Goal: Task Accomplishment & Management: Use online tool/utility

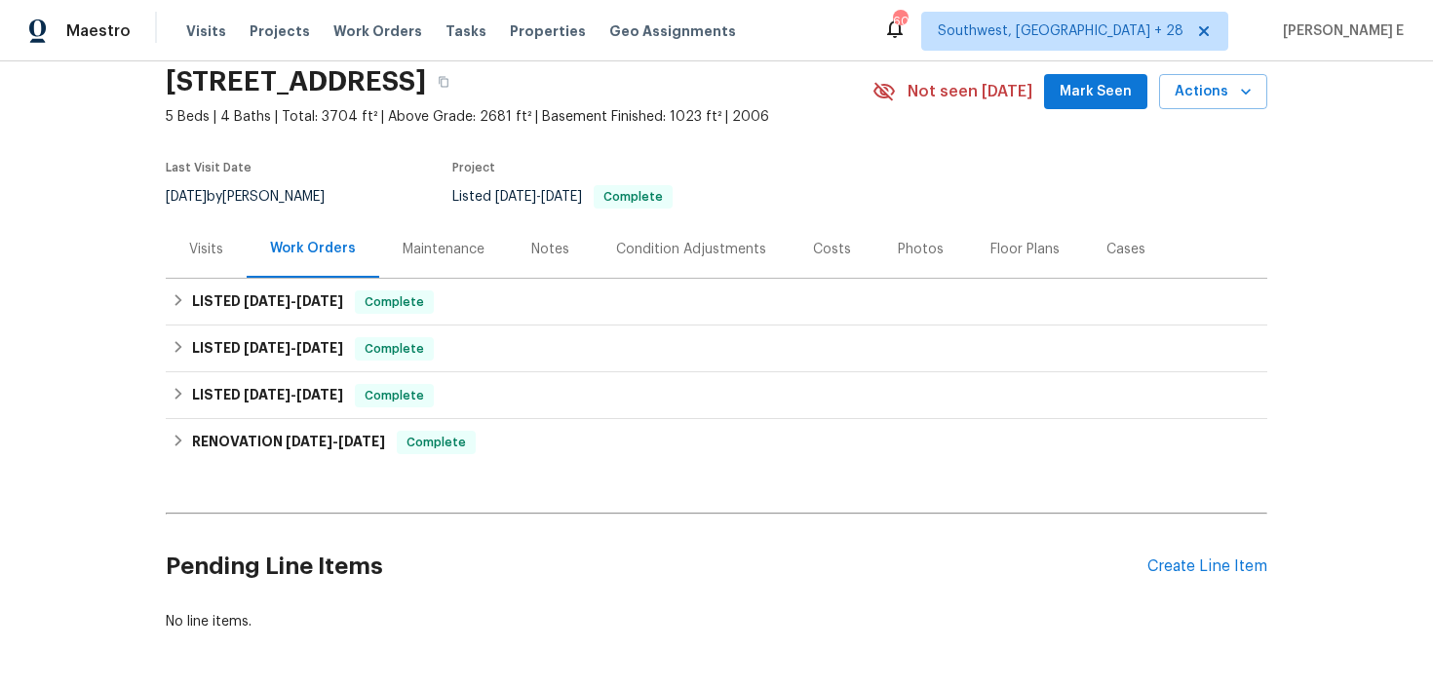
scroll to position [77, 0]
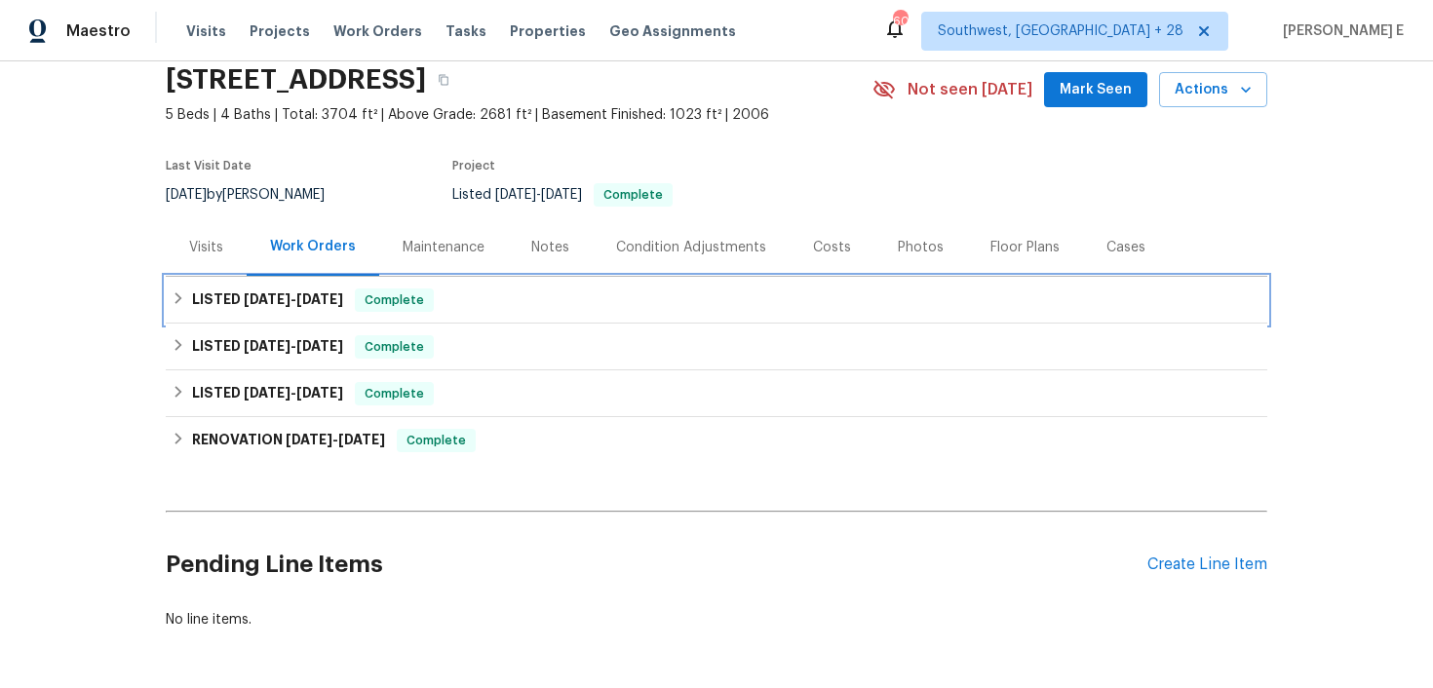
click at [261, 309] on h6 "LISTED [DATE] - [DATE]" at bounding box center [267, 300] width 151 height 23
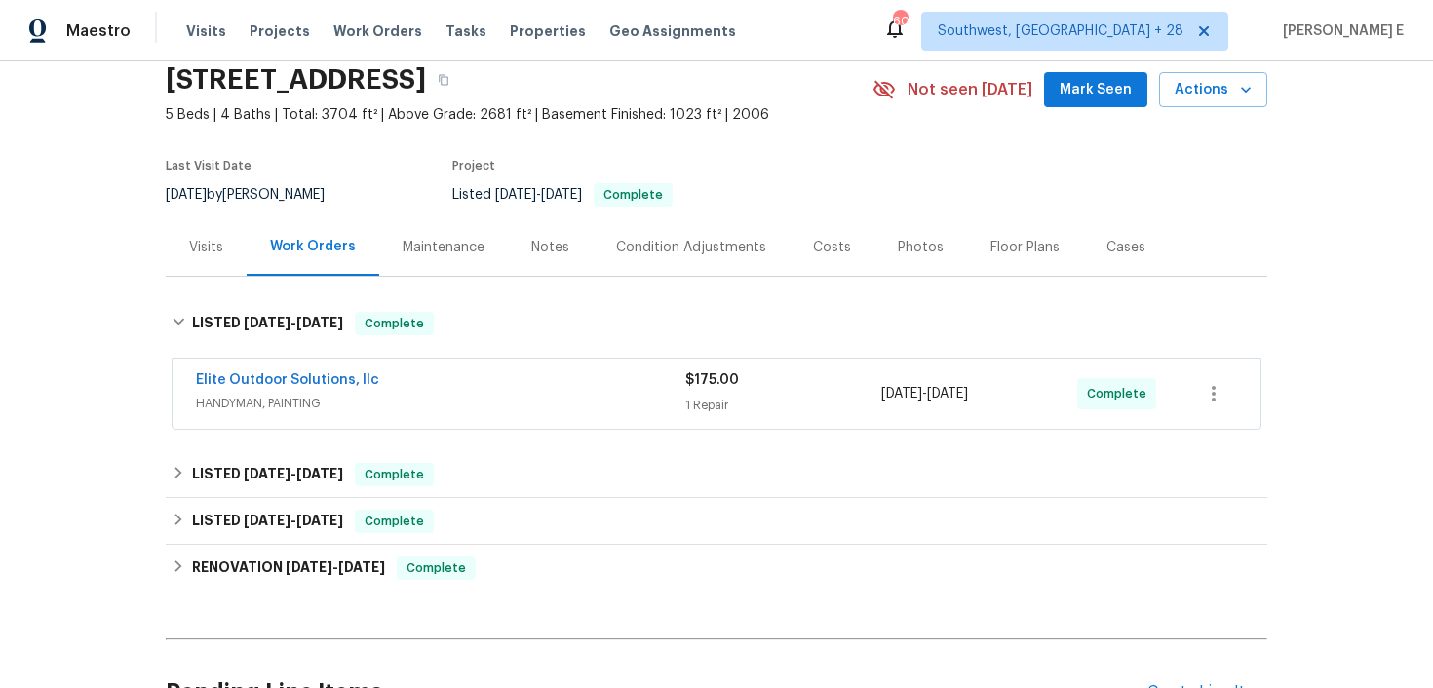
click at [424, 384] on div "Elite Outdoor Solutions, llc" at bounding box center [441, 382] width 490 height 23
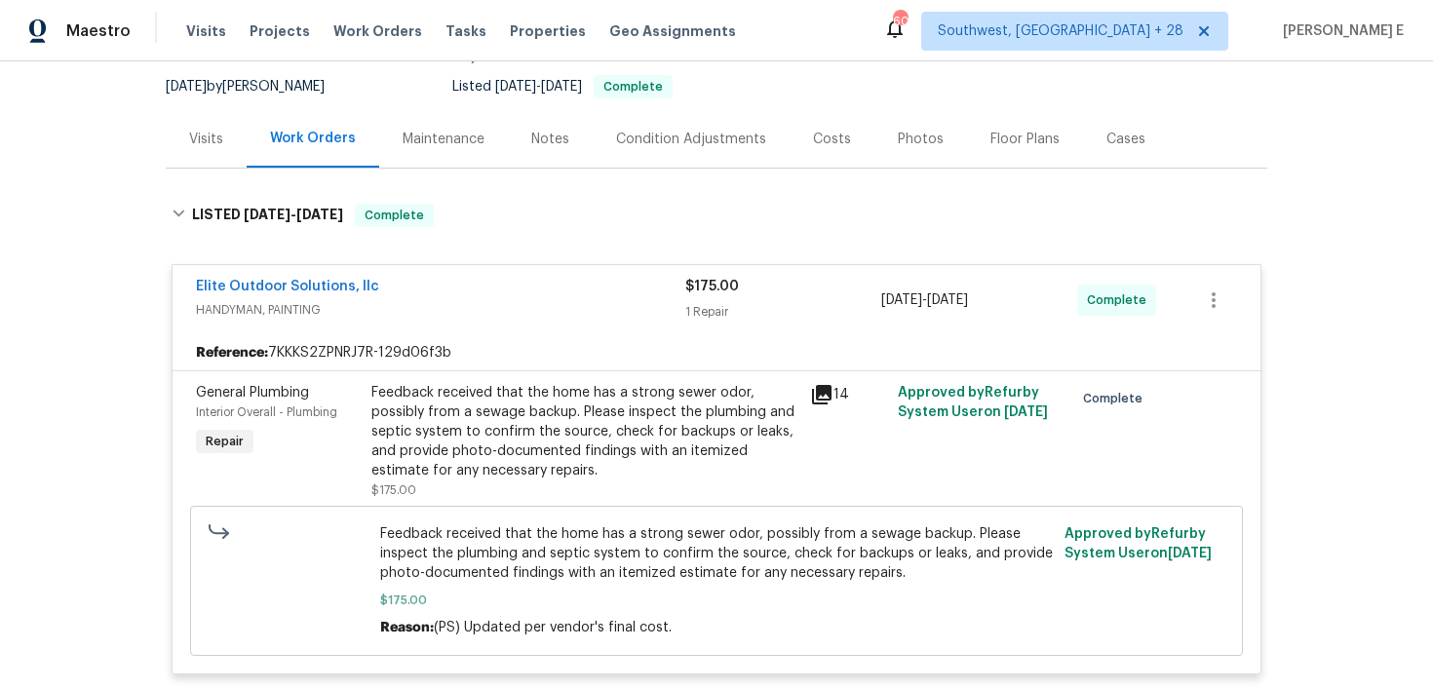
scroll to position [186, 0]
click at [319, 283] on link "Elite Outdoor Solutions, llc" at bounding box center [287, 286] width 183 height 14
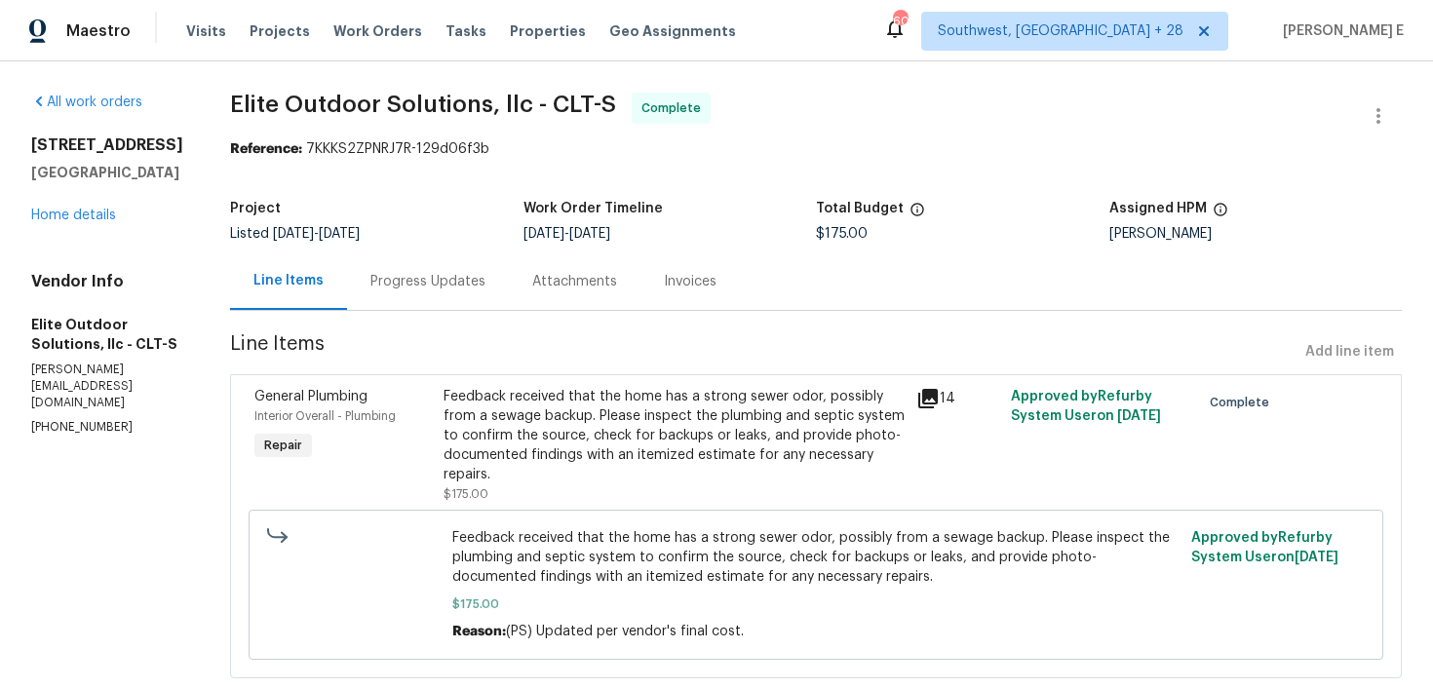
click at [459, 283] on div "Progress Updates" at bounding box center [428, 282] width 115 height 20
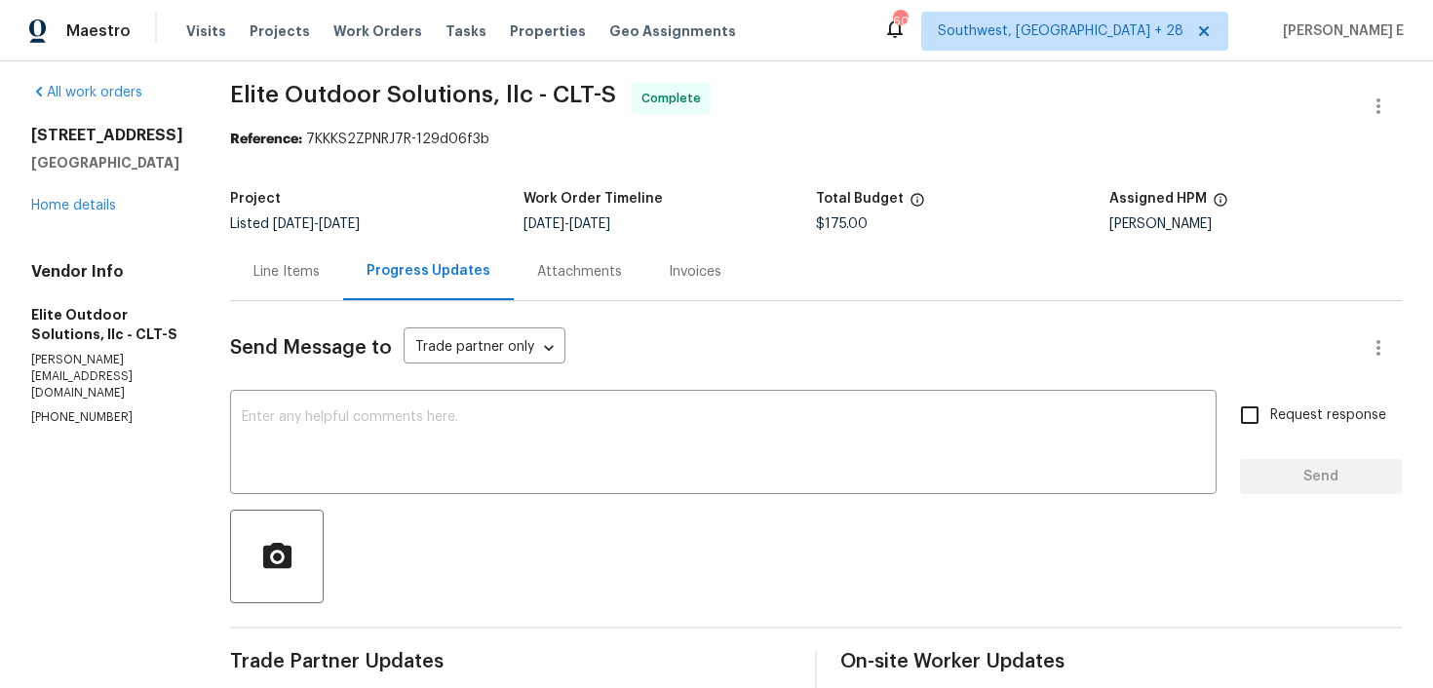
scroll to position [16, 0]
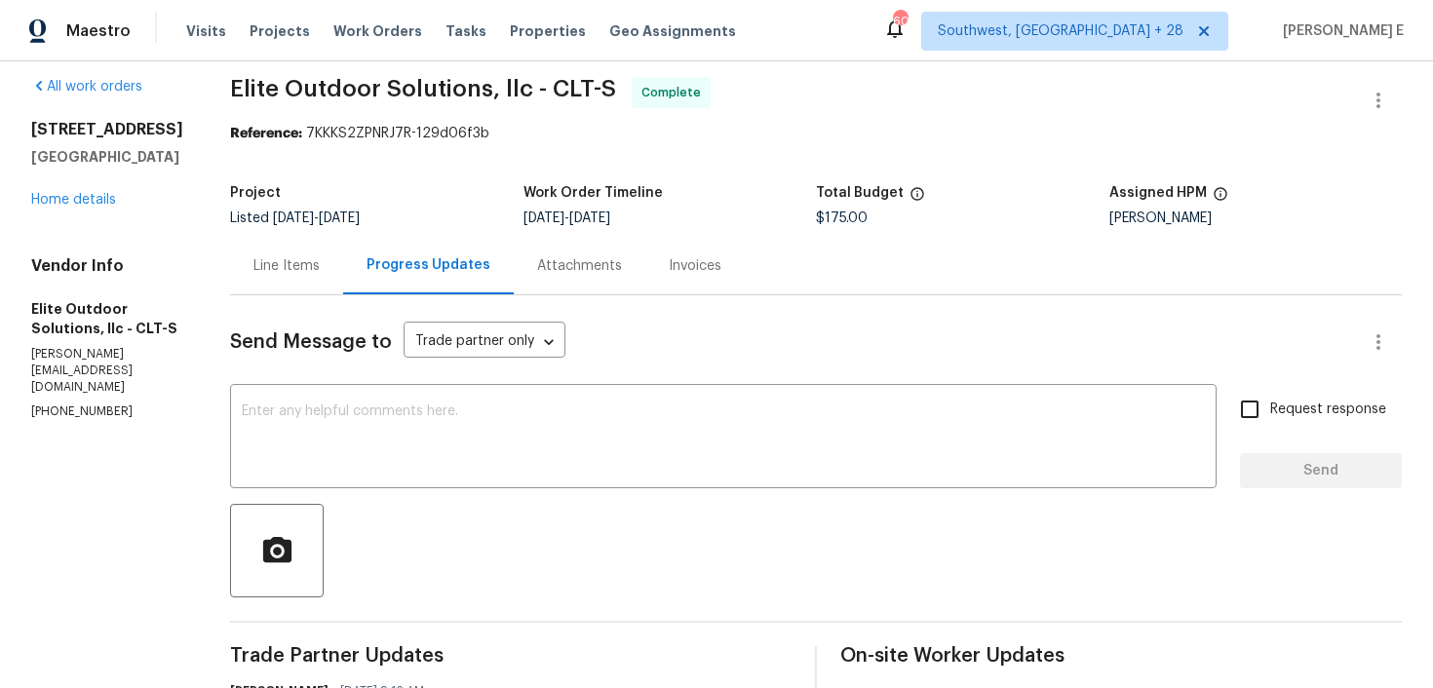
click at [675, 251] on div "Invoices" at bounding box center [695, 266] width 99 height 58
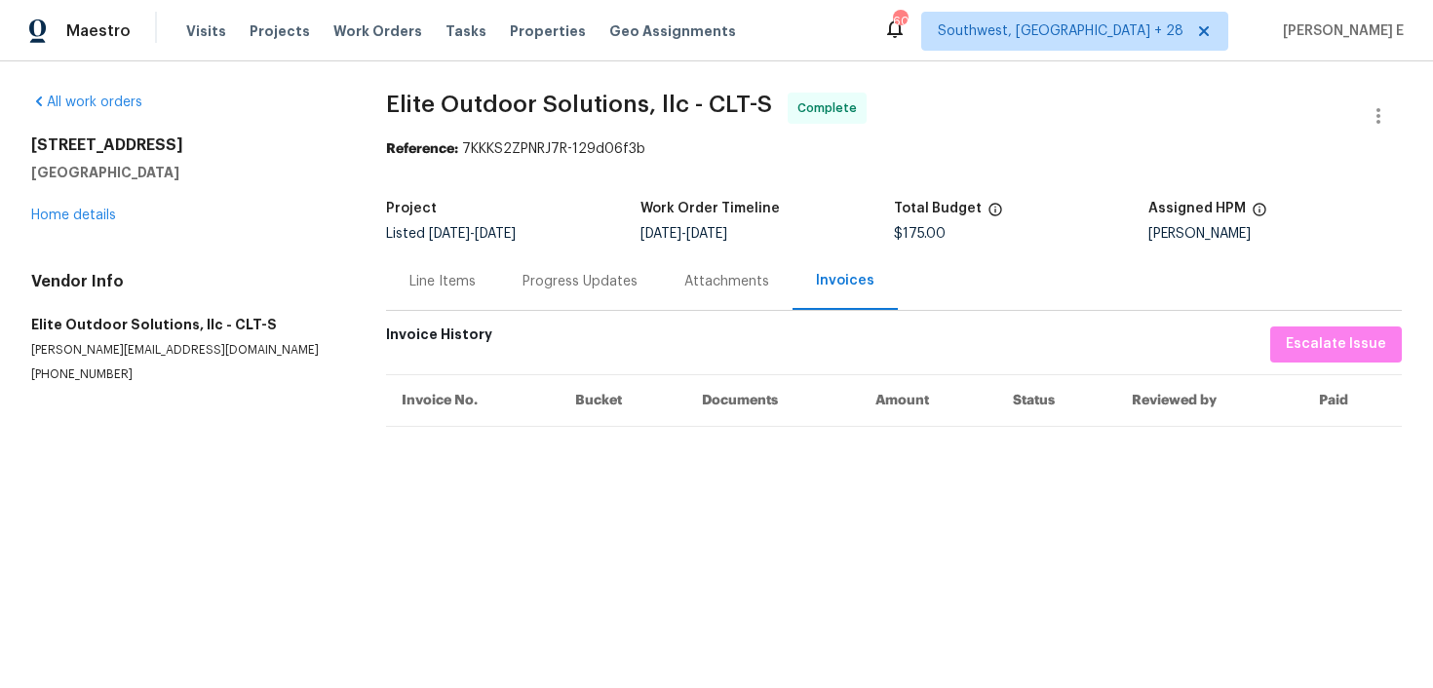
click at [543, 294] on div "Progress Updates" at bounding box center [580, 282] width 162 height 58
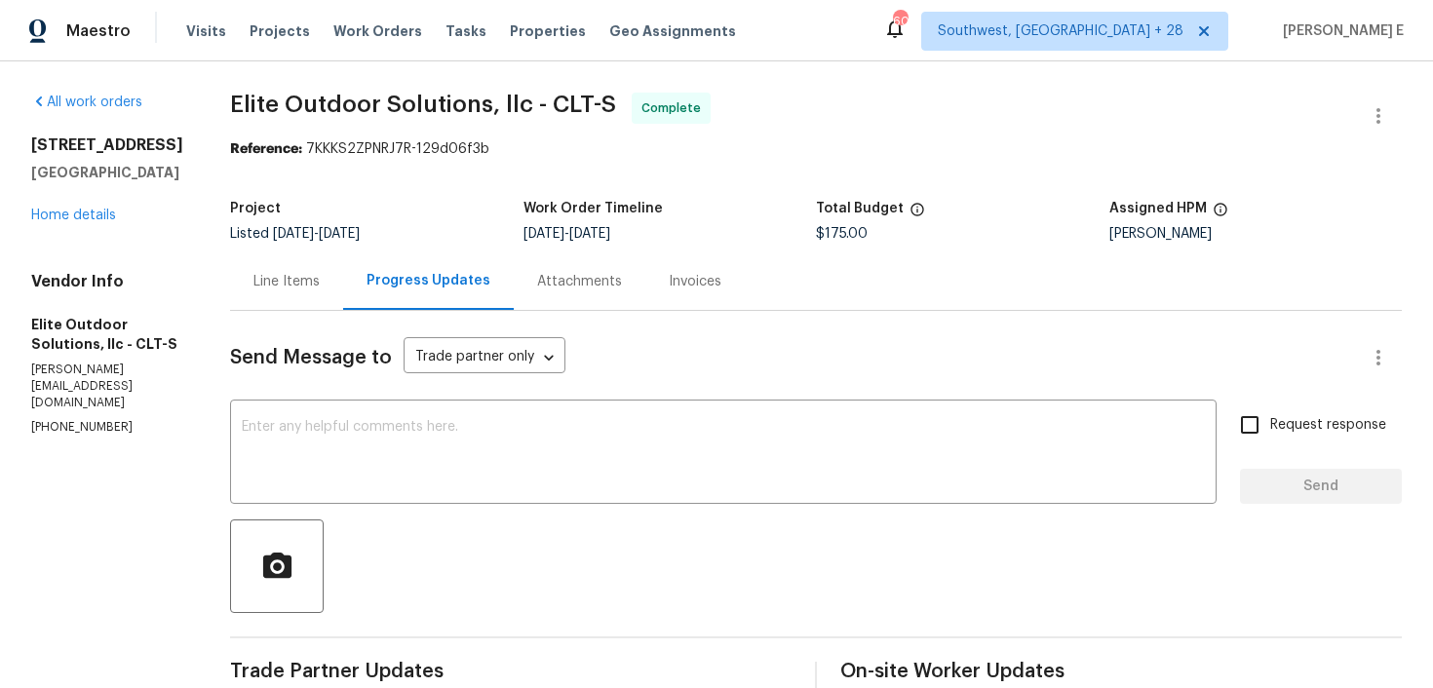
click at [244, 294] on div "Line Items" at bounding box center [286, 282] width 113 height 58
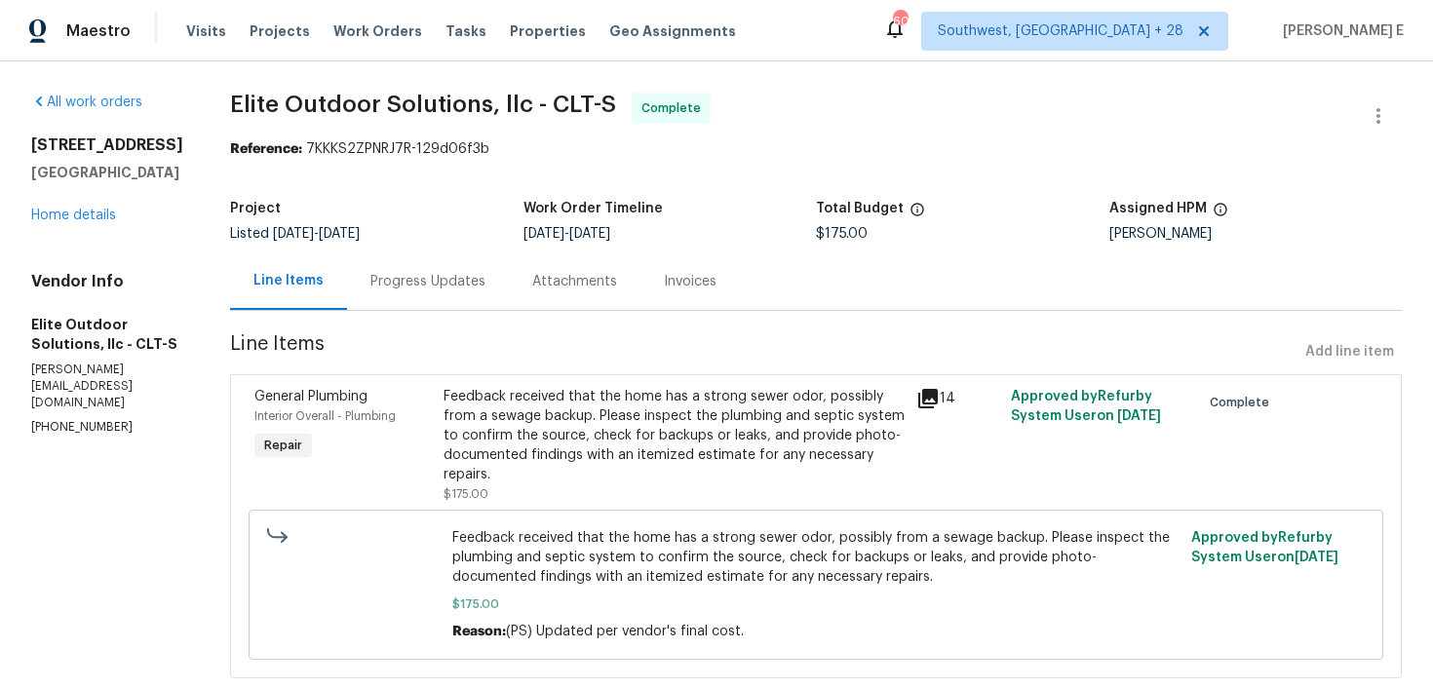
click at [502, 412] on div "Feedback received that the home has a strong sewer odor, possibly from a sewage…" at bounding box center [674, 436] width 461 height 98
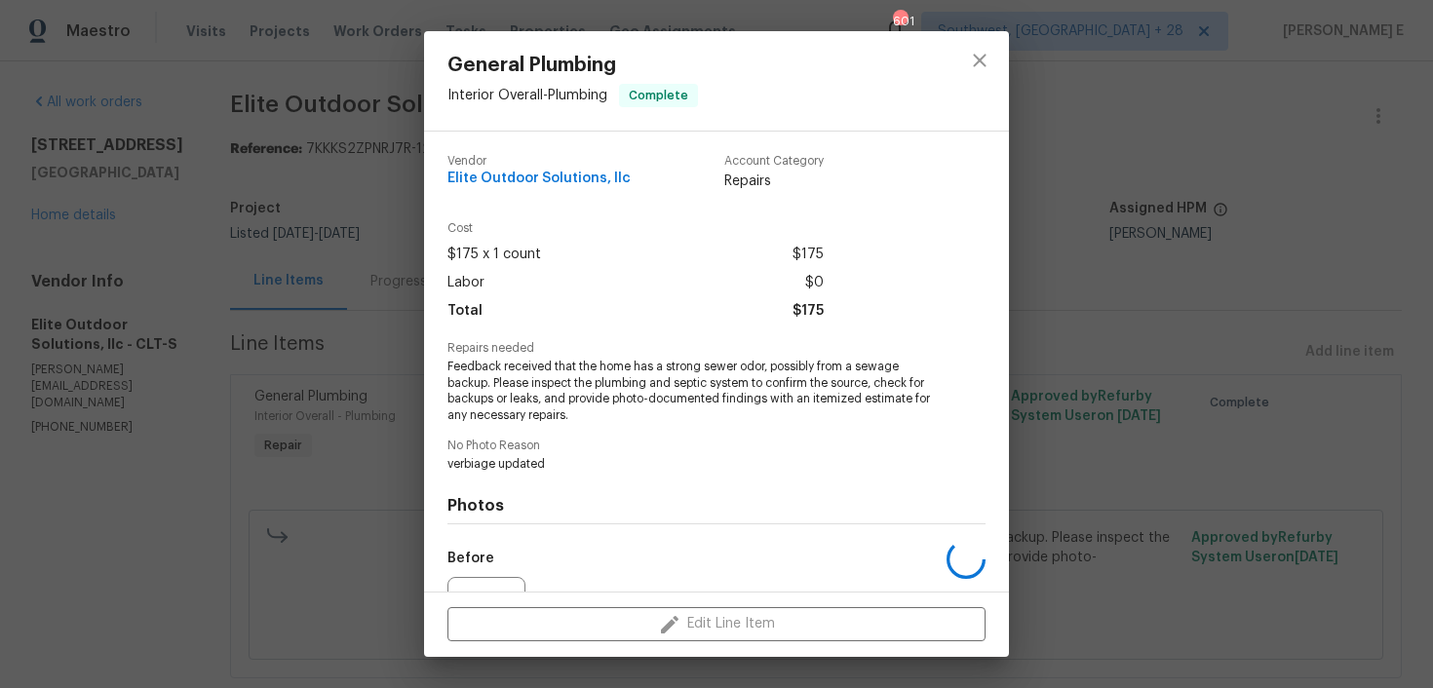
scroll to position [210, 0]
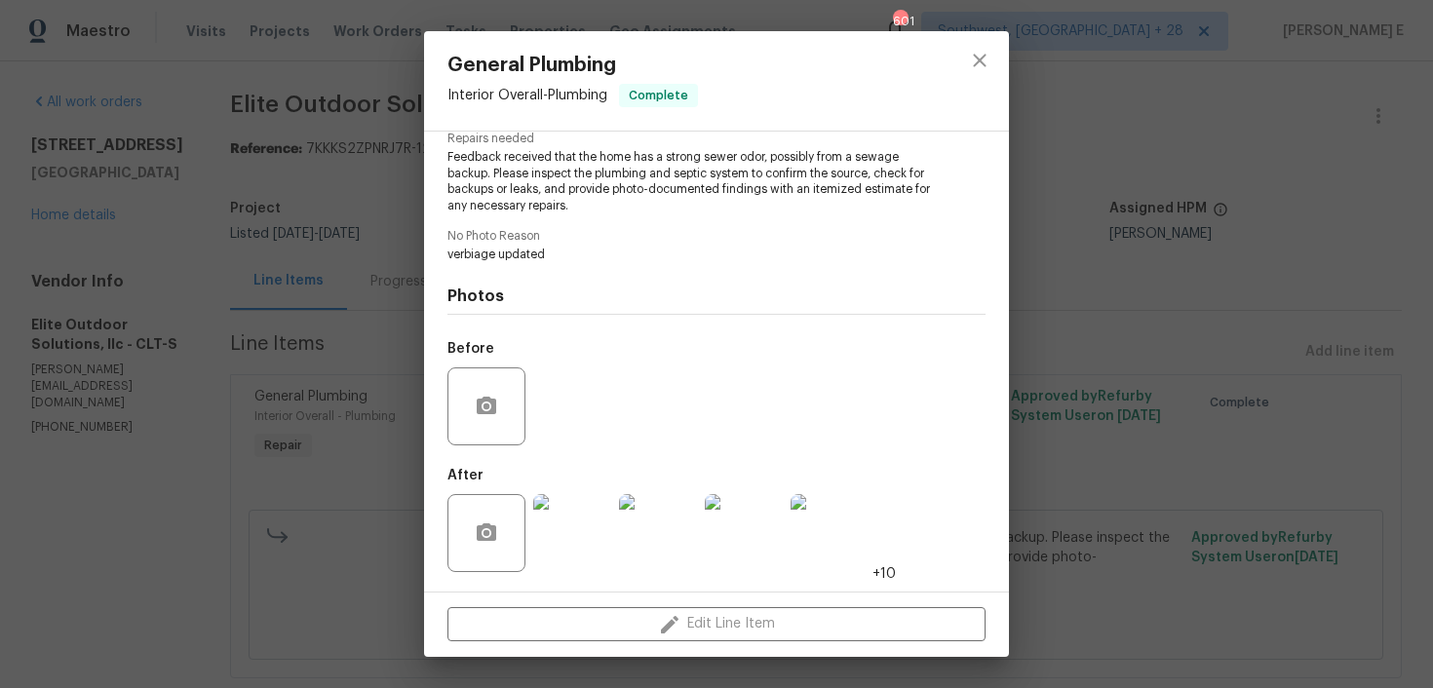
click at [589, 538] on img at bounding box center [572, 533] width 78 height 78
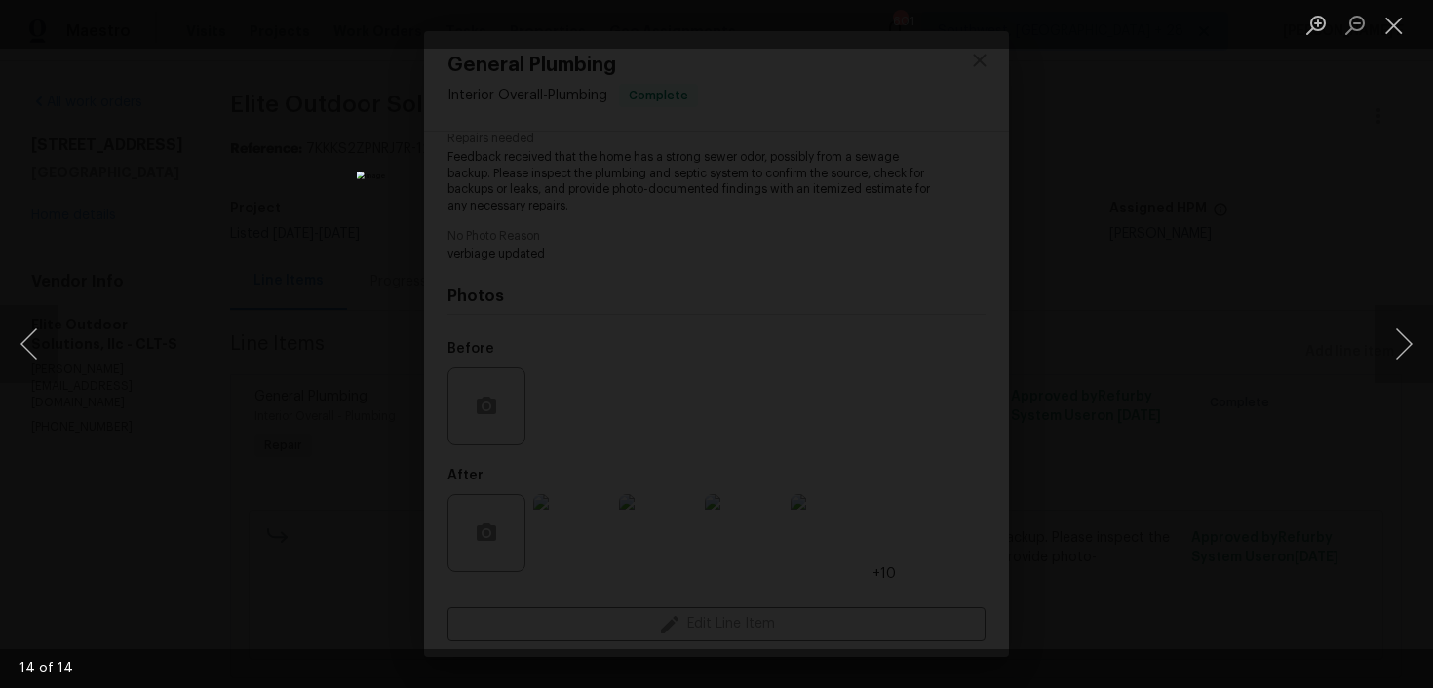
click at [1221, 242] on div "Lightbox" at bounding box center [716, 344] width 1433 height 688
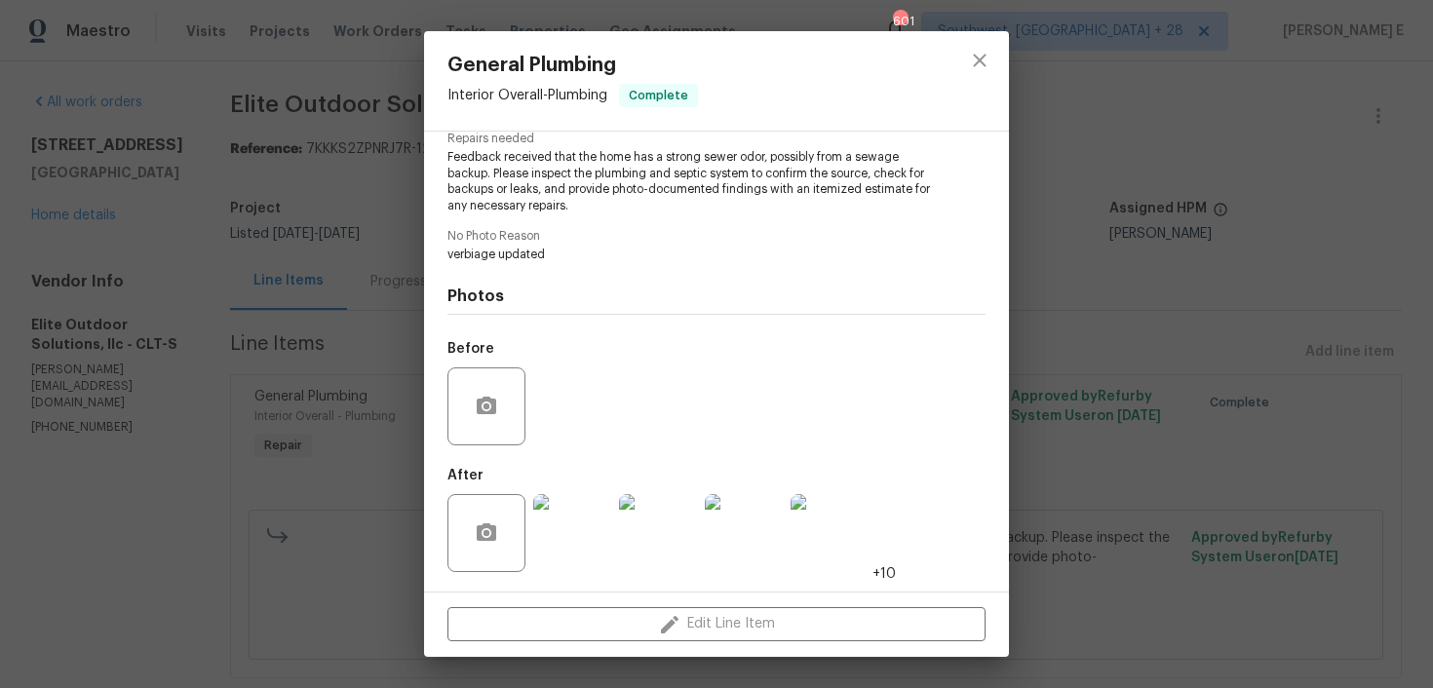
click at [1221, 242] on div "General Plumbing Interior Overall - Plumbing Complete Vendor Elite Outdoor Solu…" at bounding box center [716, 344] width 1433 height 688
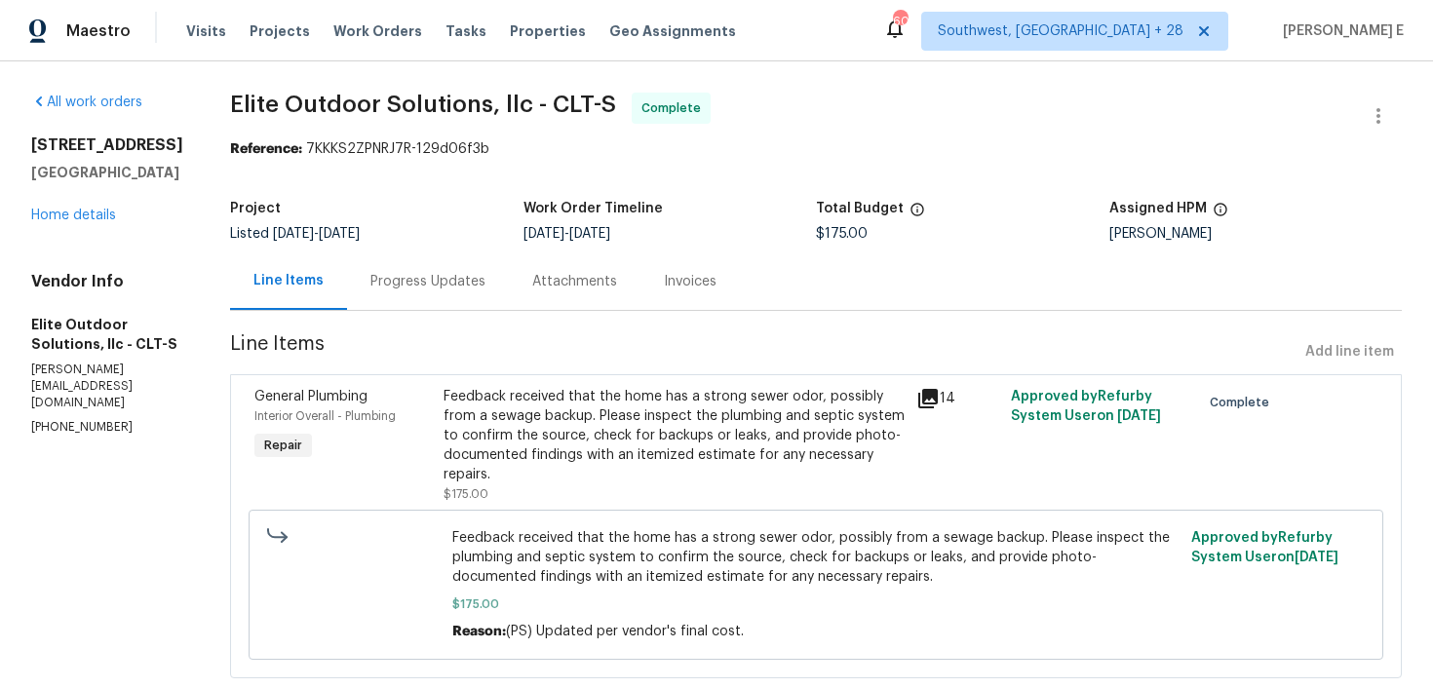
click at [397, 282] on div "Progress Updates" at bounding box center [428, 282] width 115 height 20
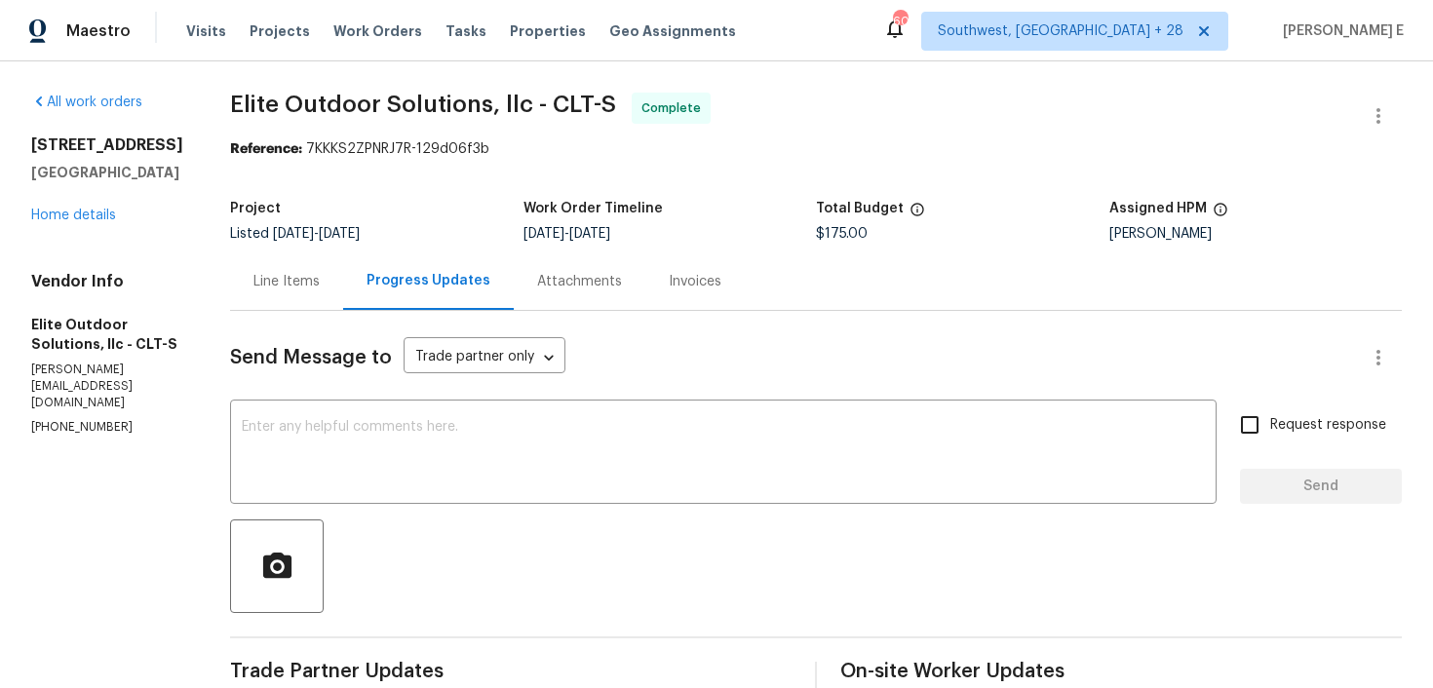
click at [255, 272] on div "Line Items" at bounding box center [287, 282] width 66 height 20
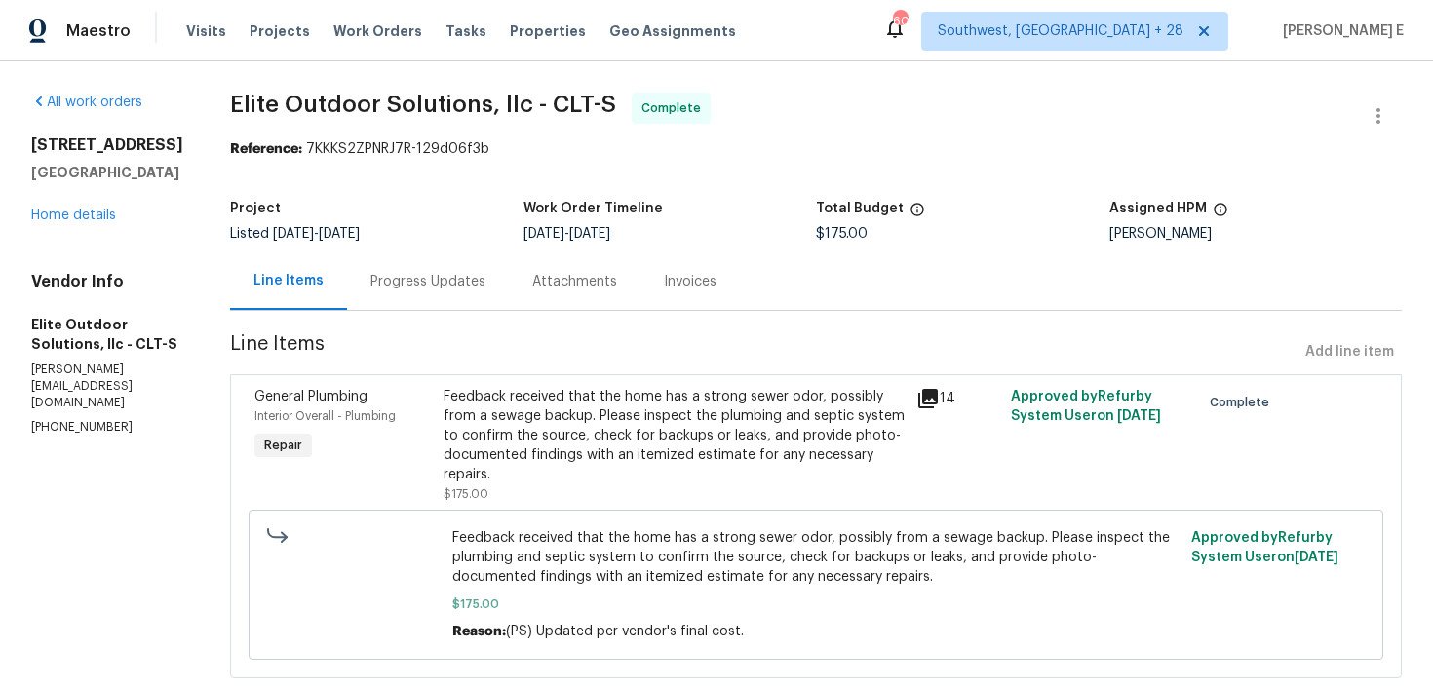
scroll to position [46, 0]
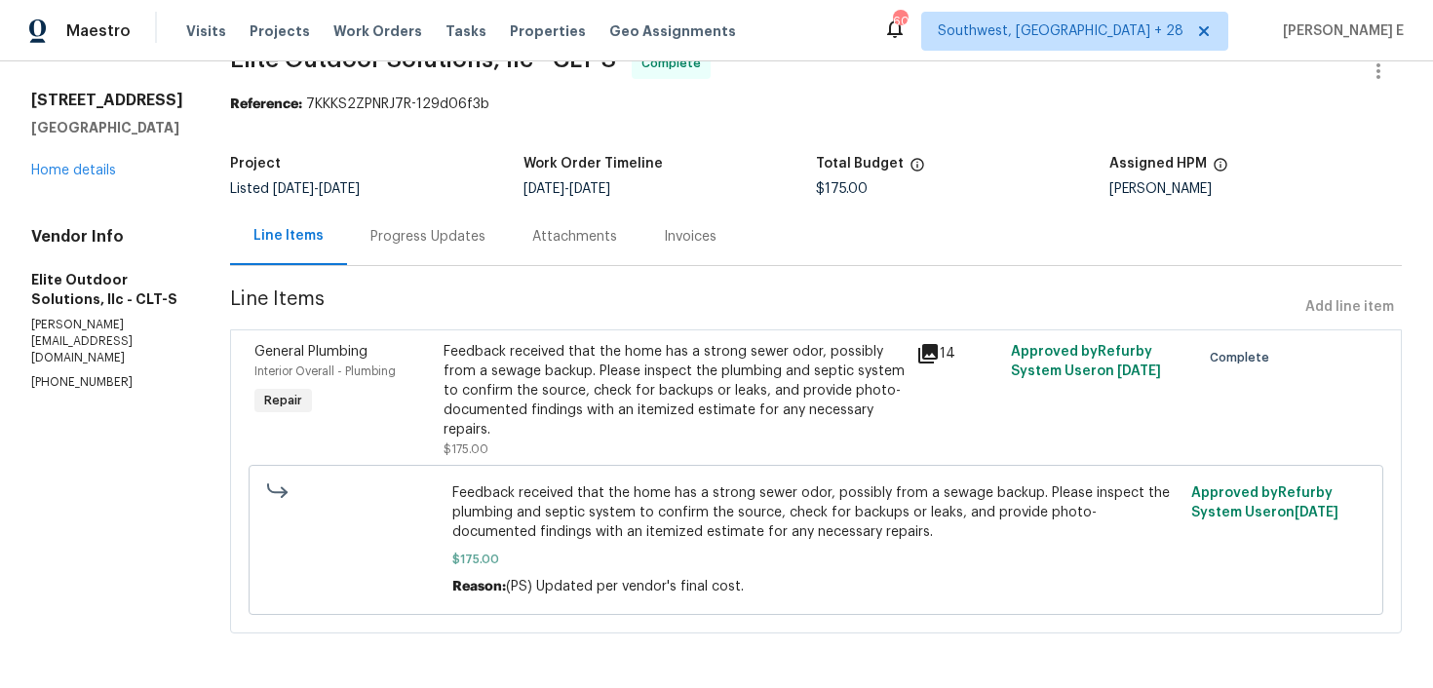
click at [647, 390] on div "Feedback received that the home has a strong sewer odor, possibly from a sewage…" at bounding box center [674, 391] width 461 height 98
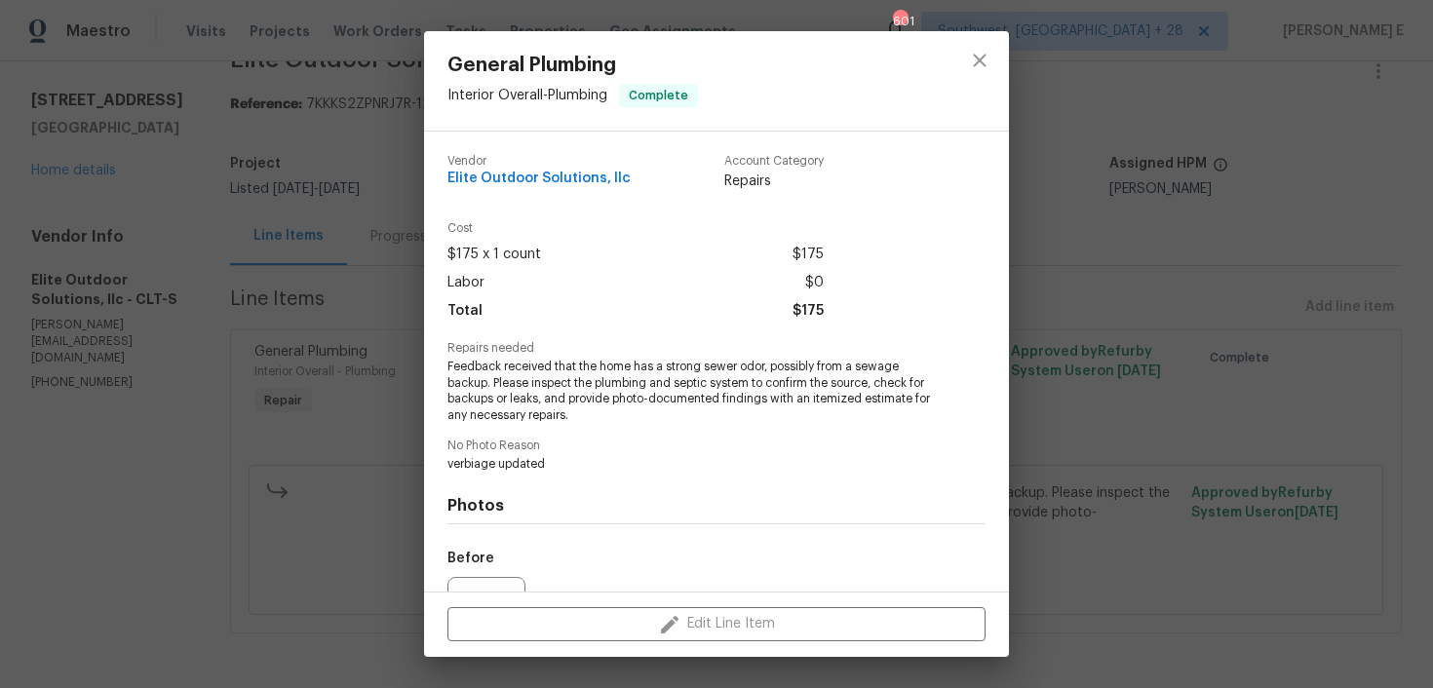
scroll to position [210, 0]
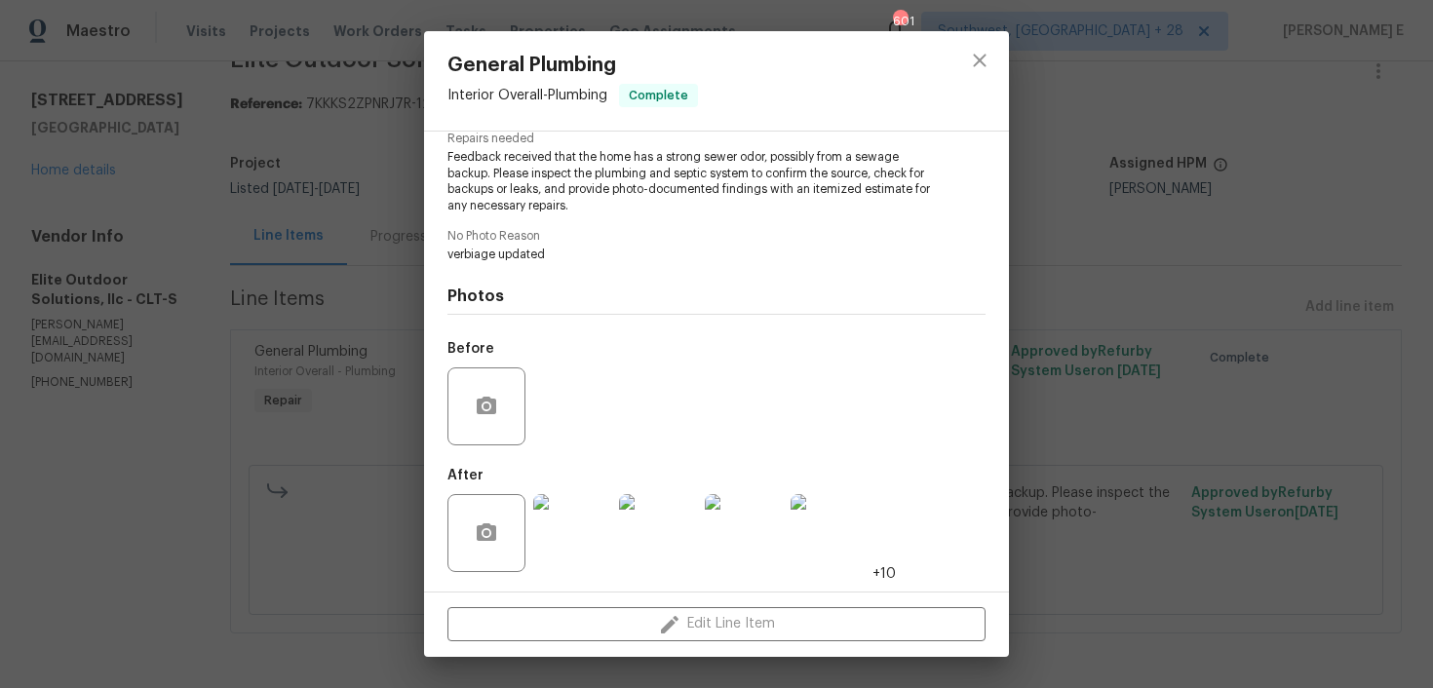
click at [230, 439] on div "General Plumbing Interior Overall - Plumbing Complete Vendor Elite Outdoor Solu…" at bounding box center [716, 344] width 1433 height 688
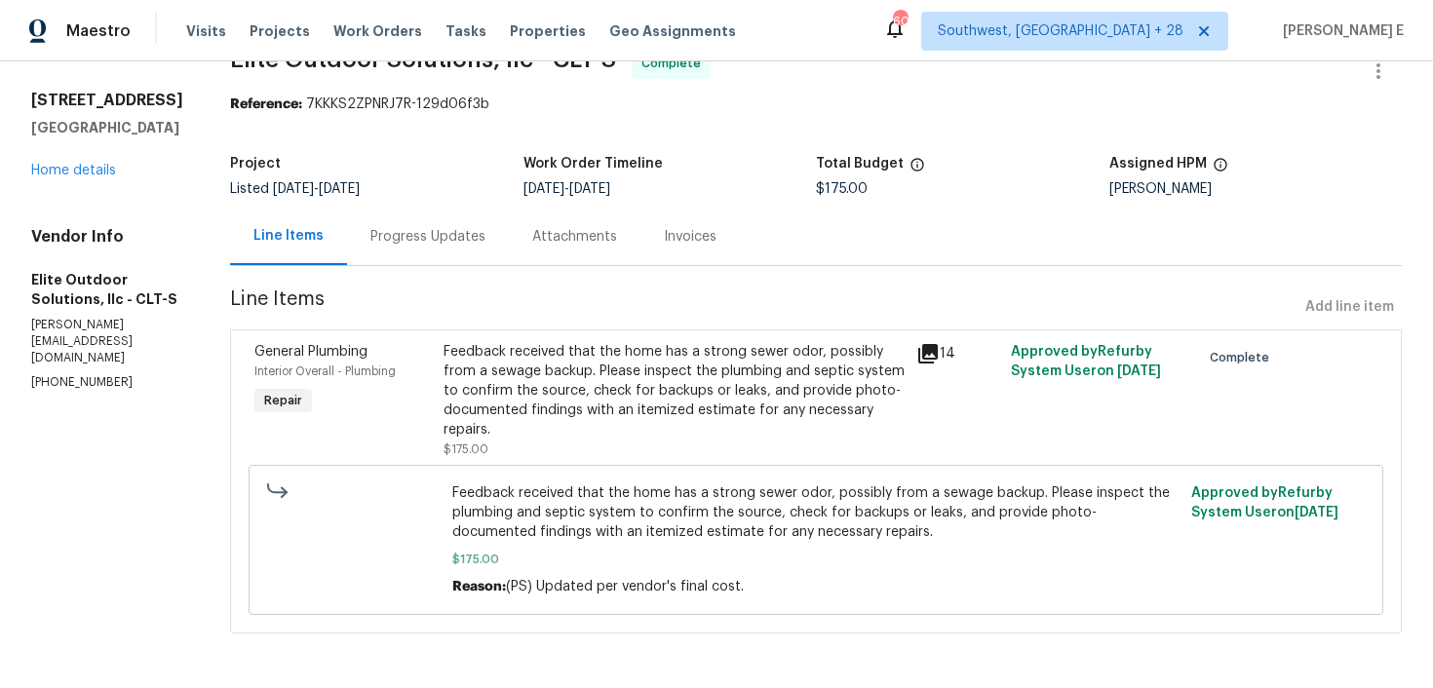
click at [478, 237] on div "Progress Updates" at bounding box center [428, 237] width 162 height 58
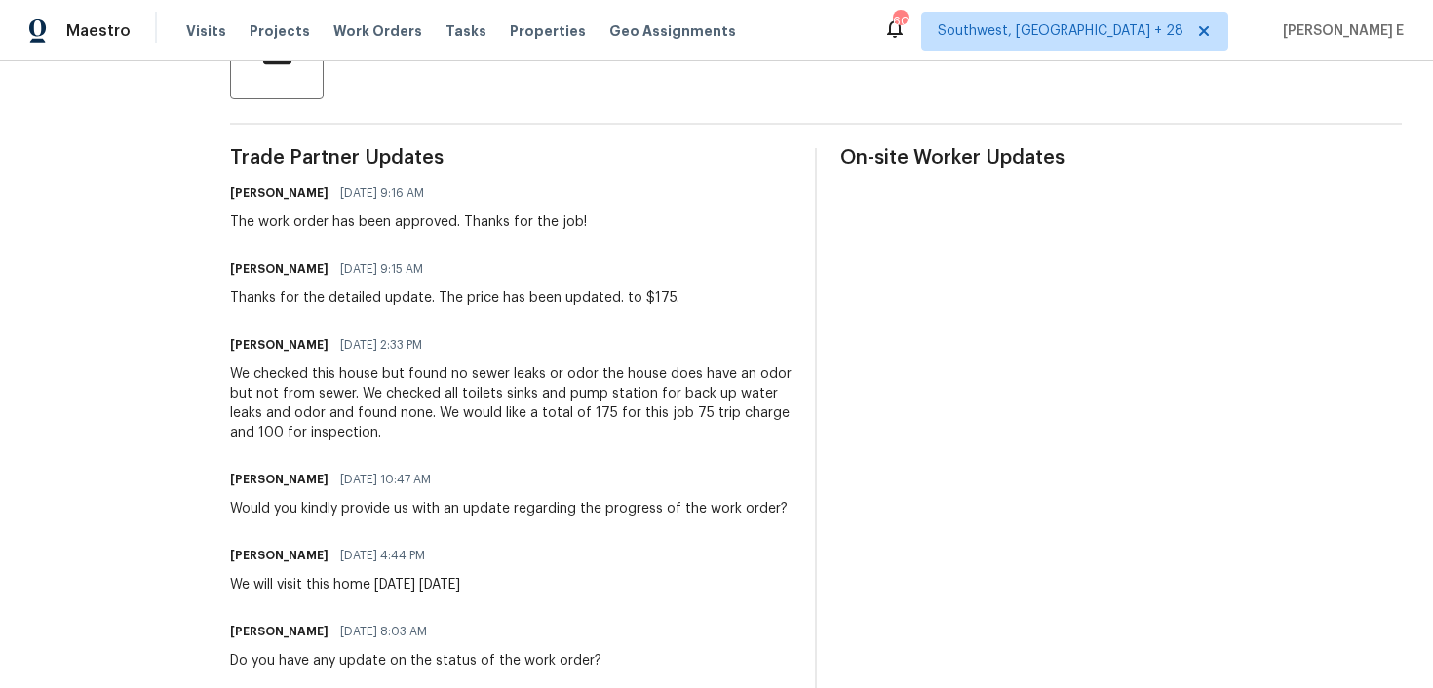
scroll to position [574, 0]
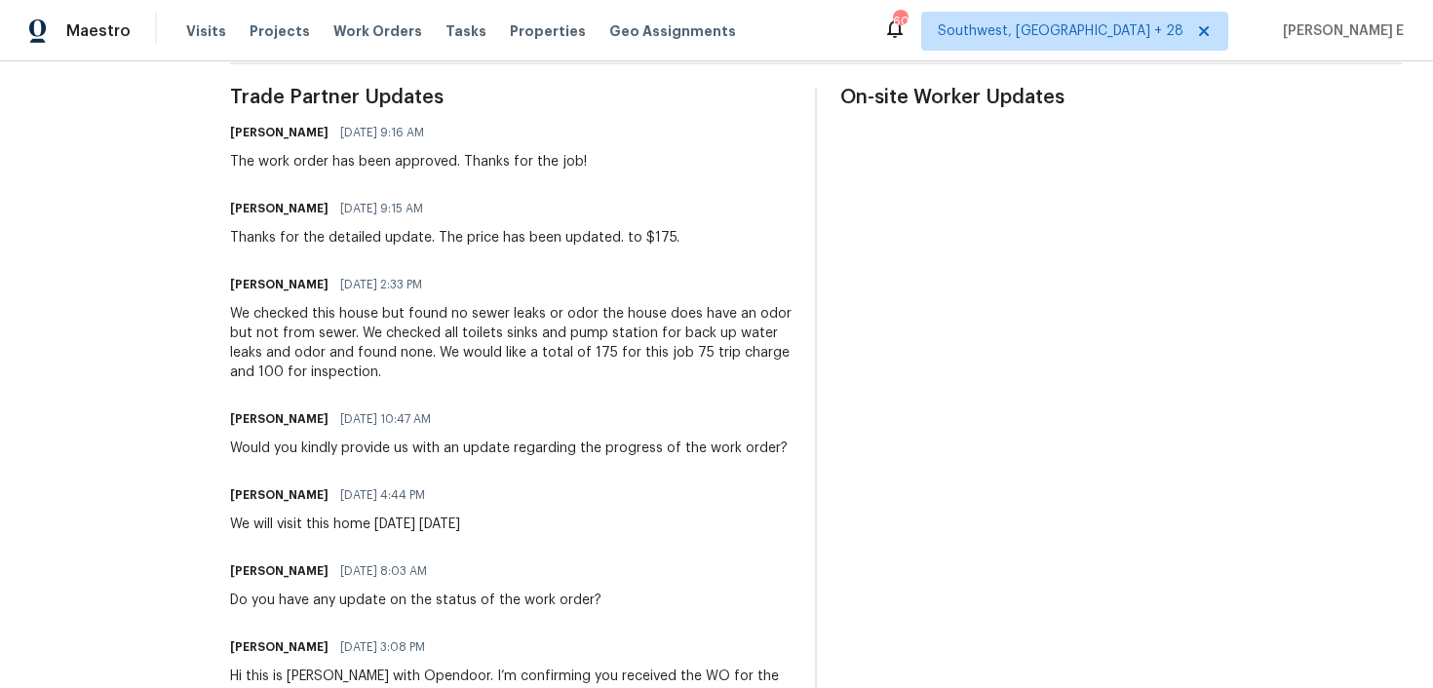
click at [261, 332] on div "We checked this house but found no sewer leaks or odor the house does have an o…" at bounding box center [511, 343] width 562 height 78
copy div "sewer"
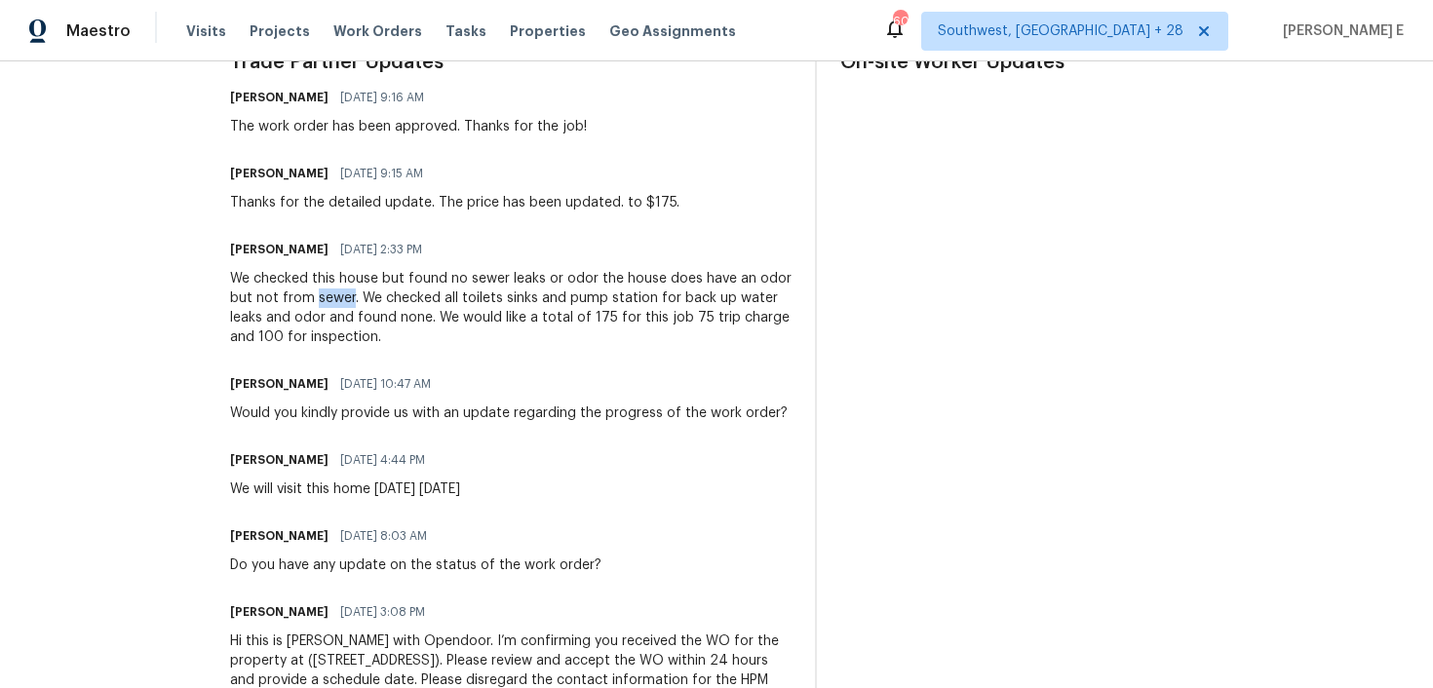
scroll to position [0, 0]
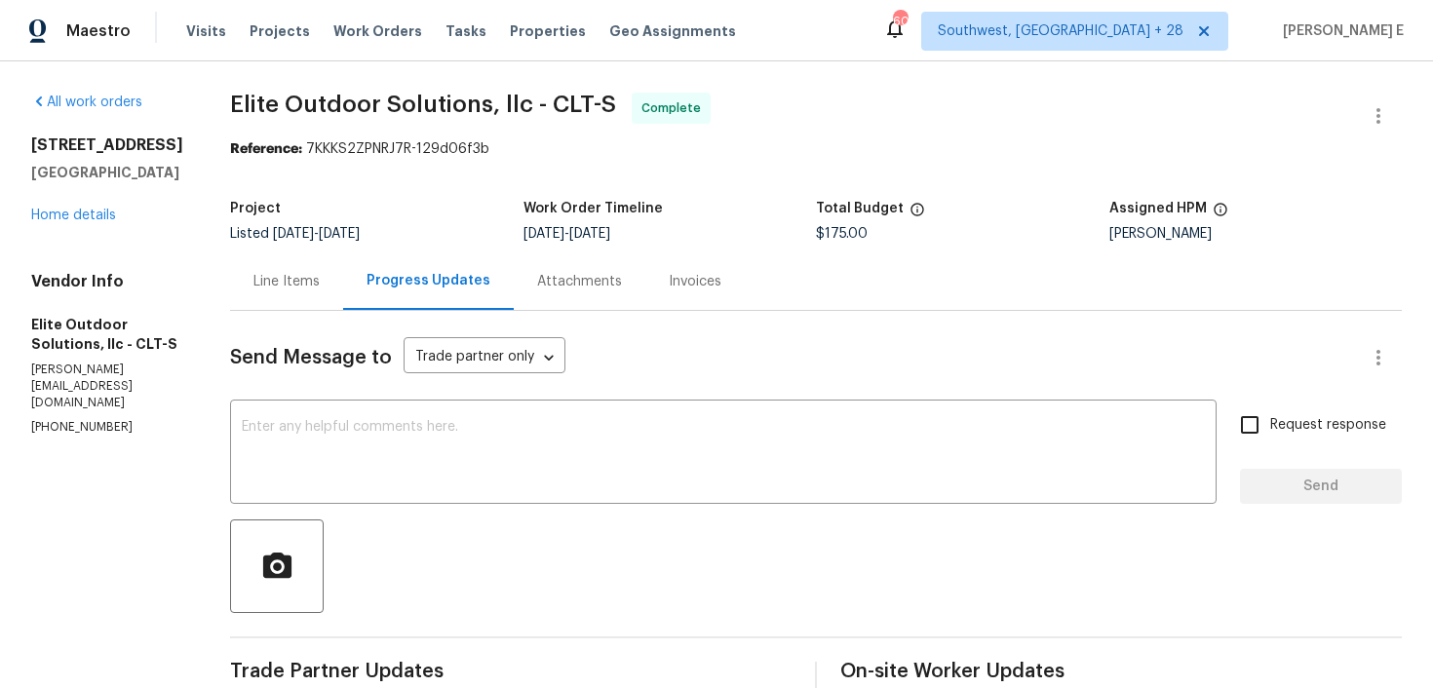
click at [246, 253] on div "Line Items" at bounding box center [286, 282] width 113 height 58
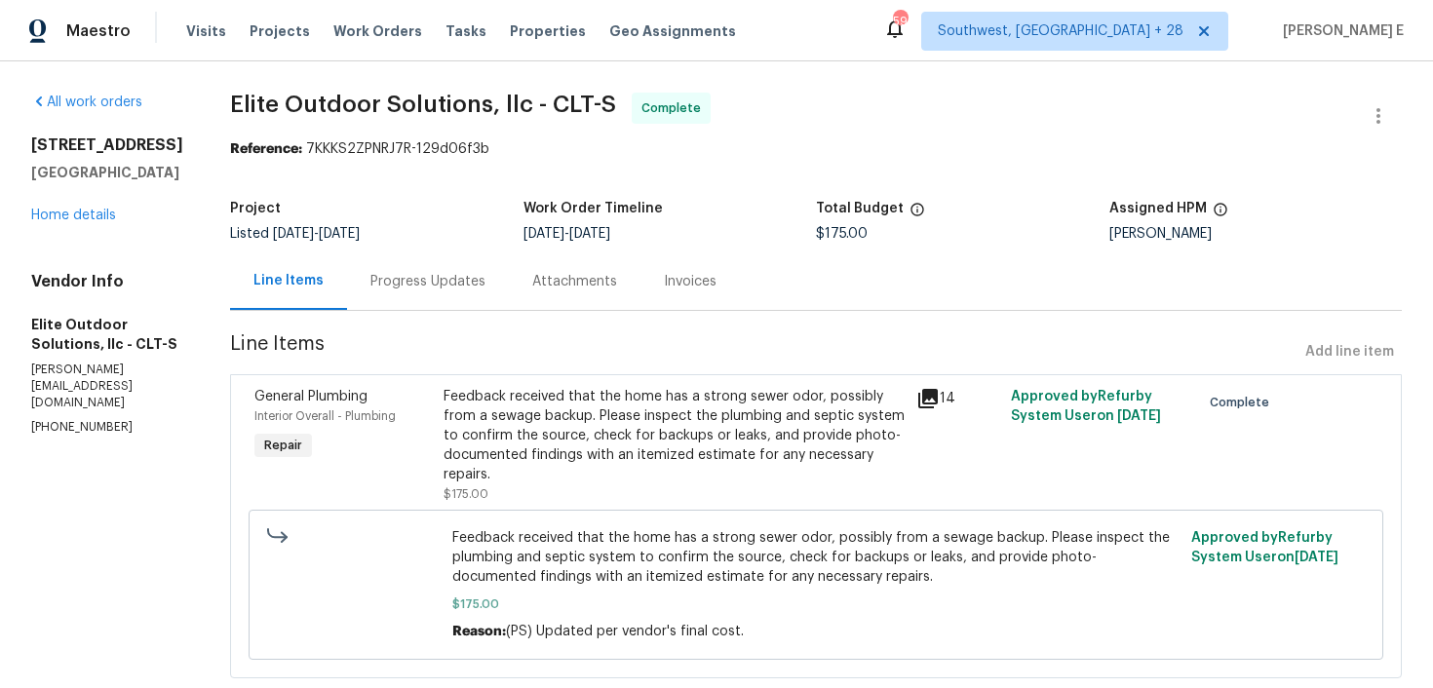
click at [459, 294] on div "Progress Updates" at bounding box center [428, 282] width 162 height 58
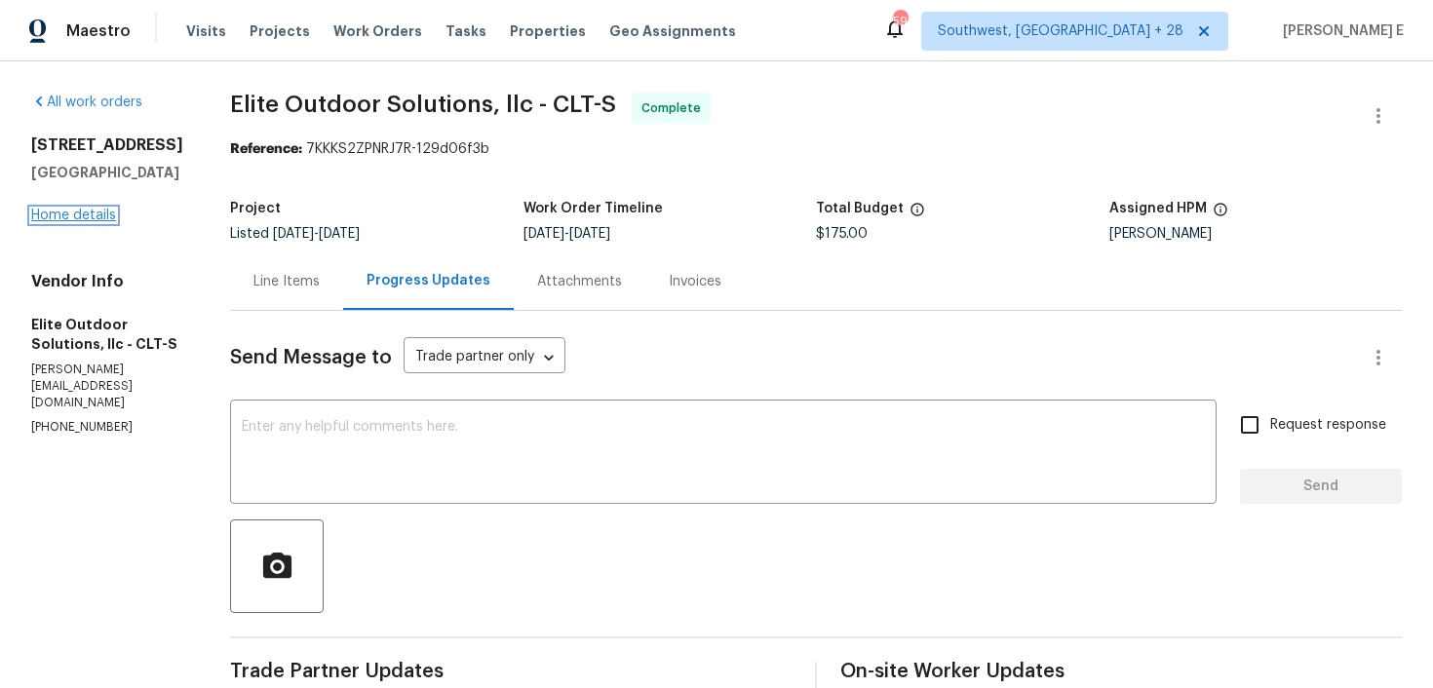
click at [94, 222] on link "Home details" at bounding box center [73, 216] width 85 height 14
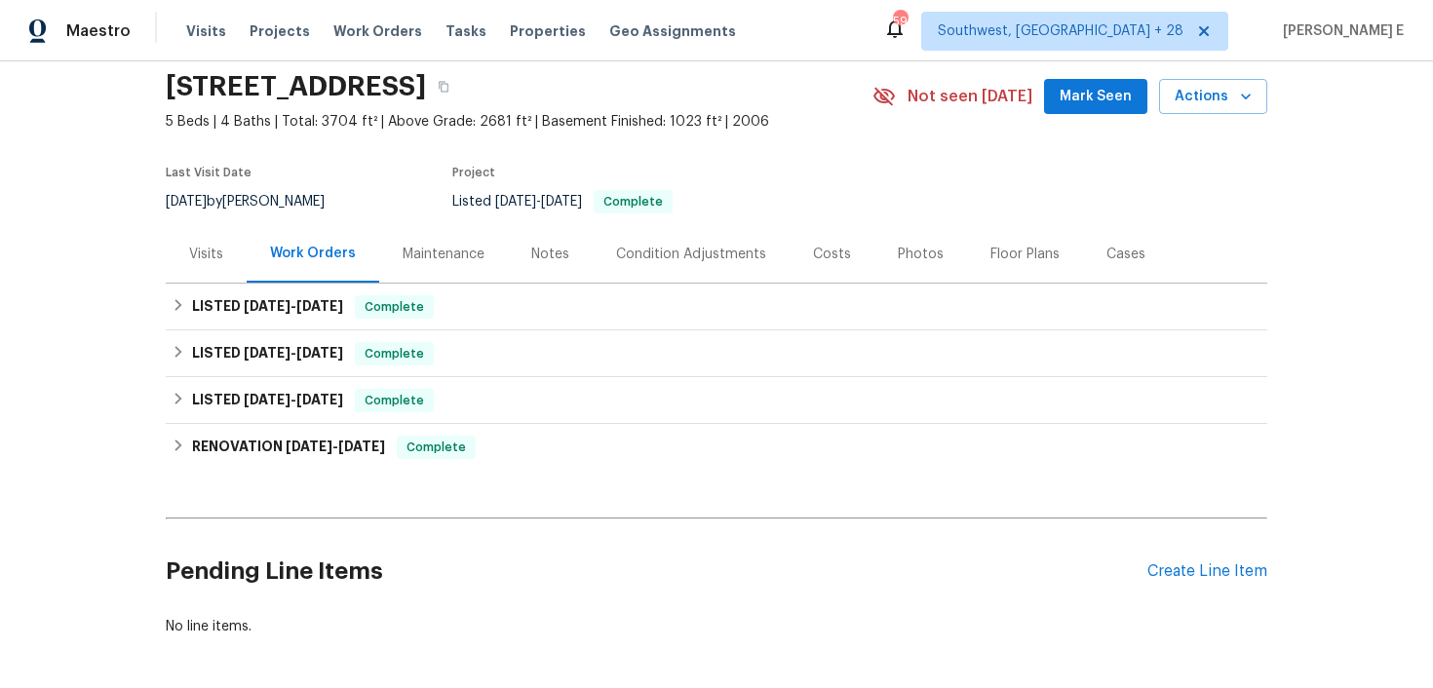
scroll to position [39, 0]
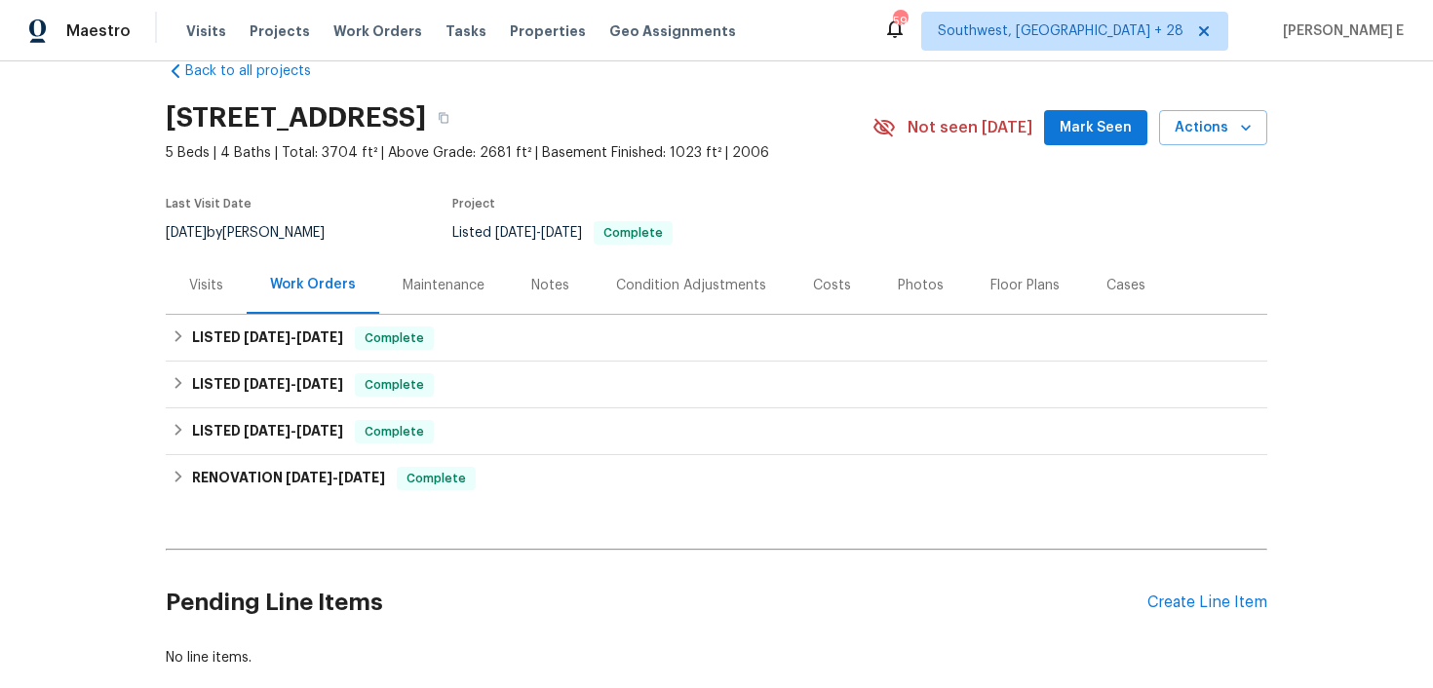
click at [790, 257] on div "Costs" at bounding box center [832, 285] width 85 height 58
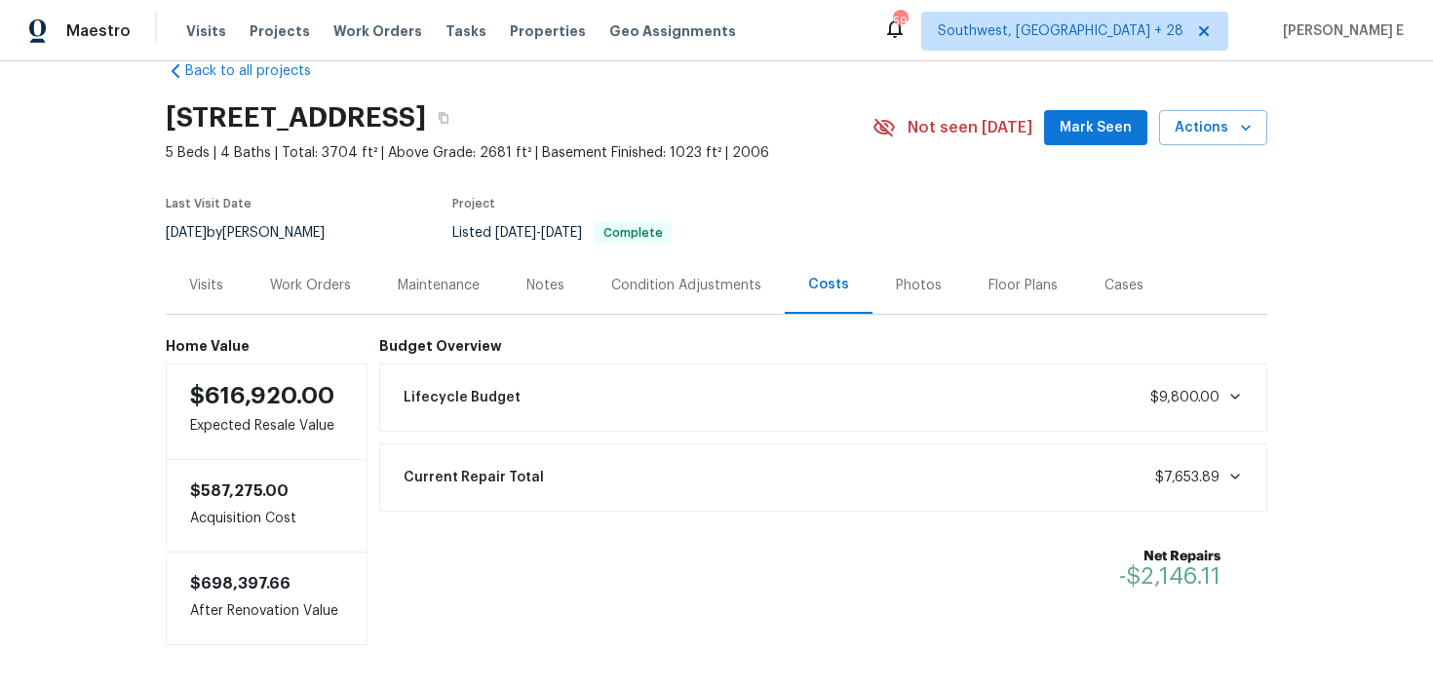
click at [338, 290] on div "Work Orders" at bounding box center [310, 286] width 81 height 20
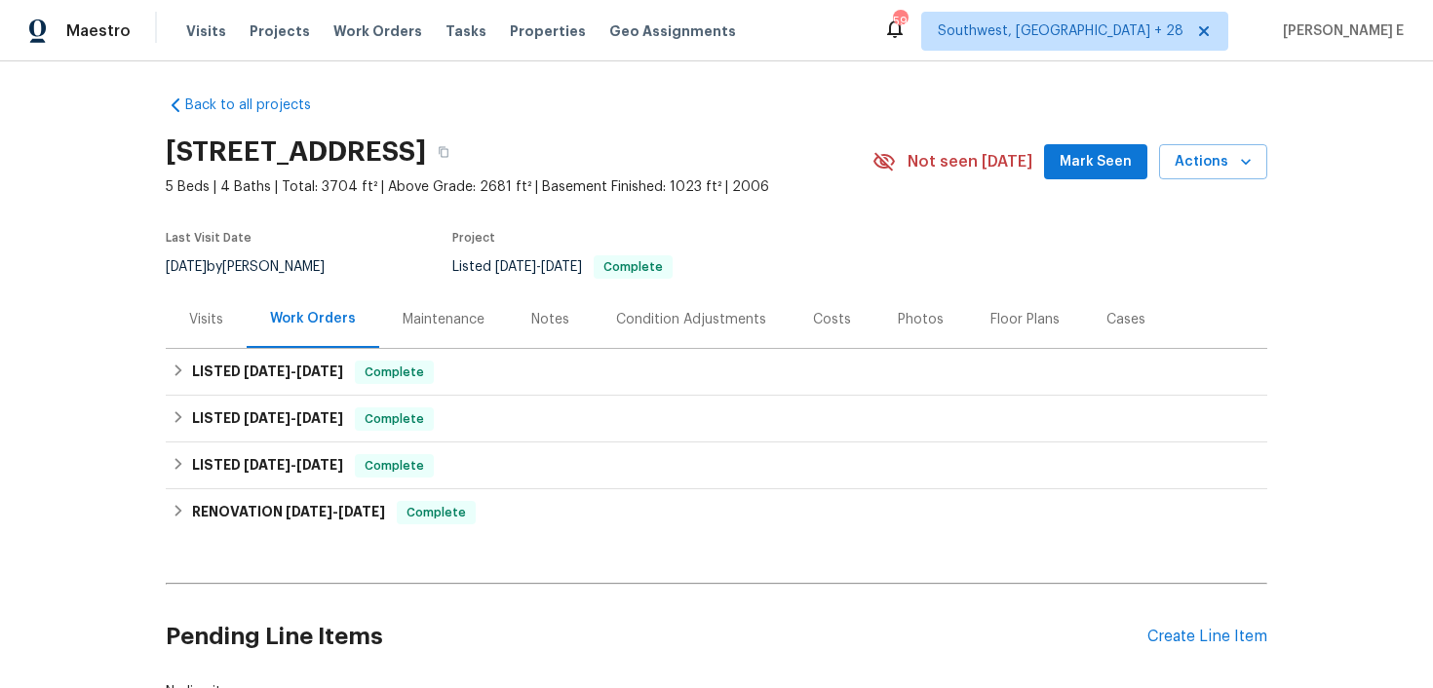
scroll to position [151, 0]
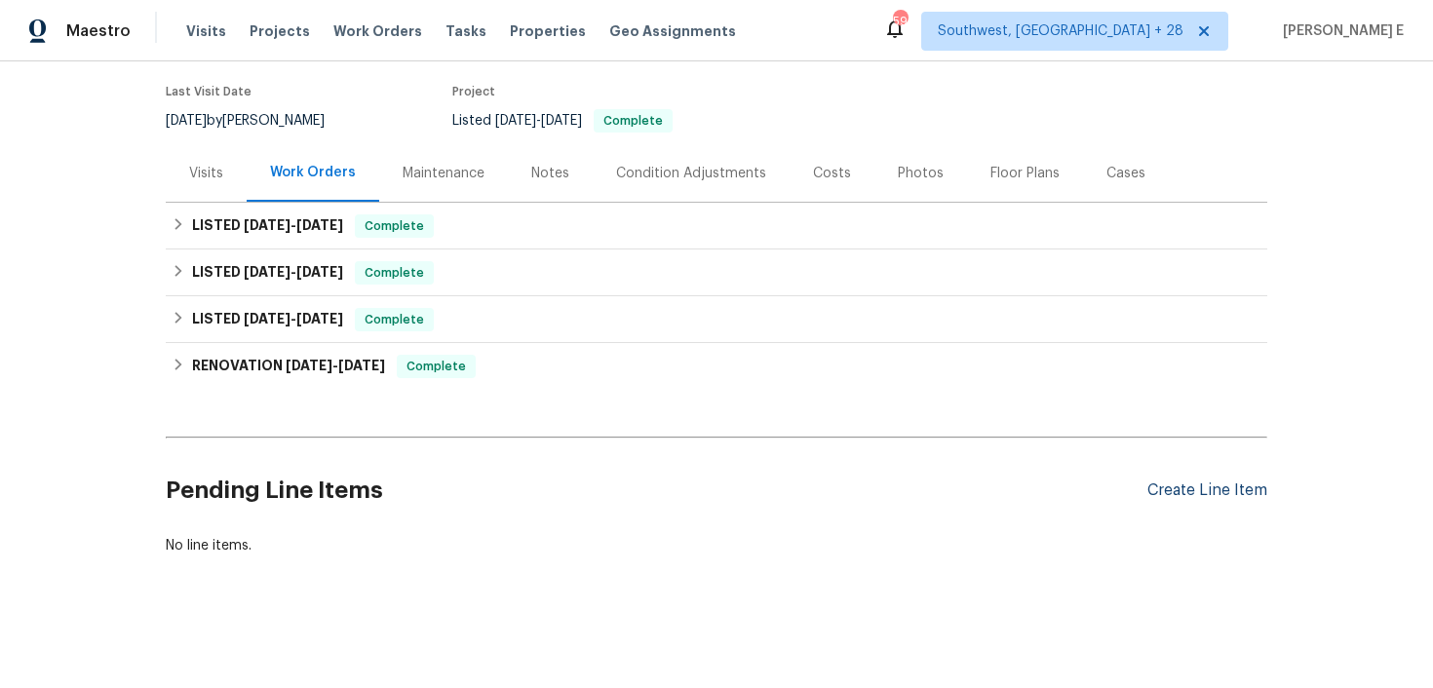
click at [1189, 482] on div "Create Line Item" at bounding box center [1208, 491] width 120 height 19
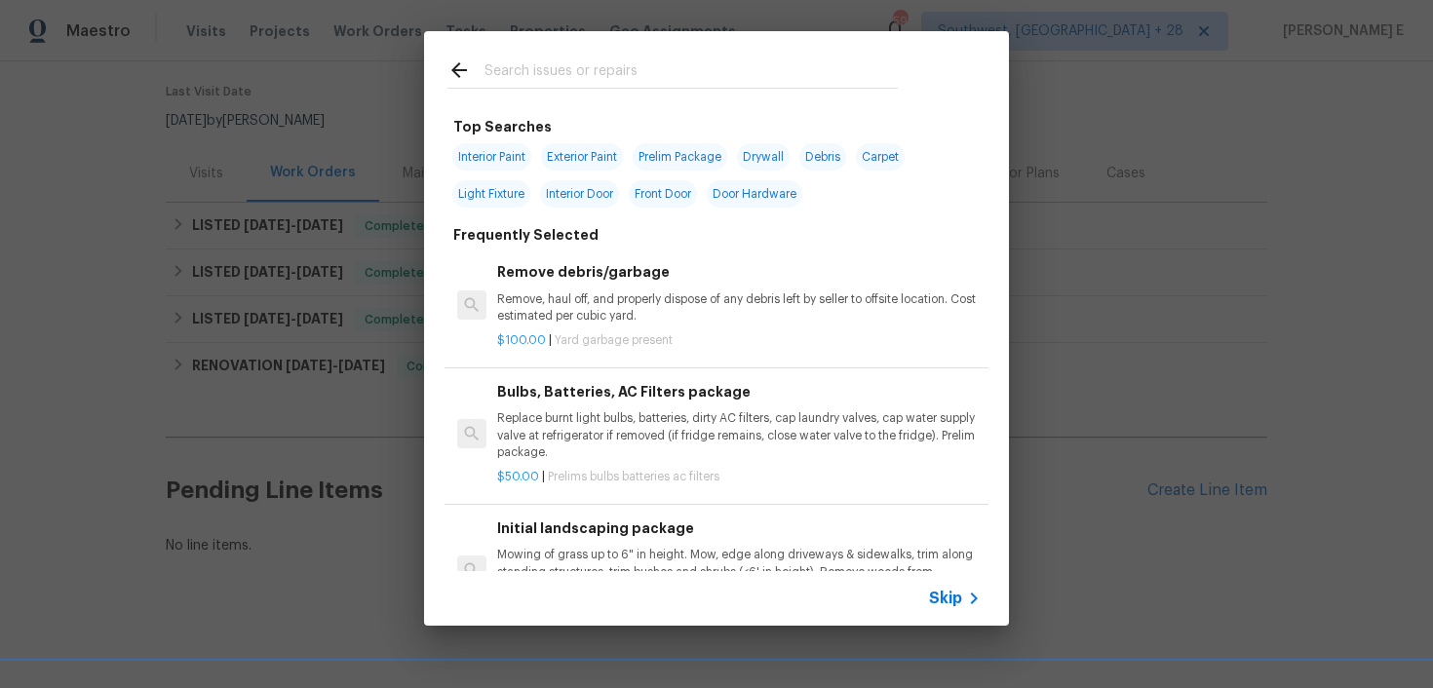
click at [933, 590] on span "Skip" at bounding box center [945, 599] width 33 height 20
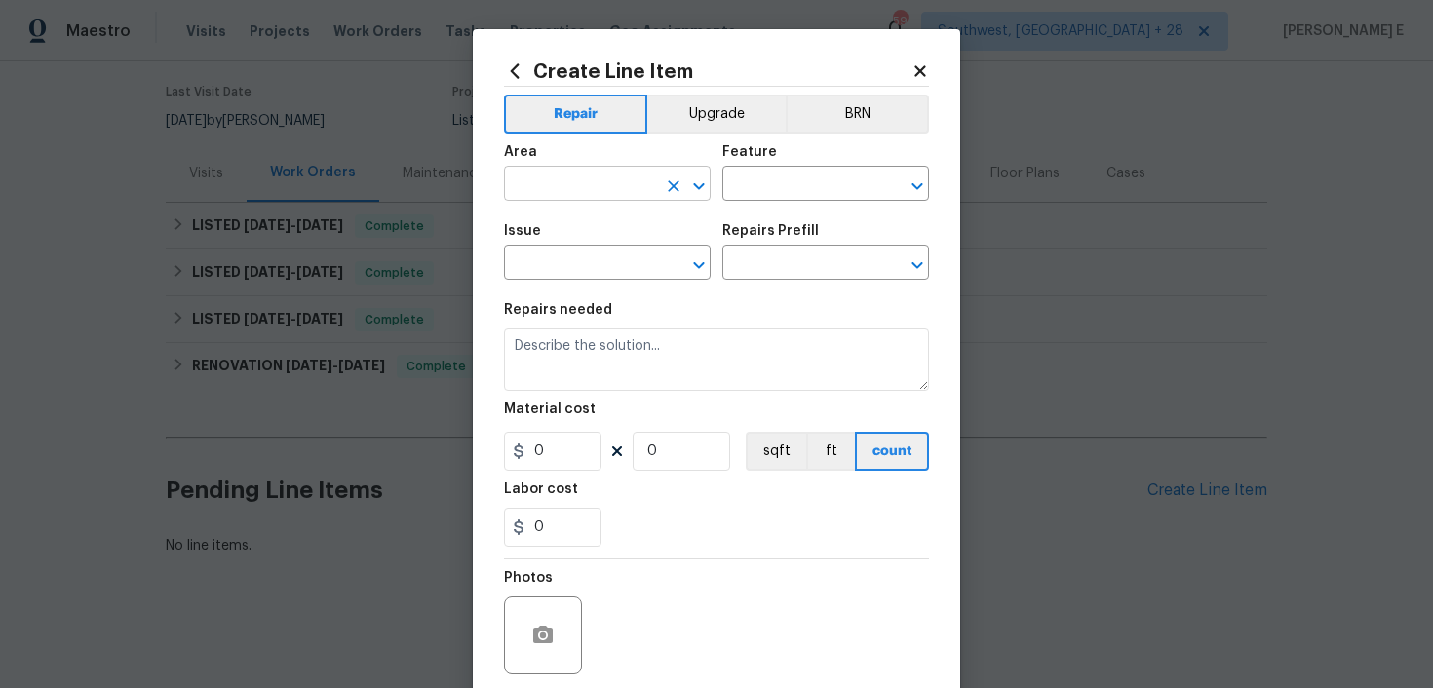
click at [583, 187] on input "text" at bounding box center [580, 186] width 152 height 30
type input "Exterior Overall"
type input "Landscaping"
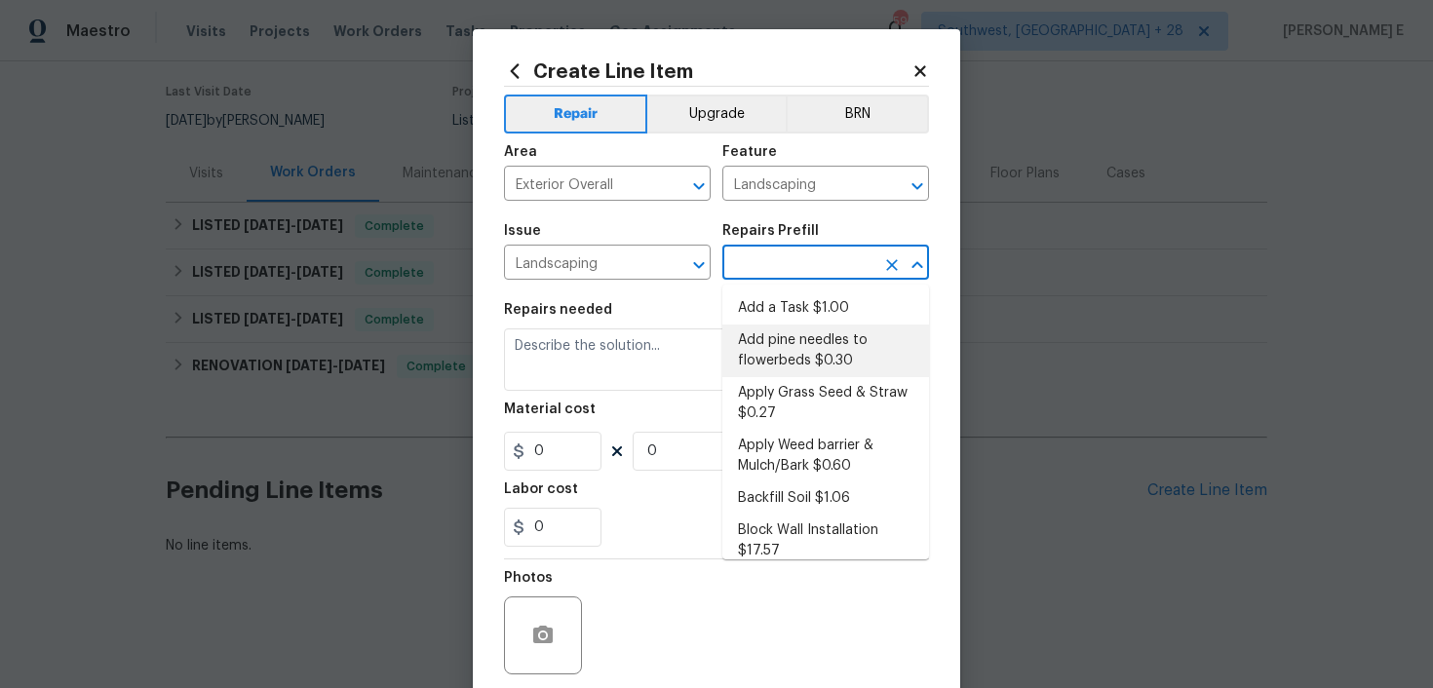
click at [794, 327] on li "Add pine needles to flowerbeds $0.30" at bounding box center [826, 351] width 207 height 53
type input "Add pine needles to flowerbeds $0.30"
type textarea "Remove/spray weeds from bed, add new pine straw to designated flower beds, and …"
type input "1"
type input "0.3"
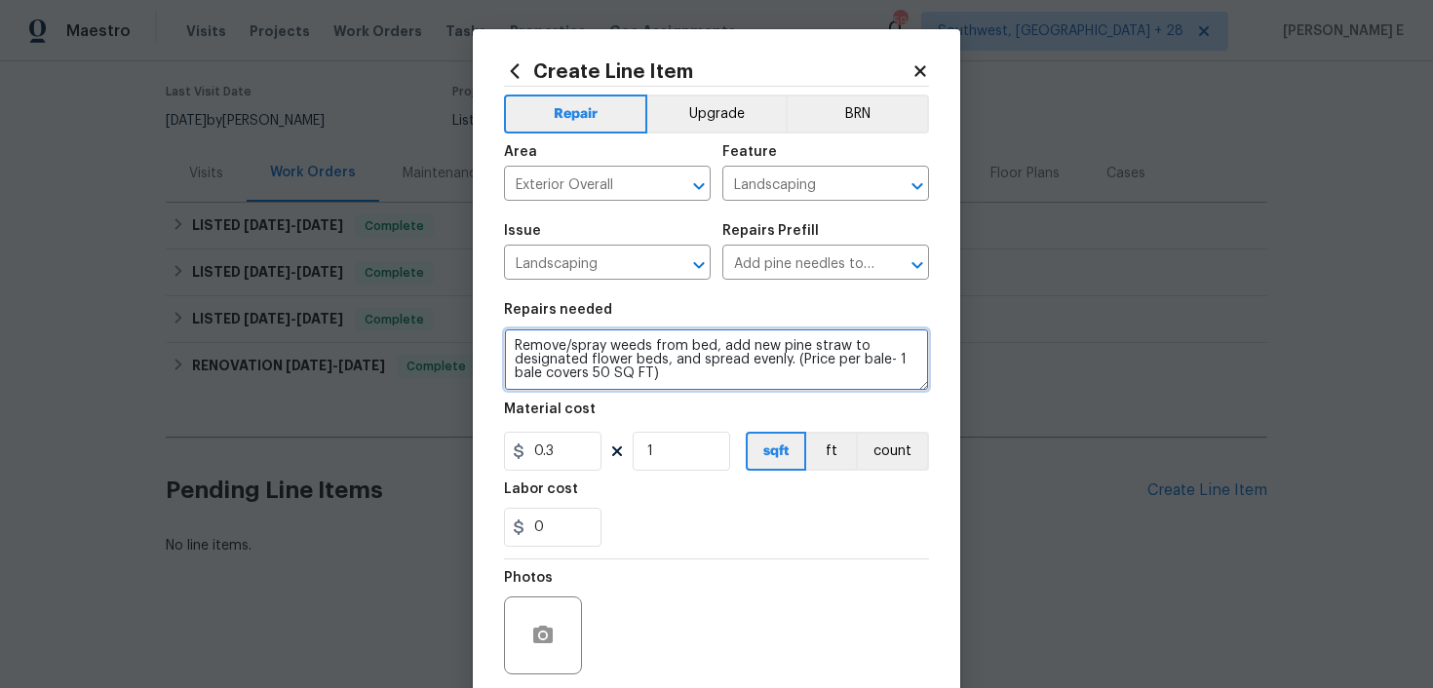
click at [725, 357] on textarea "Remove/spray weeds from bed, add new pine straw to designated flower beds, and …" at bounding box center [716, 360] width 425 height 62
paste textarea "trim back all bushes around property and vines at back left of home."
click at [520, 346] on textarea "trim back all bushes around property and vines at back left of home." at bounding box center [716, 360] width 425 height 62
click at [580, 363] on textarea "Trim back all bushes around property and vines at back left of home." at bounding box center [716, 360] width 425 height 62
paste textarea "add fresh pine needles to front of home beds"
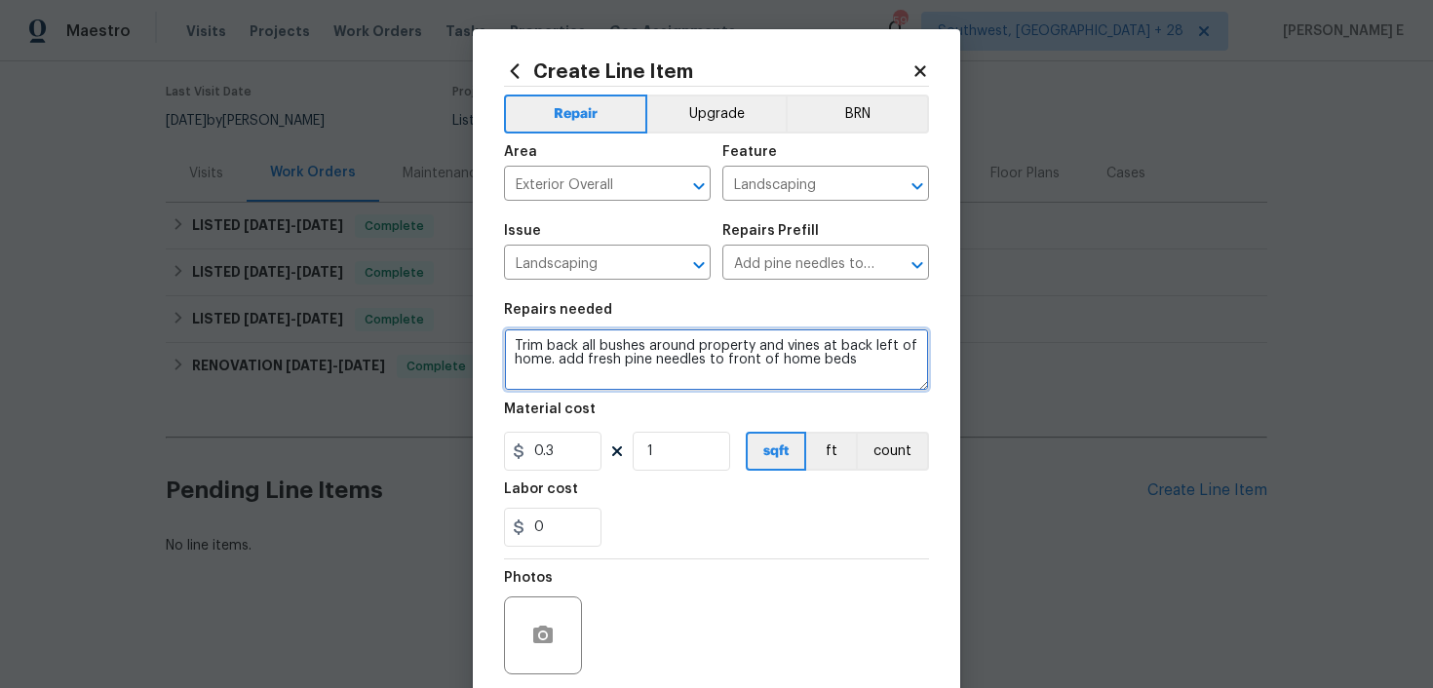
click at [564, 361] on textarea "Trim back all bushes around property and vines at back left of home. add fresh …" at bounding box center [716, 360] width 425 height 62
type textarea "Trim back all bushes around property and vines at back left of home. Add fresh …"
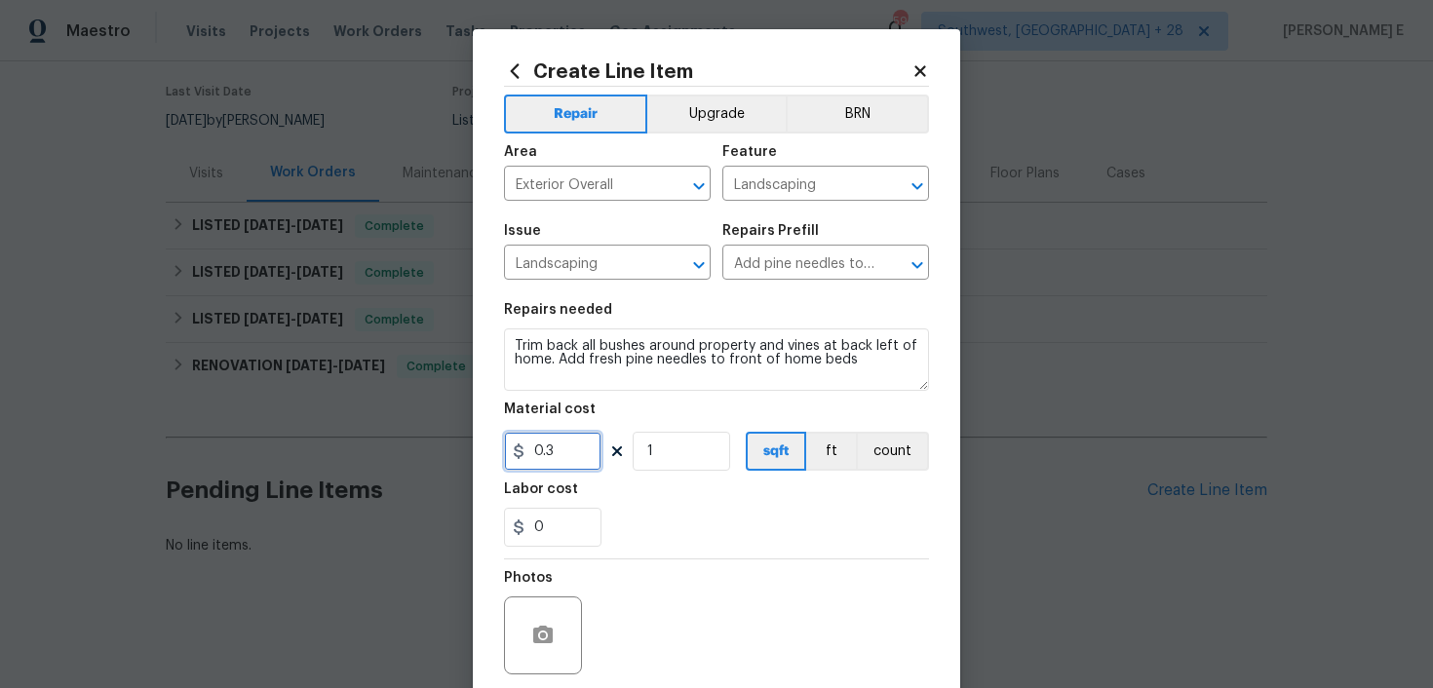
click at [539, 447] on input "0.3" at bounding box center [553, 451] width 98 height 39
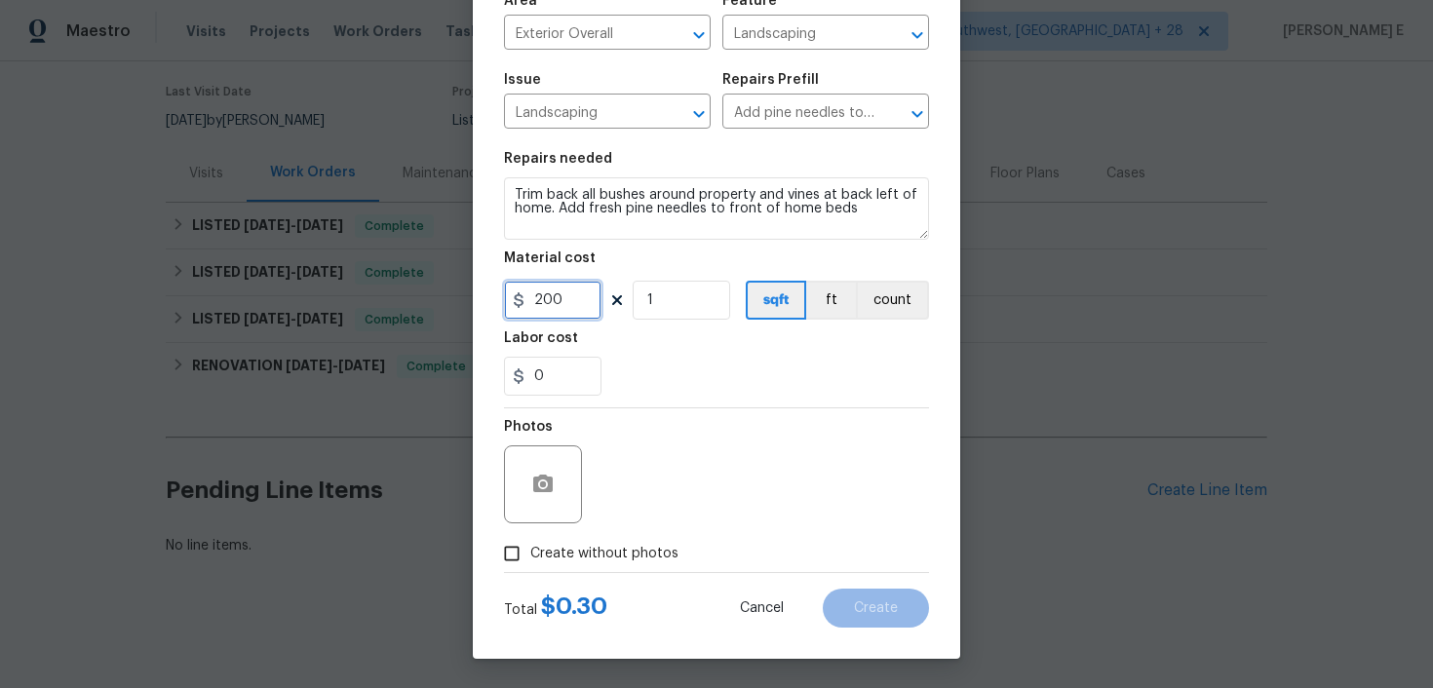
type input "200"
click at [554, 464] on button "button" at bounding box center [543, 484] width 47 height 47
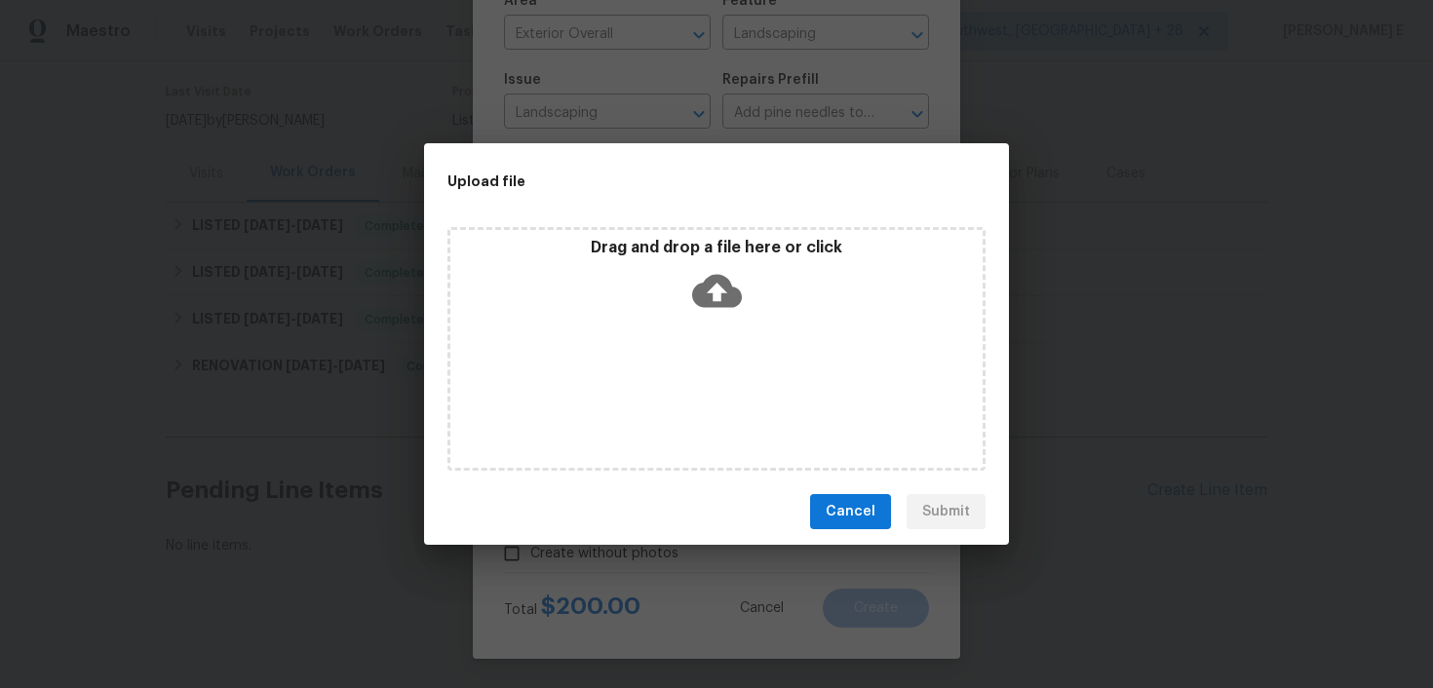
click at [710, 289] on icon at bounding box center [717, 291] width 50 height 50
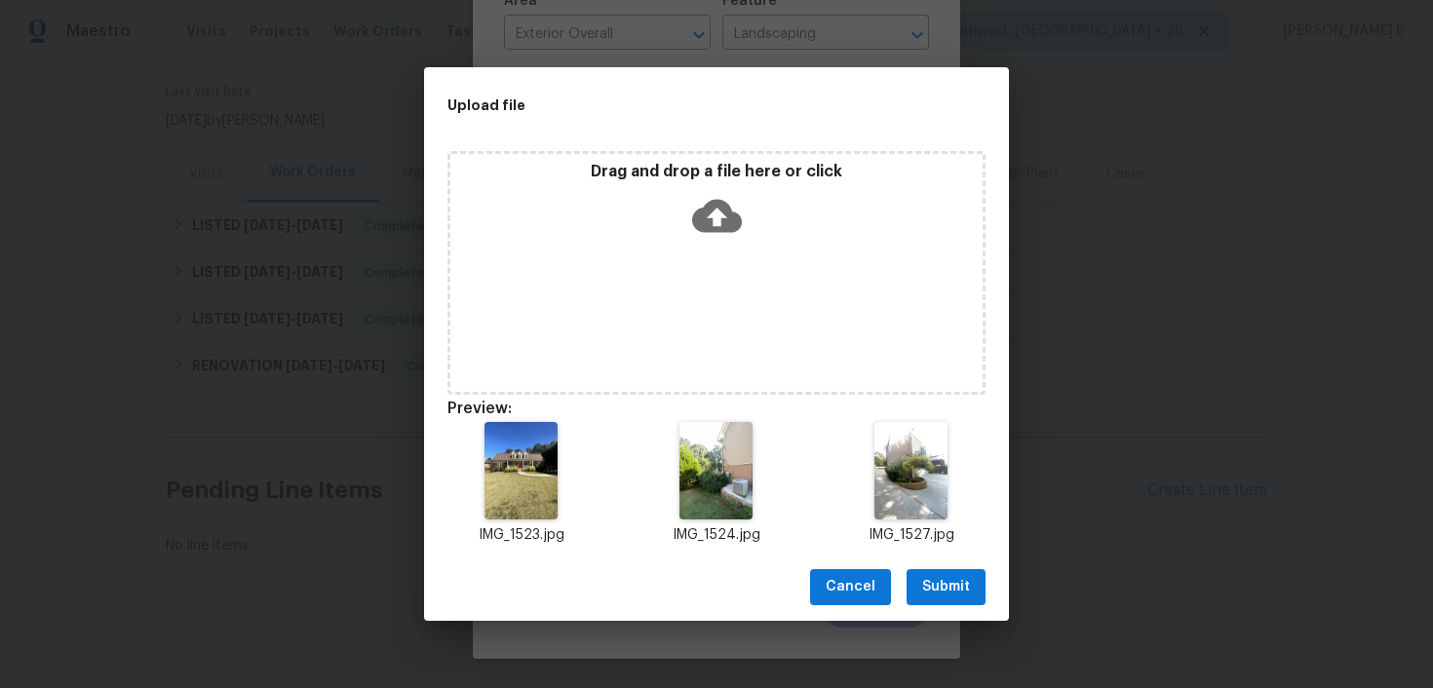
click at [925, 598] on span "Submit" at bounding box center [946, 587] width 48 height 24
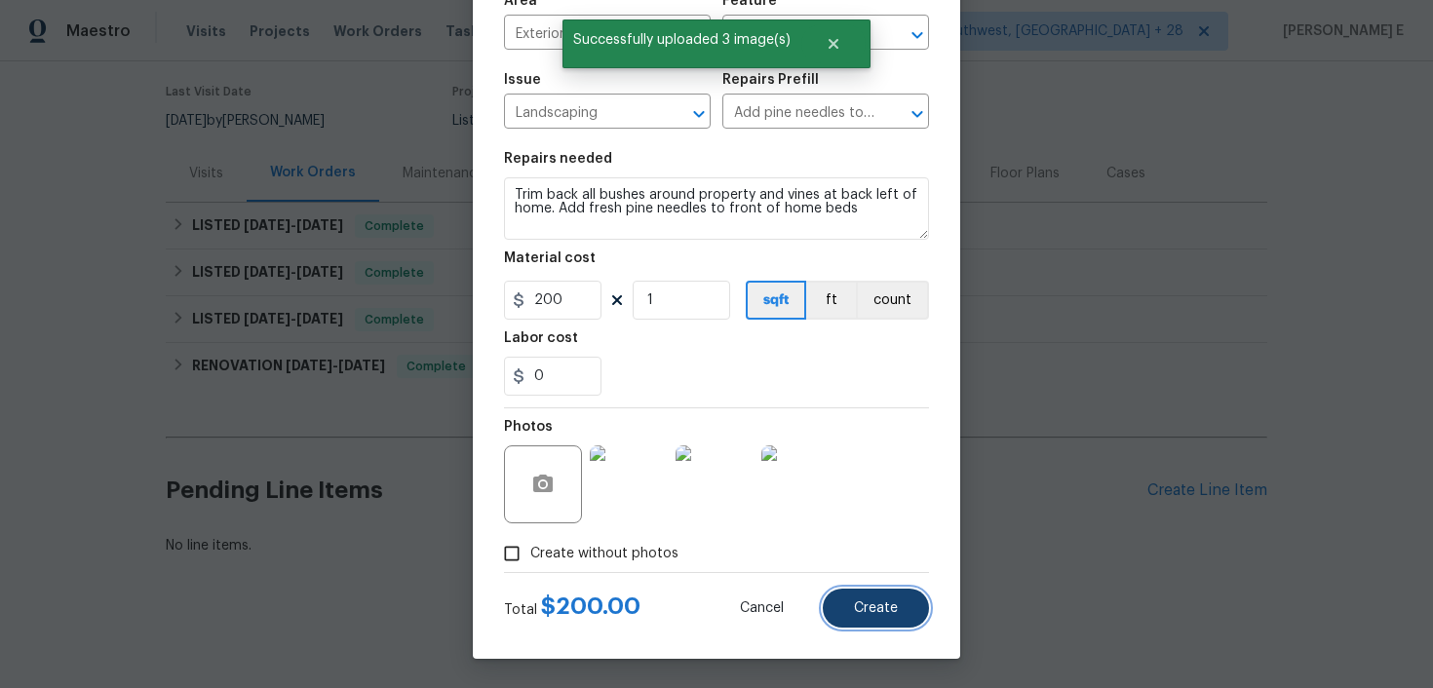
click at [865, 607] on span "Create" at bounding box center [876, 609] width 44 height 15
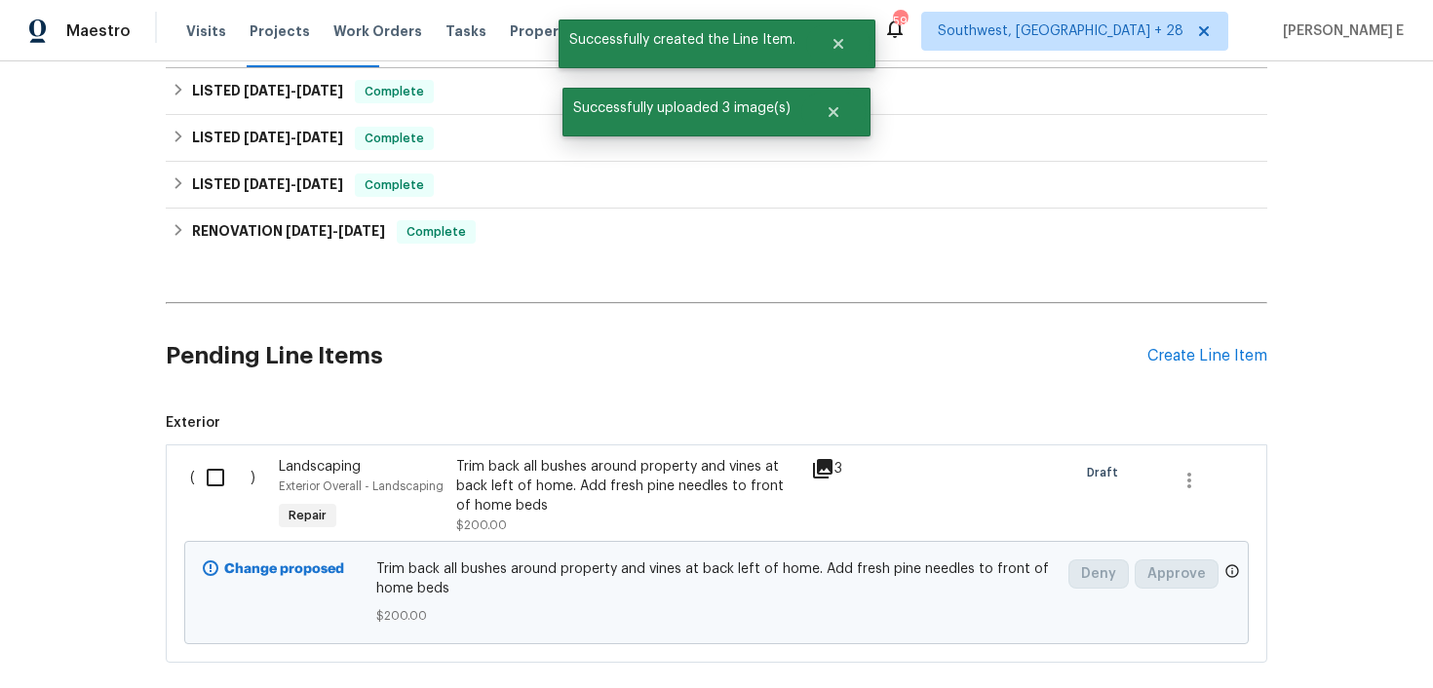
scroll to position [393, 0]
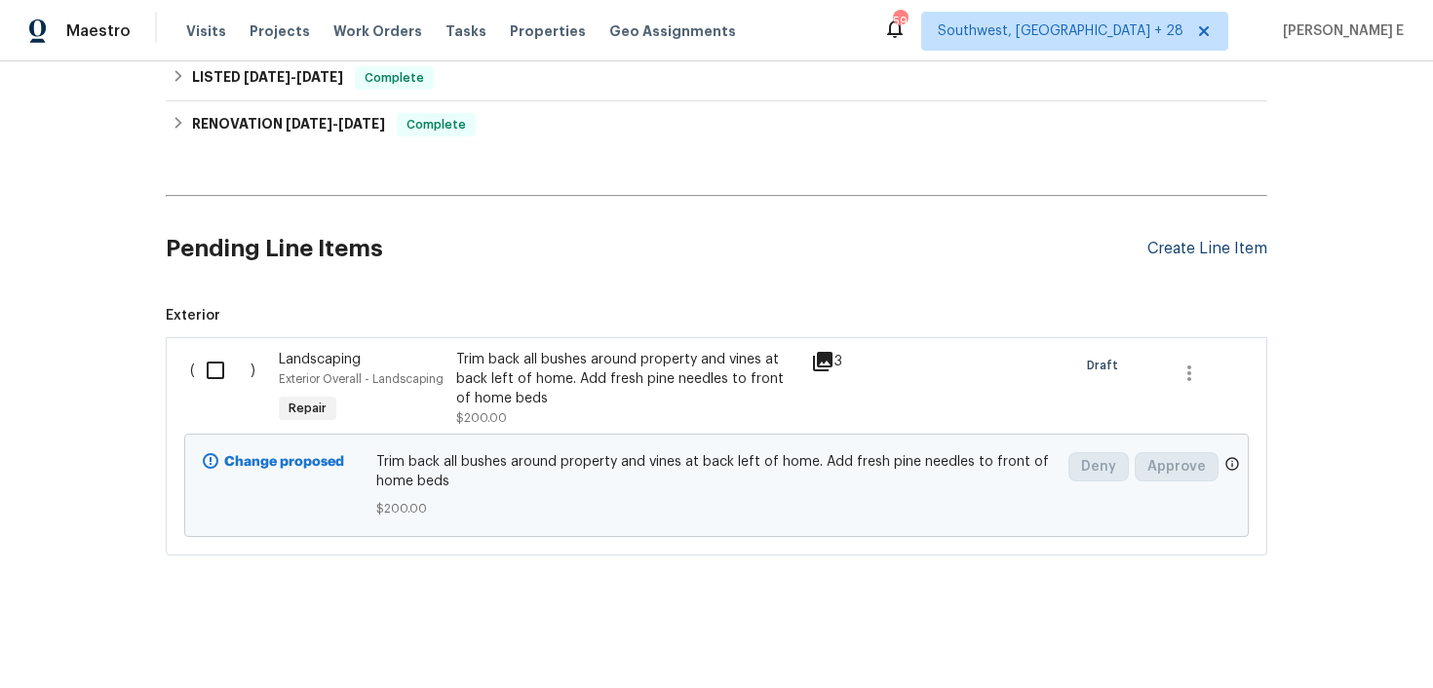
click at [1234, 251] on div "Create Line Item" at bounding box center [1208, 249] width 120 height 19
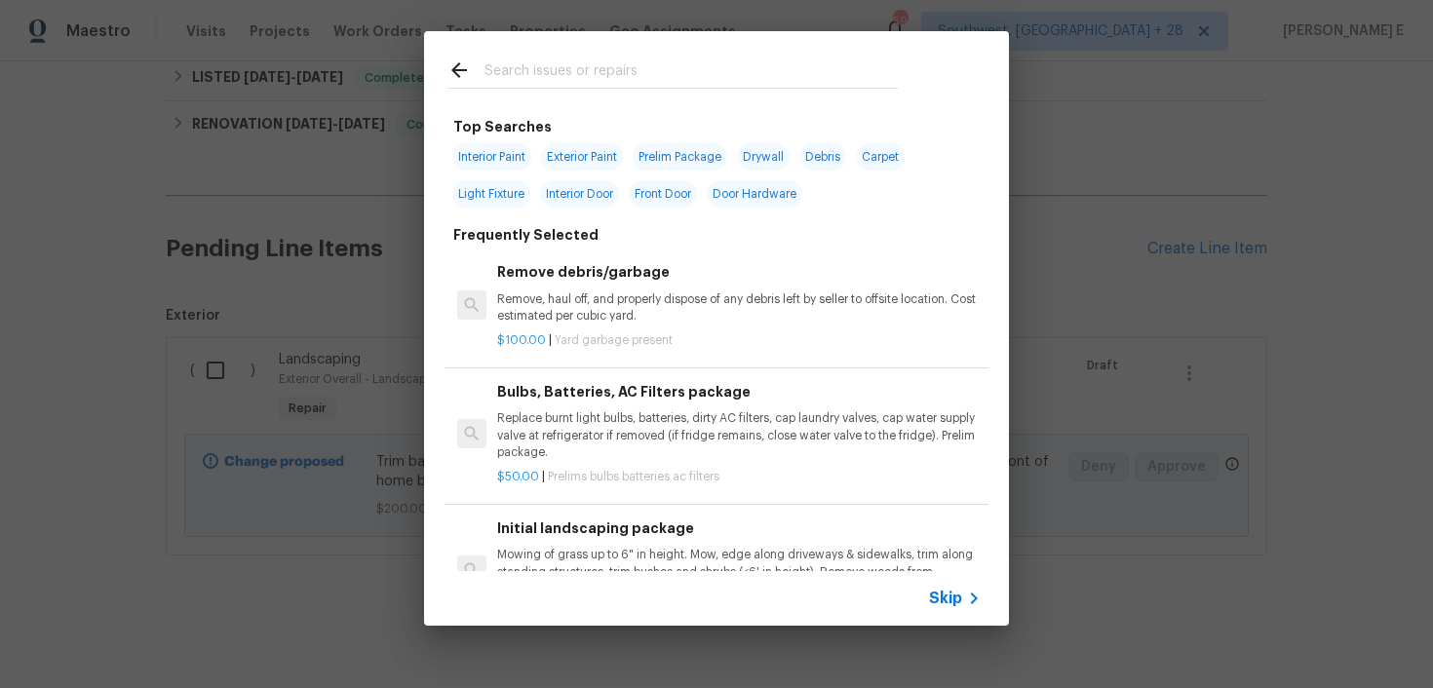
click at [947, 598] on span "Skip" at bounding box center [945, 599] width 33 height 20
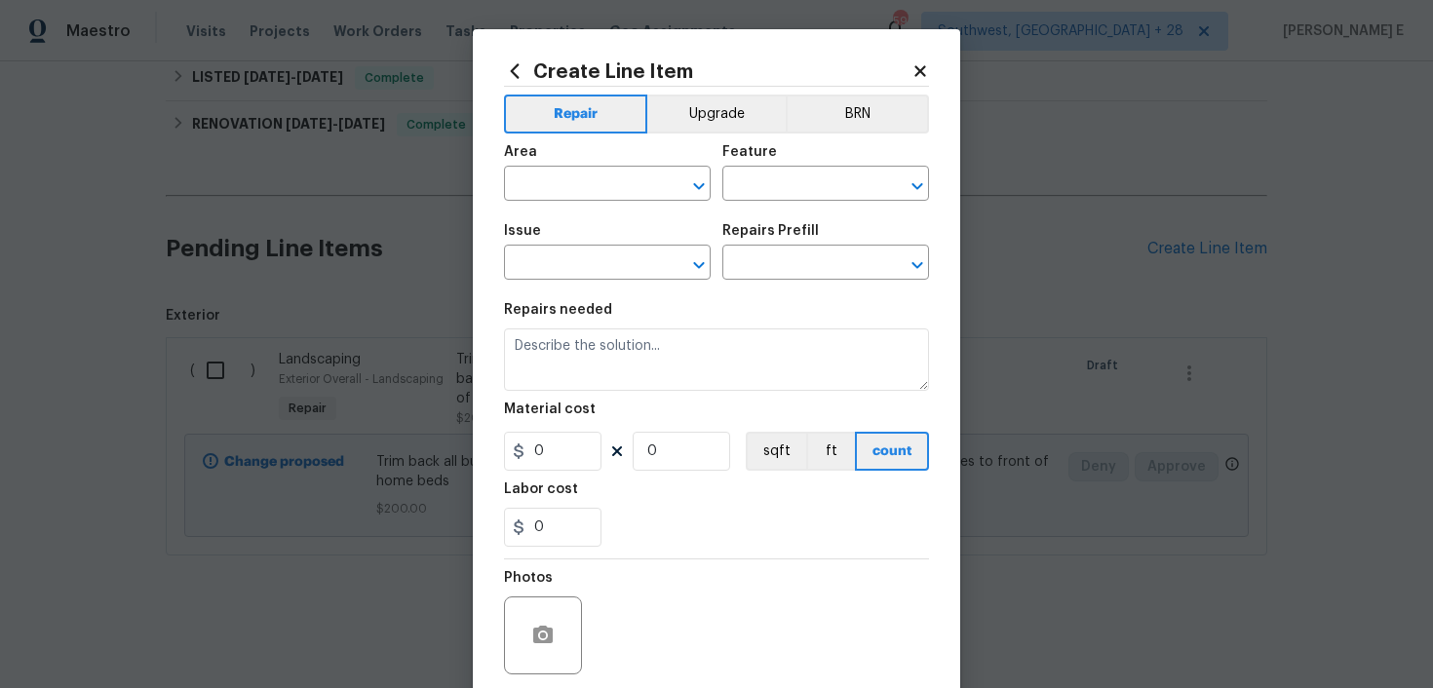
scroll to position [152, 0]
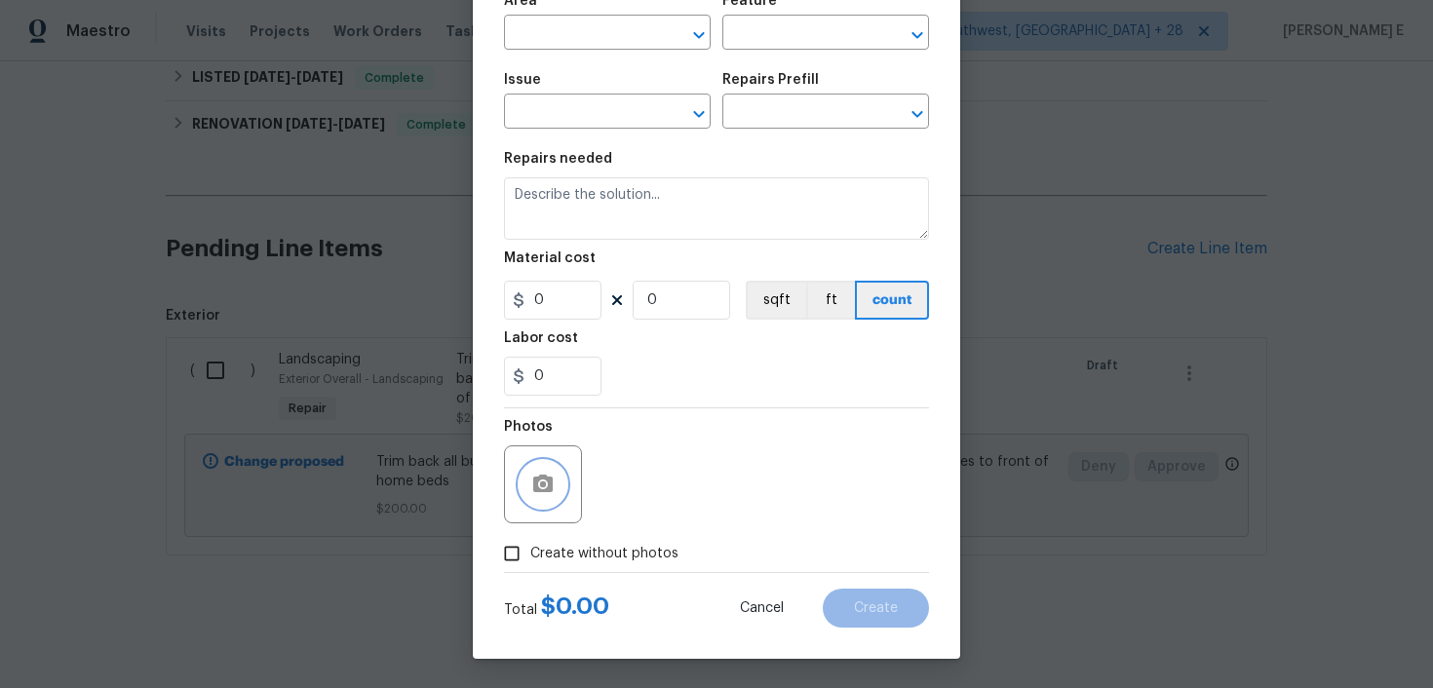
click at [521, 488] on button "button" at bounding box center [543, 484] width 47 height 47
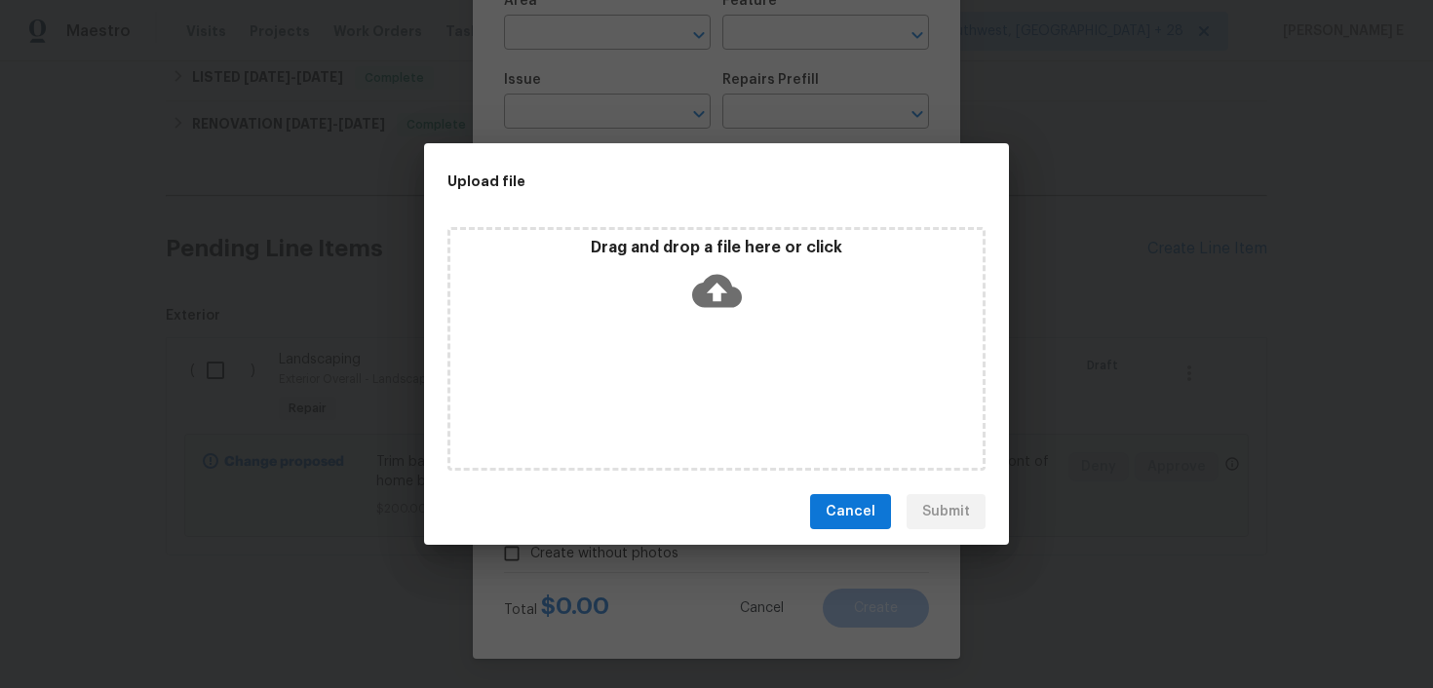
click at [714, 289] on icon at bounding box center [717, 291] width 50 height 50
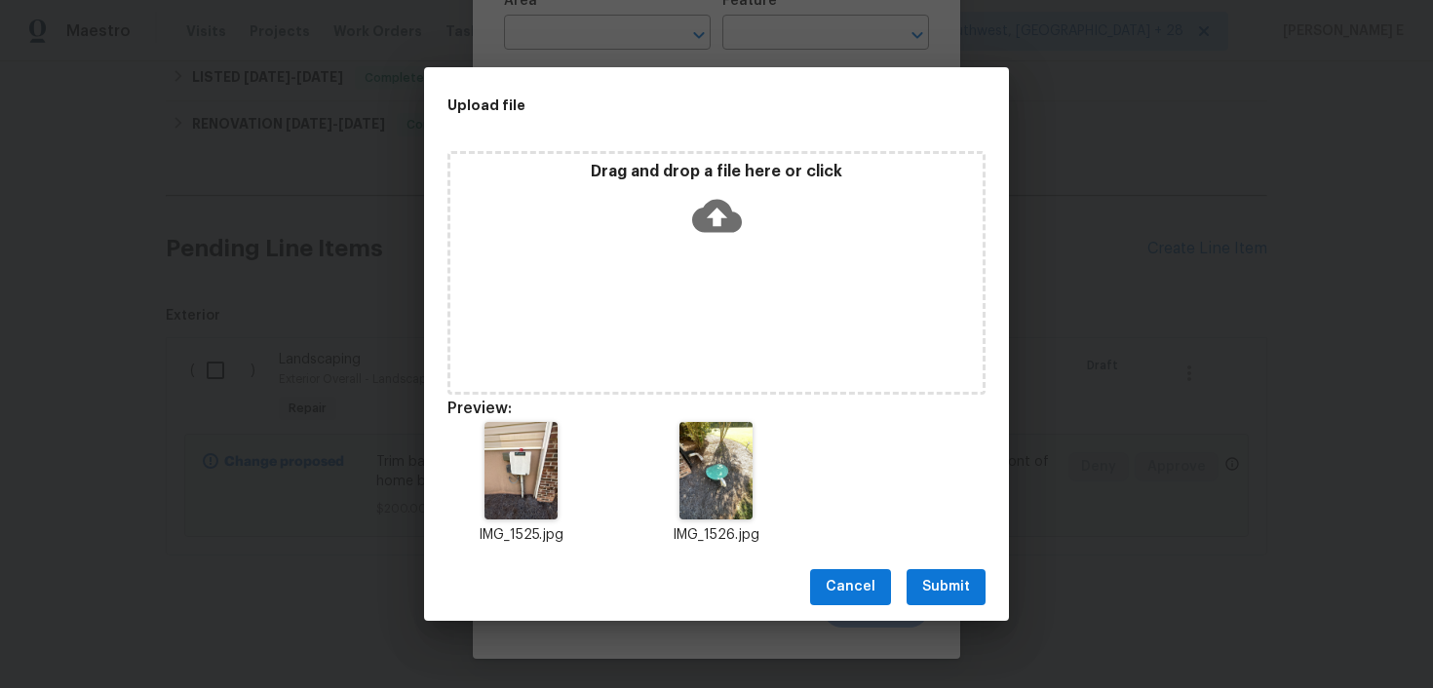
click at [933, 584] on span "Submit" at bounding box center [946, 587] width 48 height 24
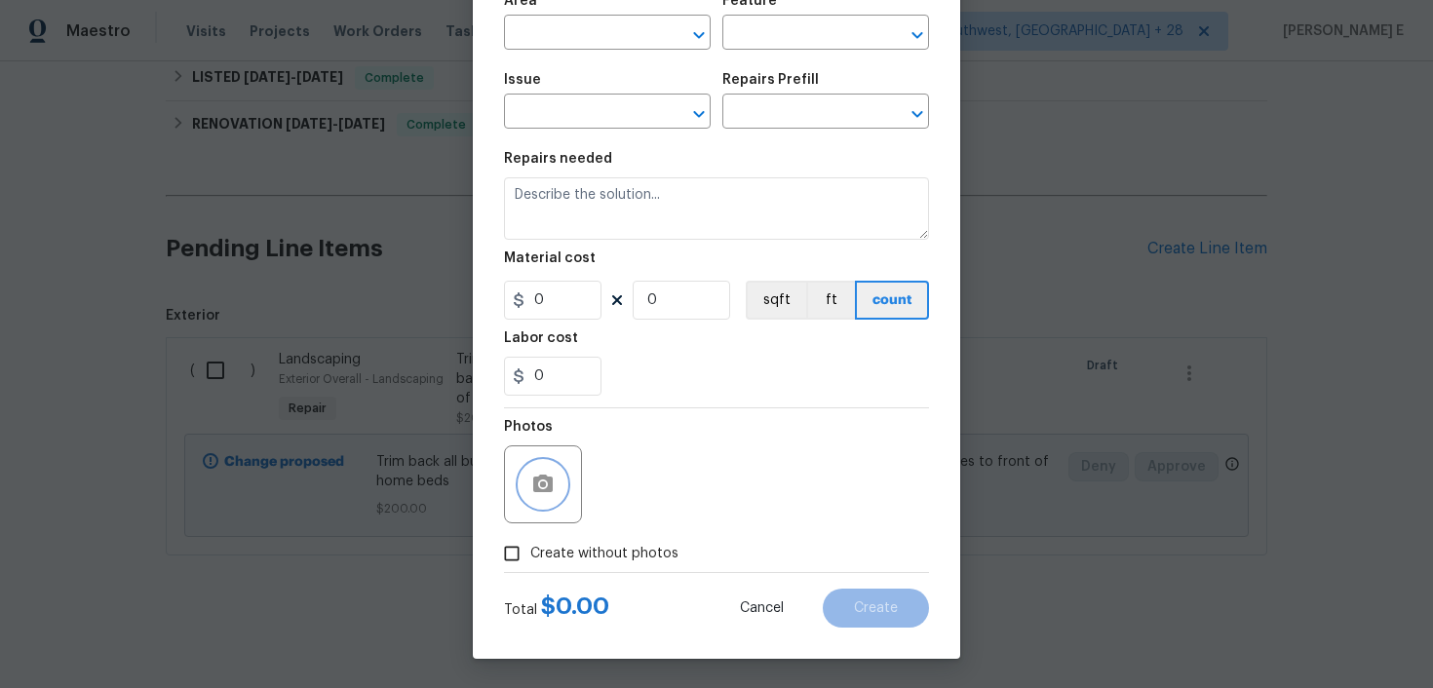
scroll to position [0, 0]
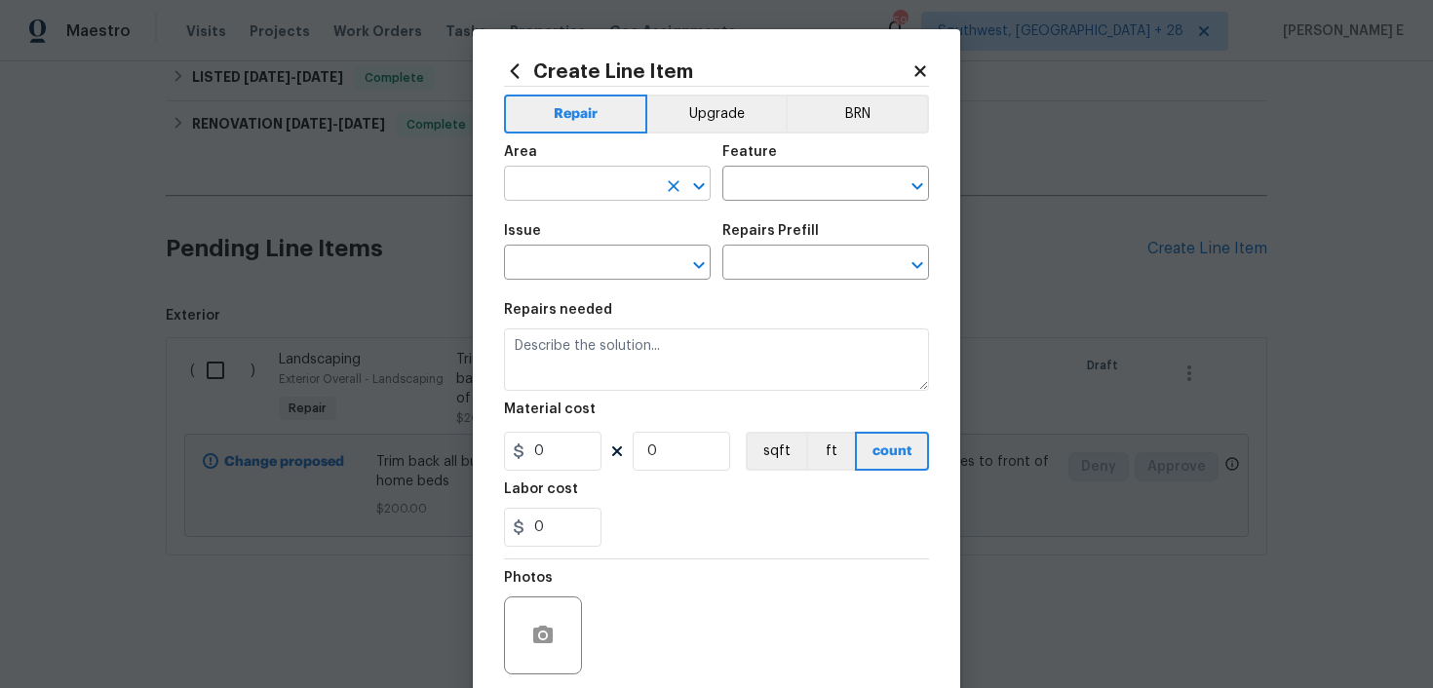
click at [568, 194] on input "text" at bounding box center [580, 186] width 152 height 30
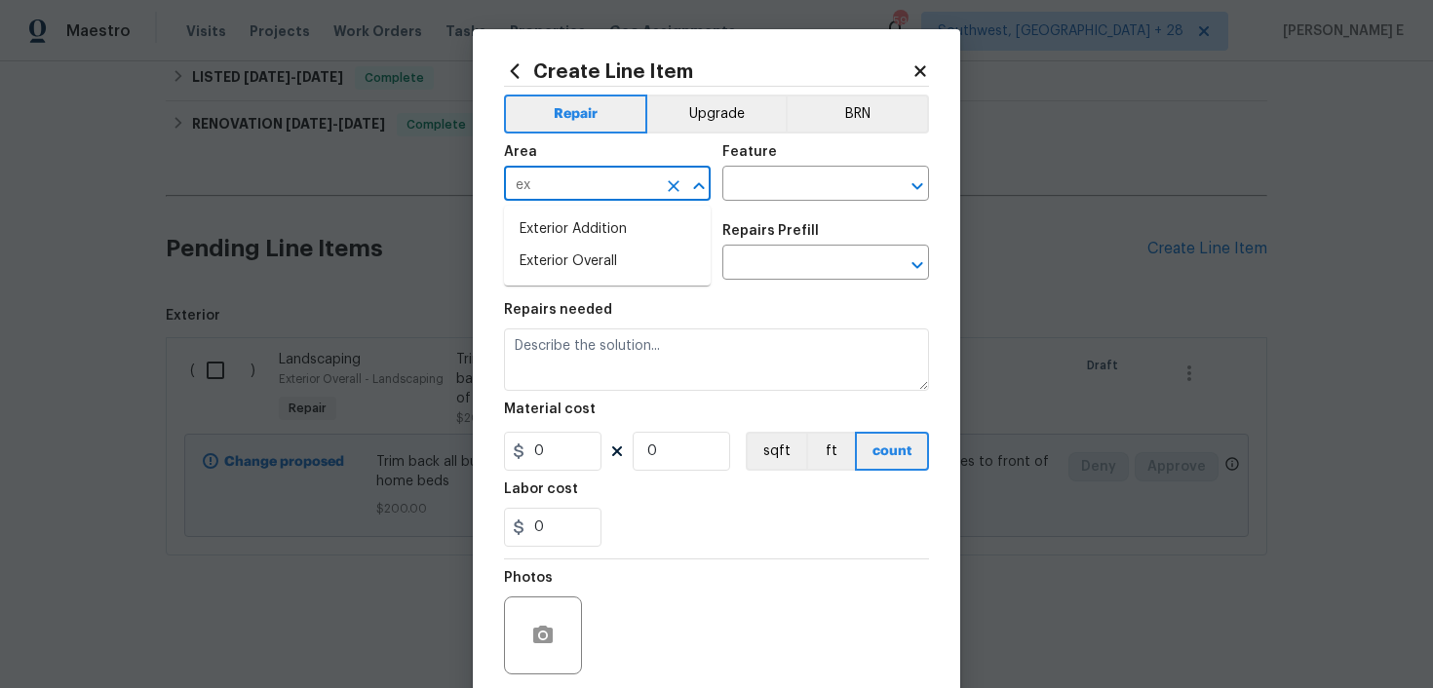
type input "ext"
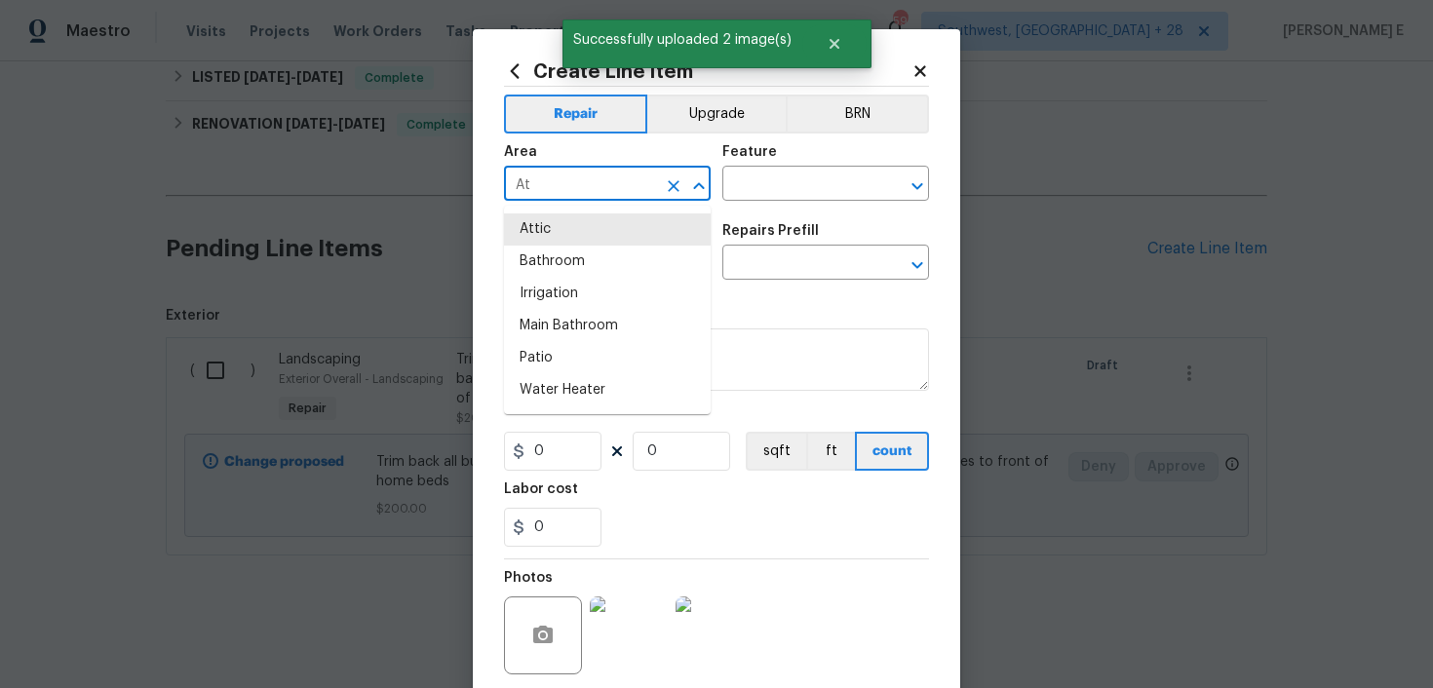
type input "A"
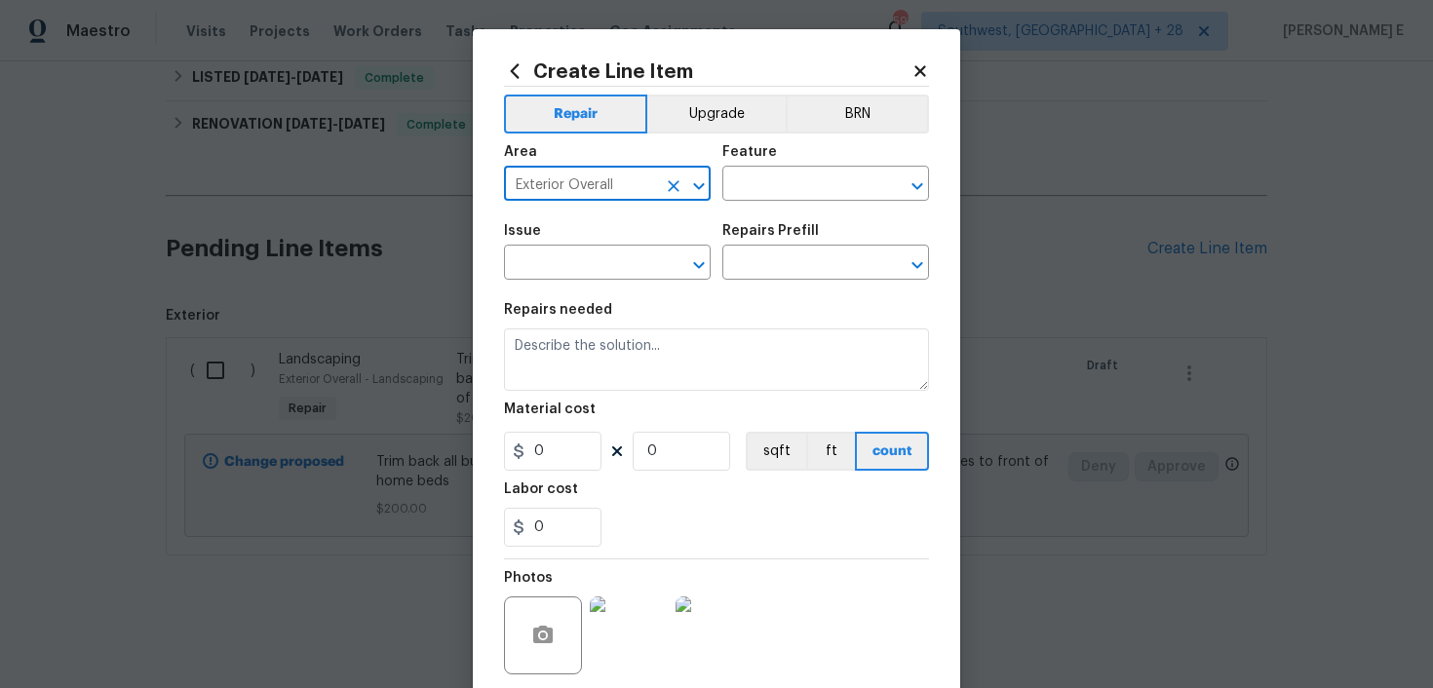
type input "Exterior Overall"
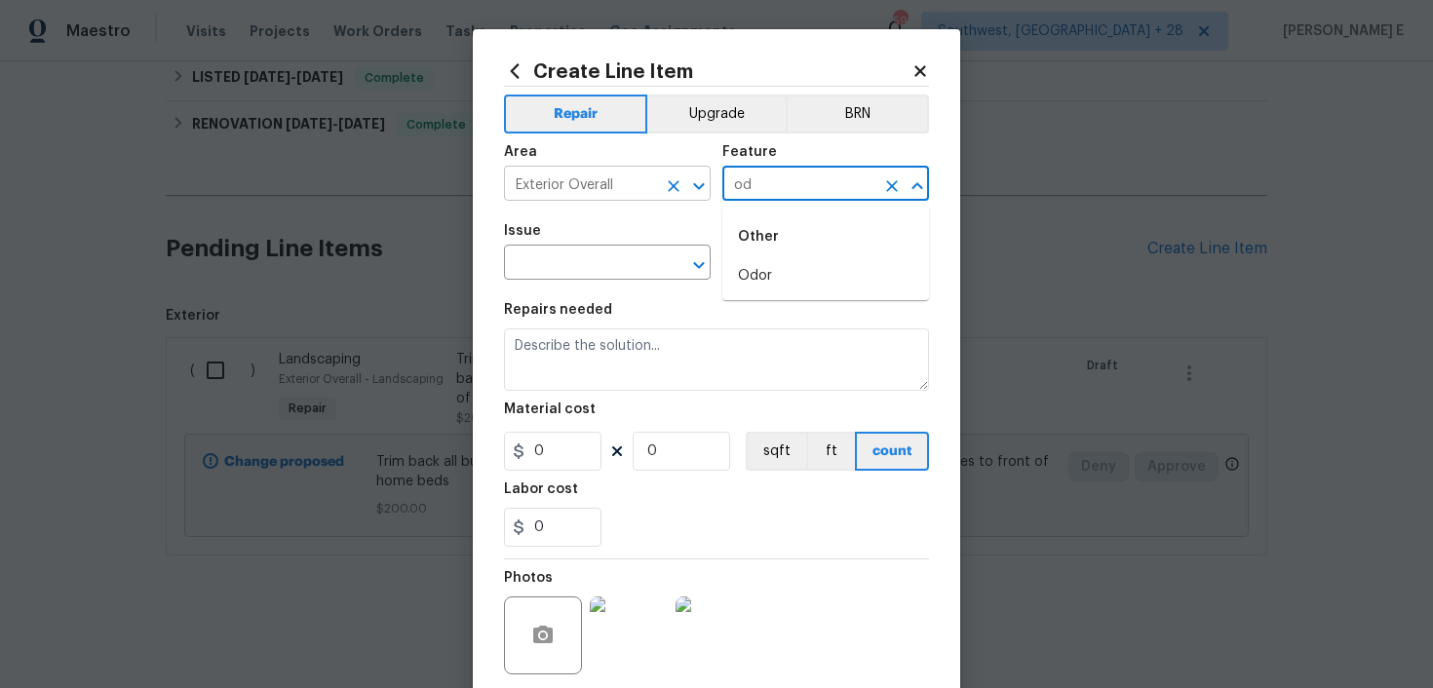
type input "o"
type input "s"
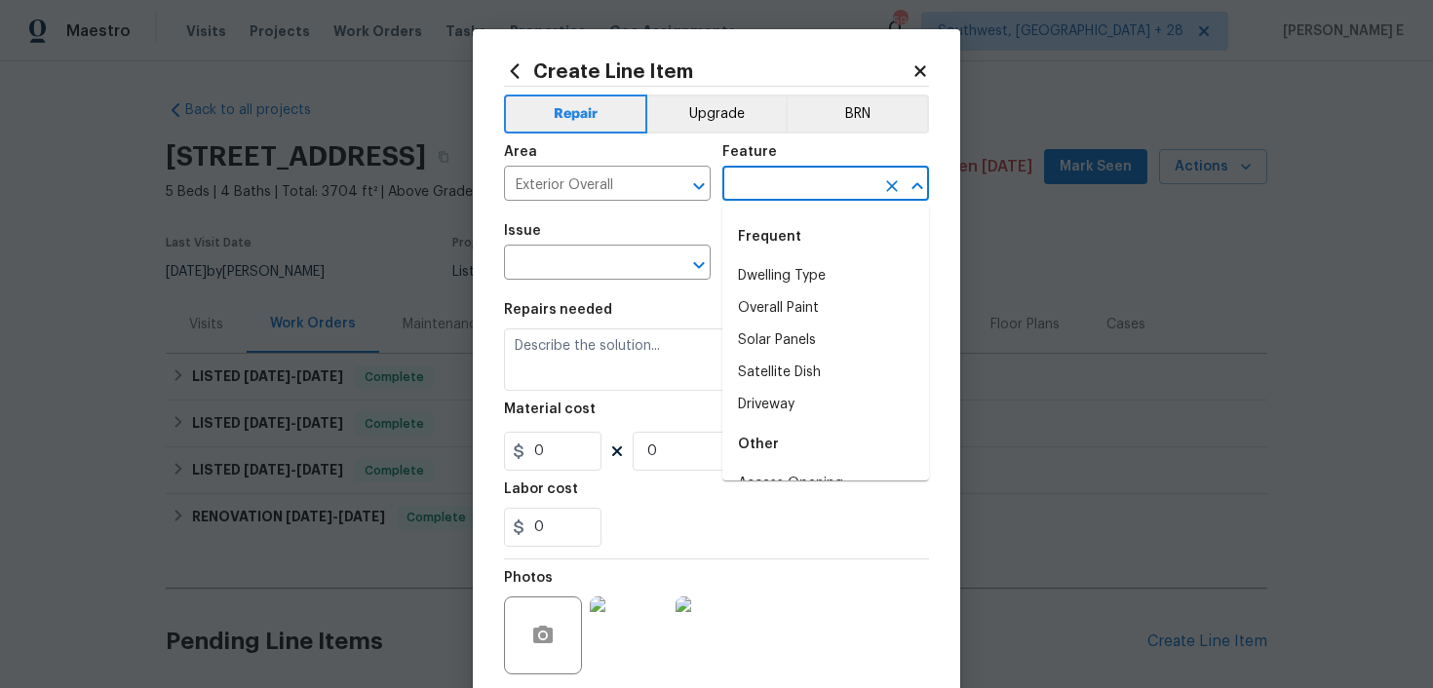
scroll to position [393, 0]
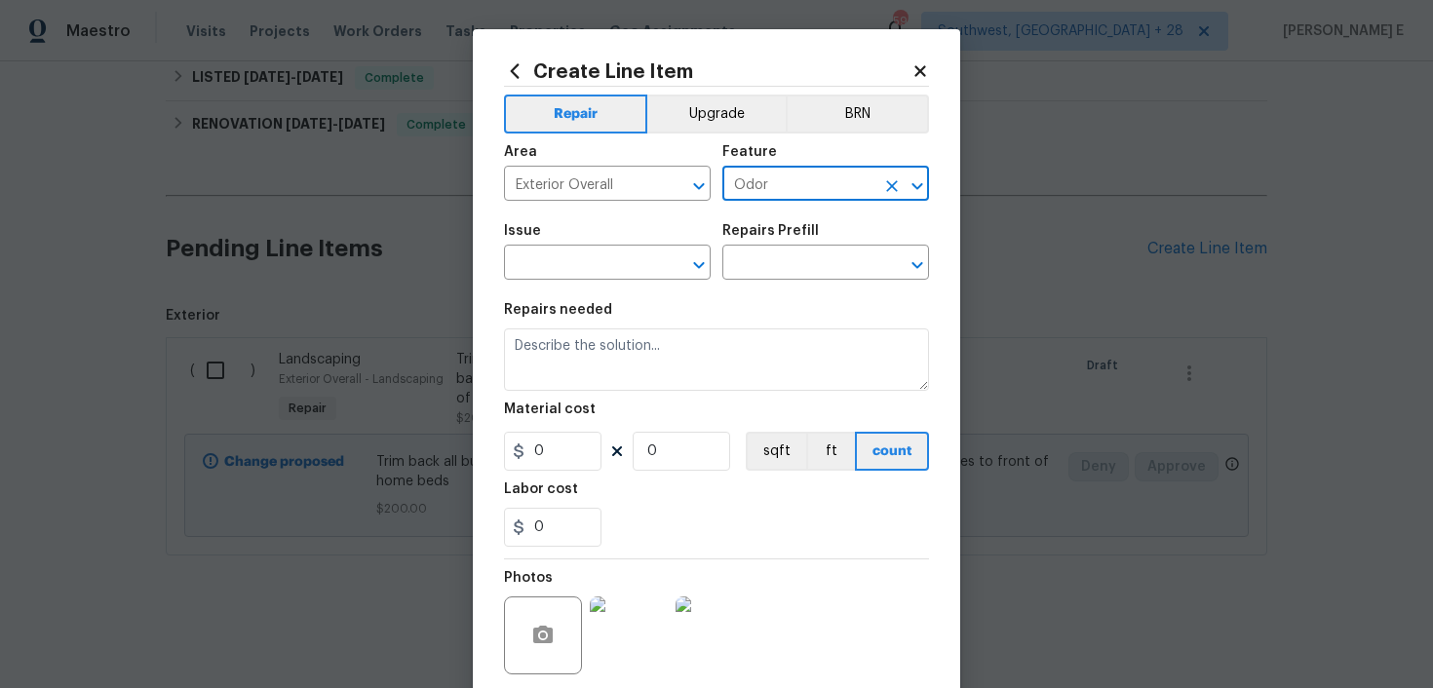
type input "Odor"
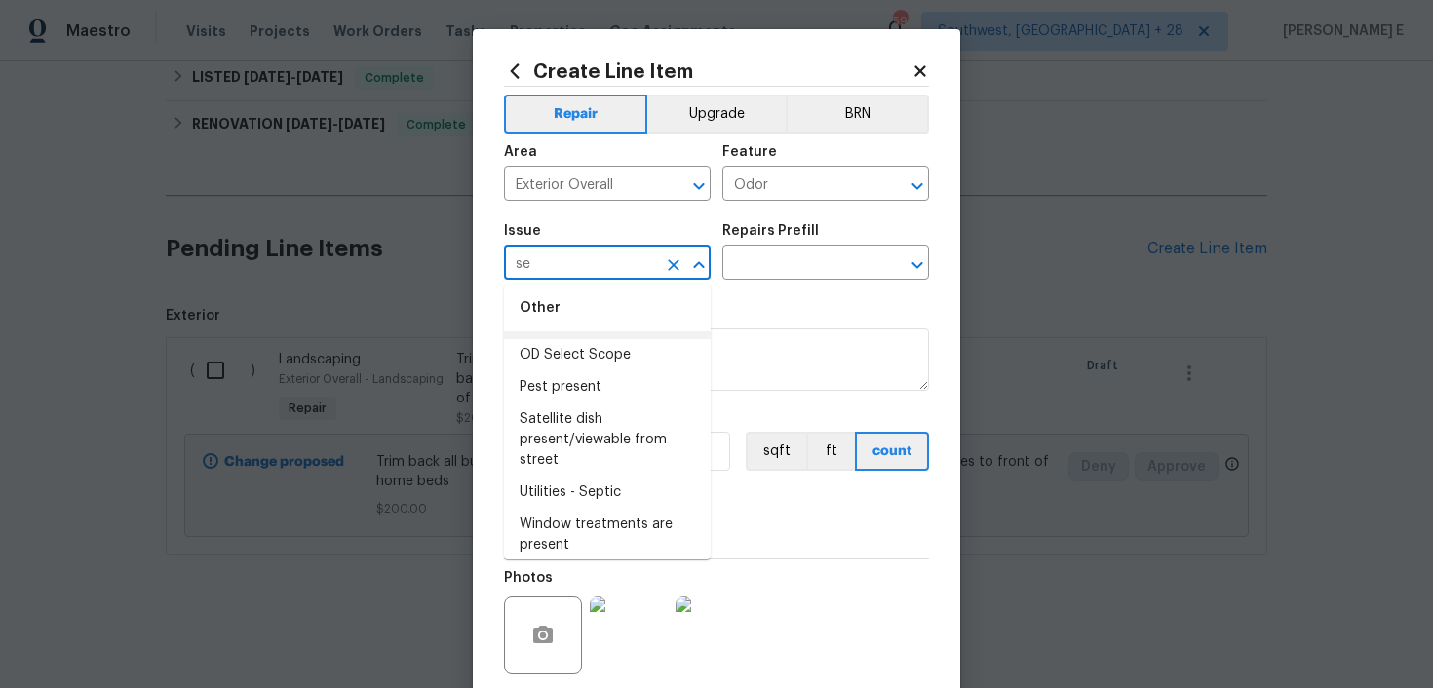
scroll to position [137, 0]
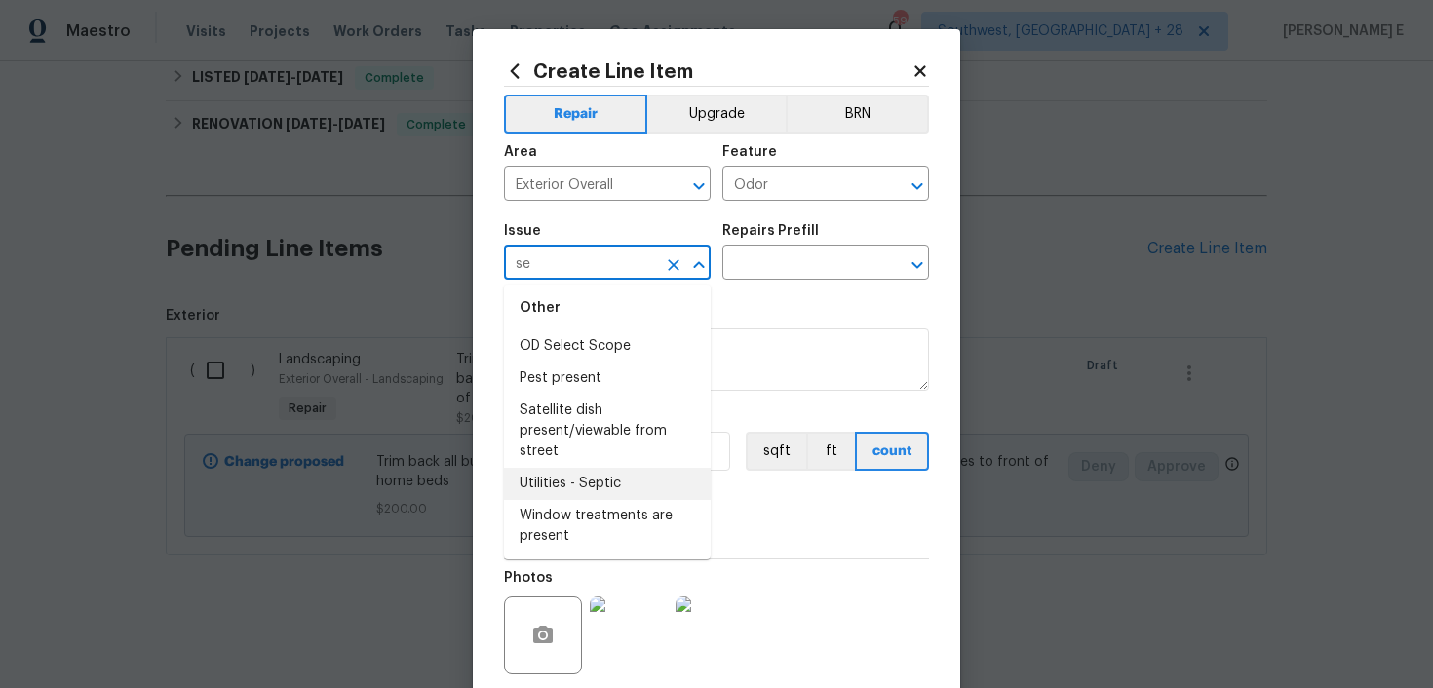
click at [582, 477] on li "Utilities - Septic" at bounding box center [607, 484] width 207 height 32
type input "Utilities - Septic"
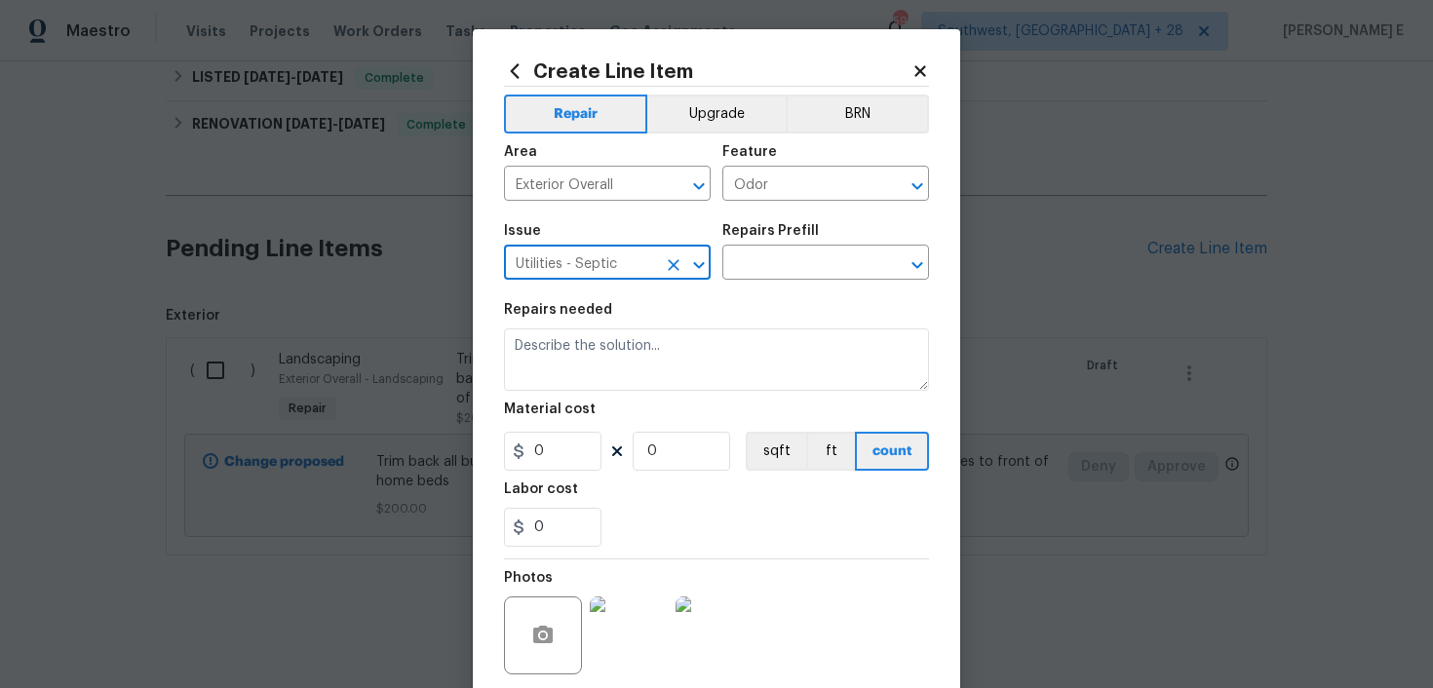
click at [665, 269] on icon "Clear" at bounding box center [674, 265] width 20 height 20
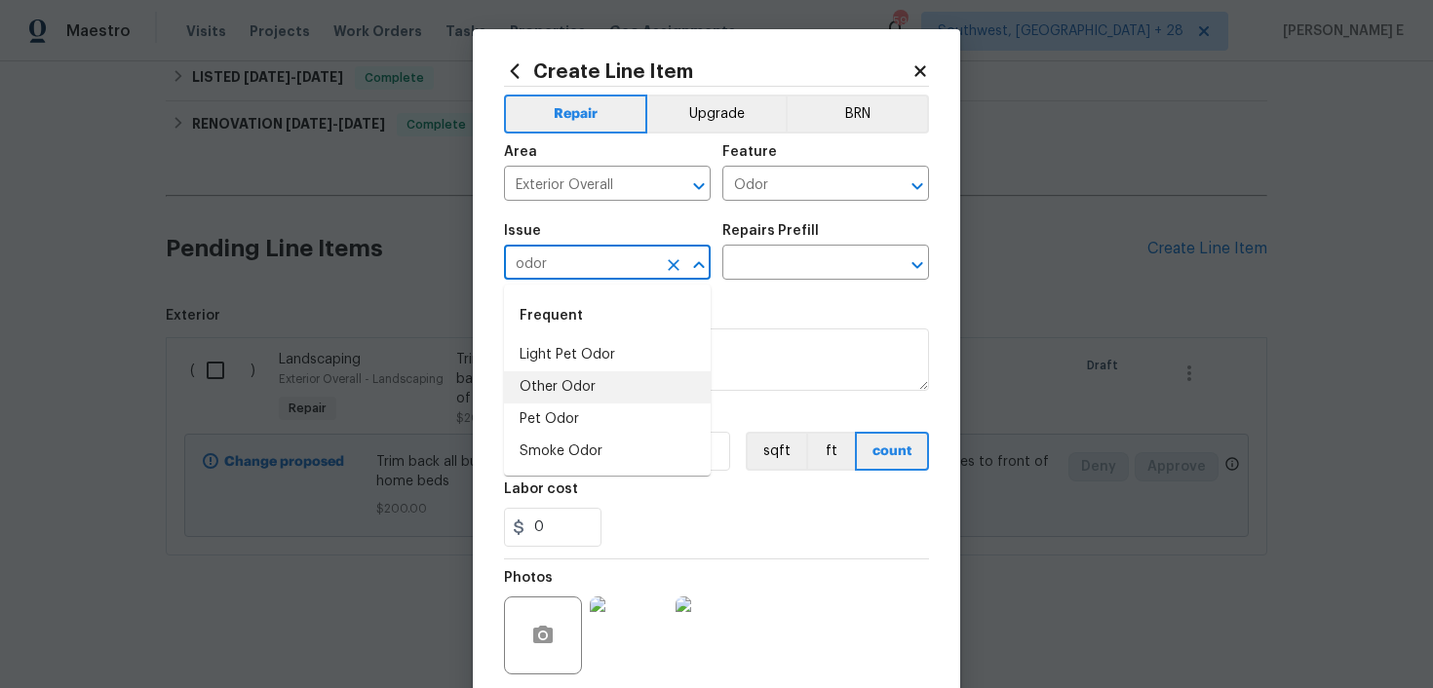
click at [570, 386] on li "Other Odor" at bounding box center [607, 388] width 207 height 32
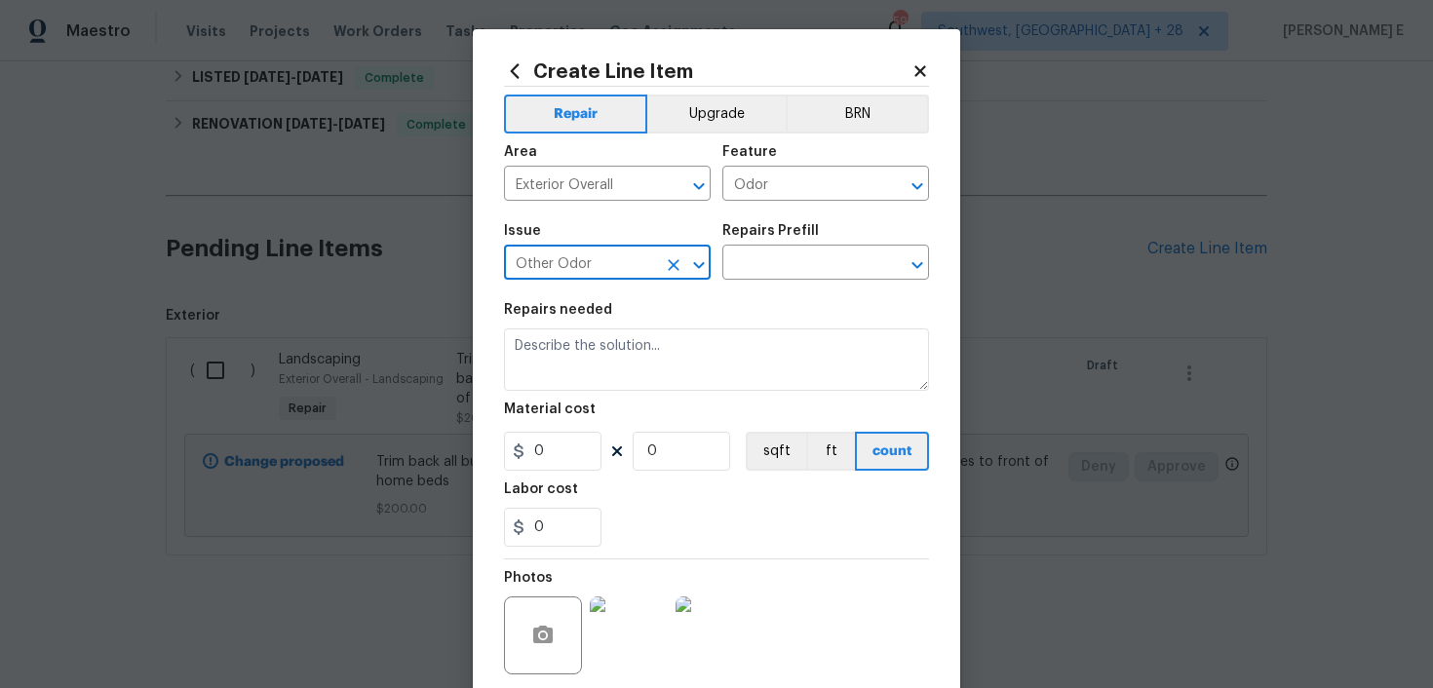
type input "Other Odor"
click at [819, 248] on div "Repairs Prefill" at bounding box center [826, 236] width 207 height 25
click at [795, 268] on input "text" at bounding box center [799, 265] width 152 height 30
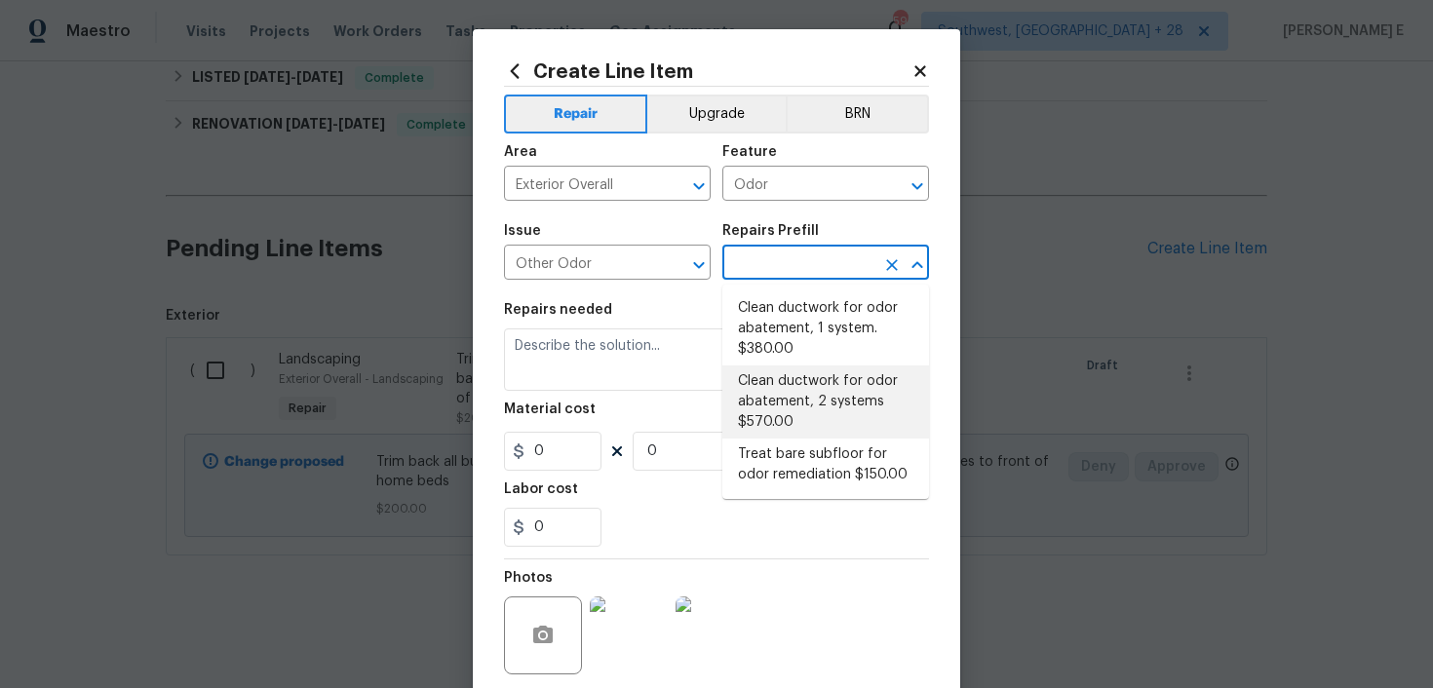
click at [780, 368] on li "Clean ductwork for odor abatement, 2 systems $570.00" at bounding box center [826, 402] width 207 height 73
type input "Clean ductwork for odor abatement, 2 systems $570.00"
type input "570"
type input "1"
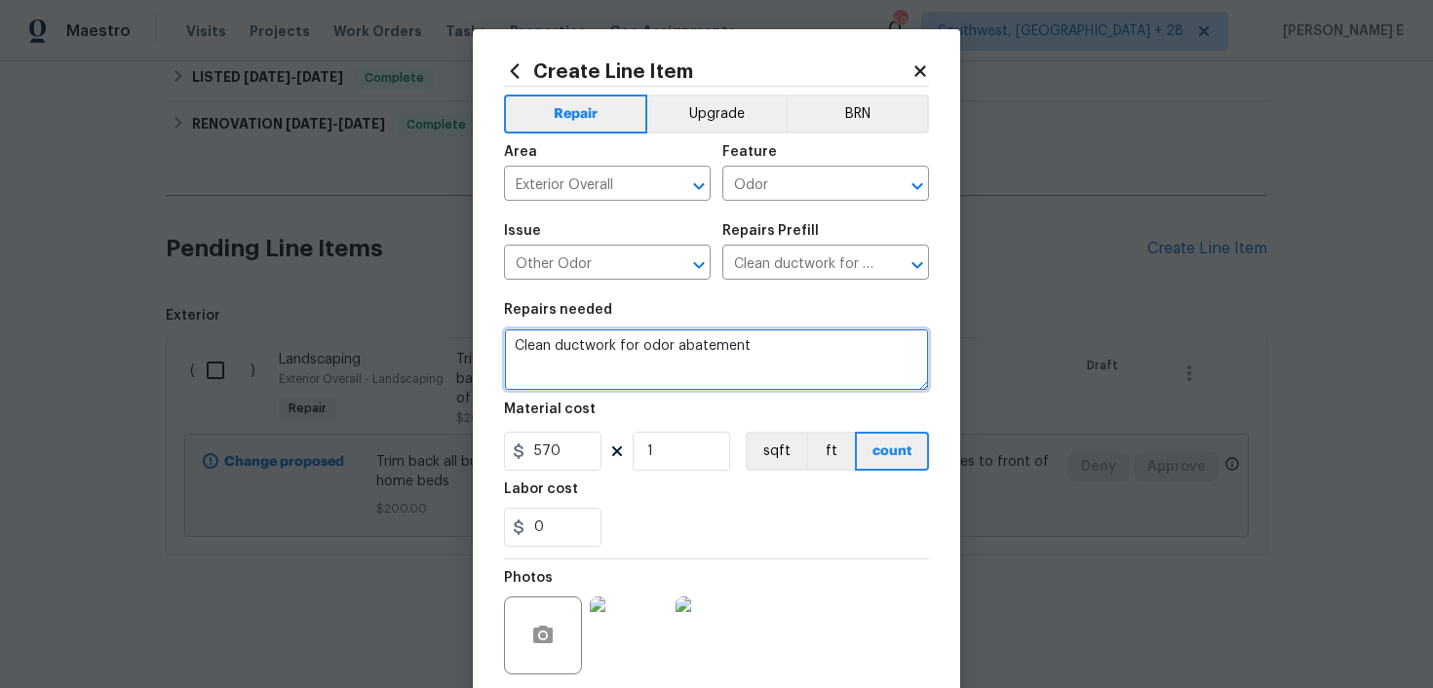
click at [659, 350] on textarea "Clean ductwork for odor abatement" at bounding box center [716, 360] width 425 height 62
paste textarea "check exterior sewer pump for proper operation and clean/service as needed. Fou…"
click at [521, 347] on textarea "check exterior sewer pump for proper operation and clean/service as needed. Fou…" at bounding box center [716, 360] width 425 height 62
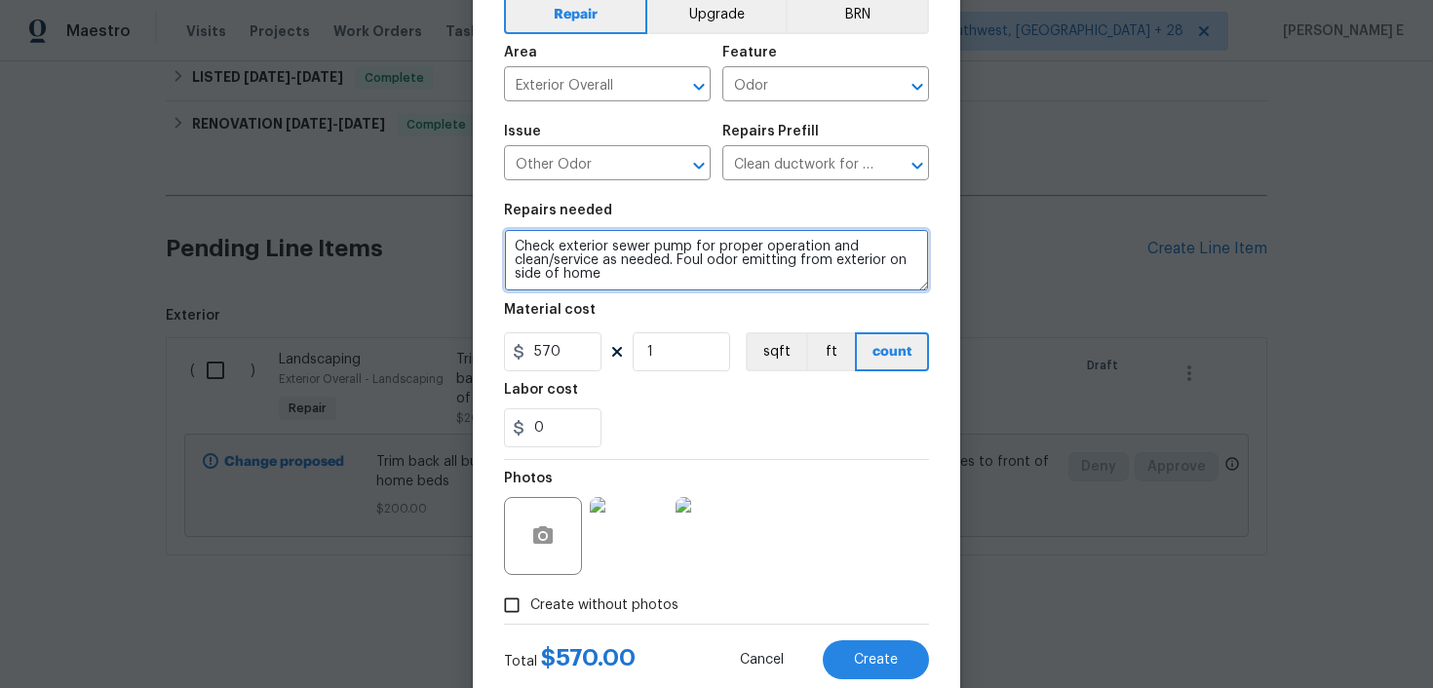
scroll to position [122, 0]
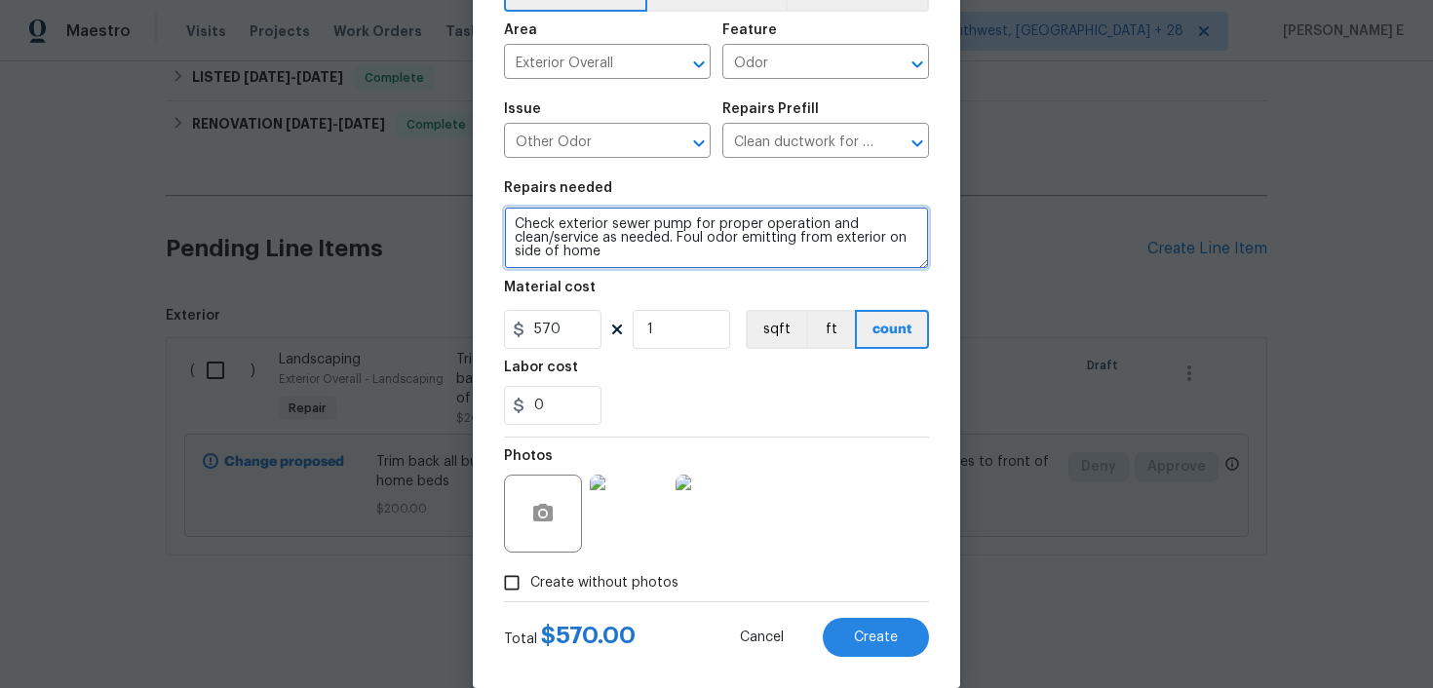
type textarea "Check exterior sewer pump for proper operation and clean/service as needed. Fou…"
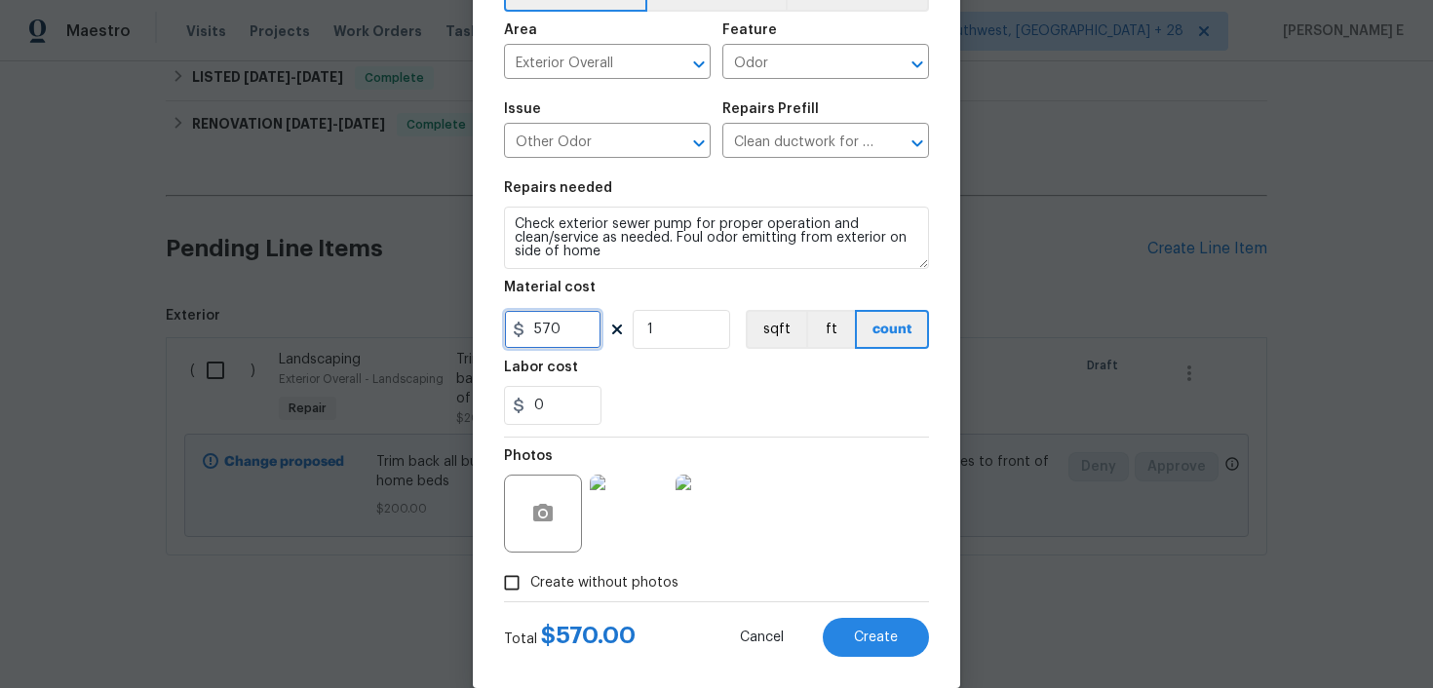
click at [546, 336] on input "570" at bounding box center [553, 329] width 98 height 39
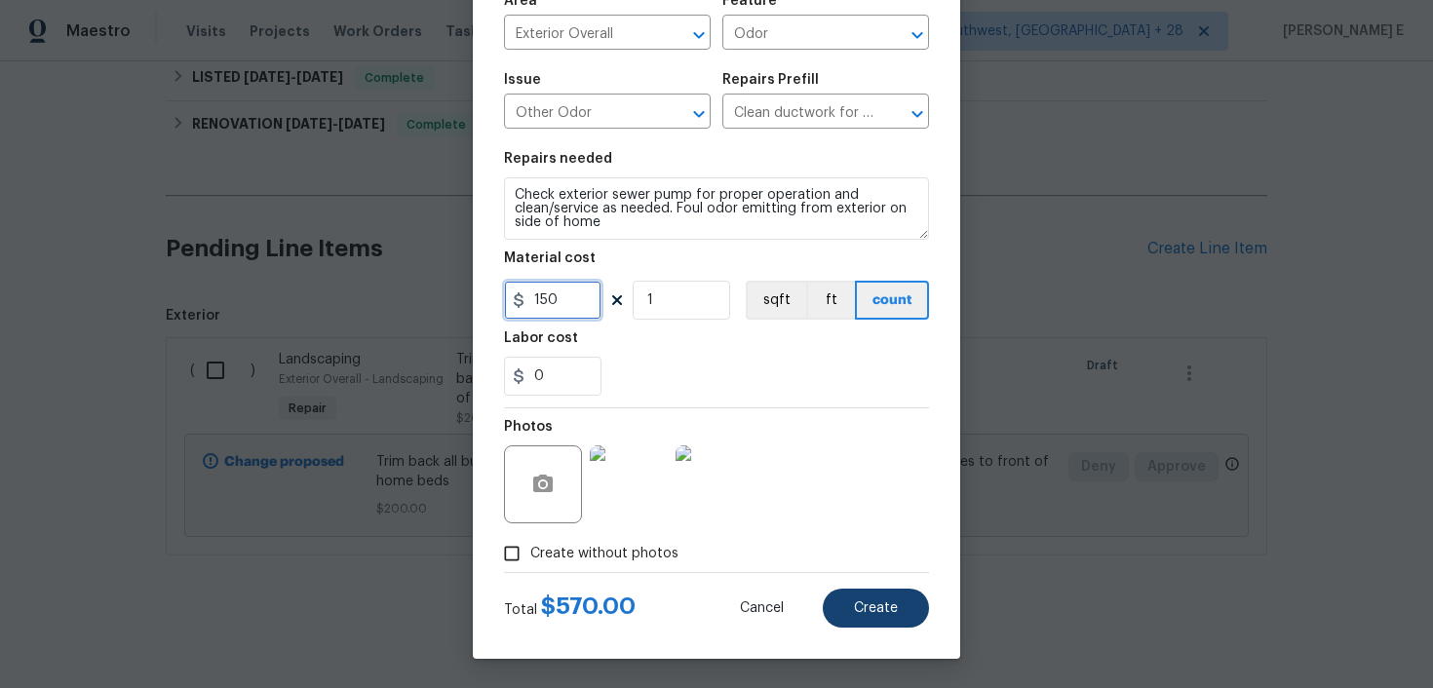
type input "150"
click at [836, 618] on button "Create" at bounding box center [876, 608] width 106 height 39
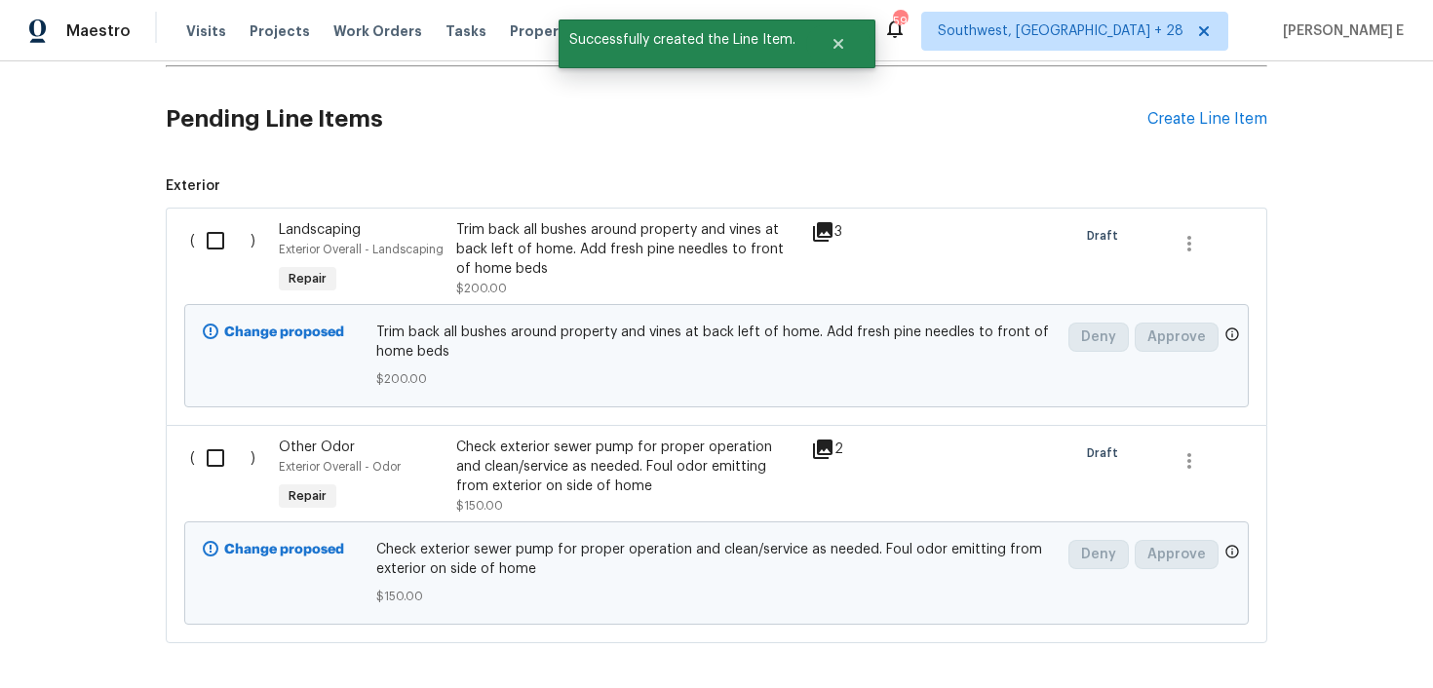
scroll to position [611, 0]
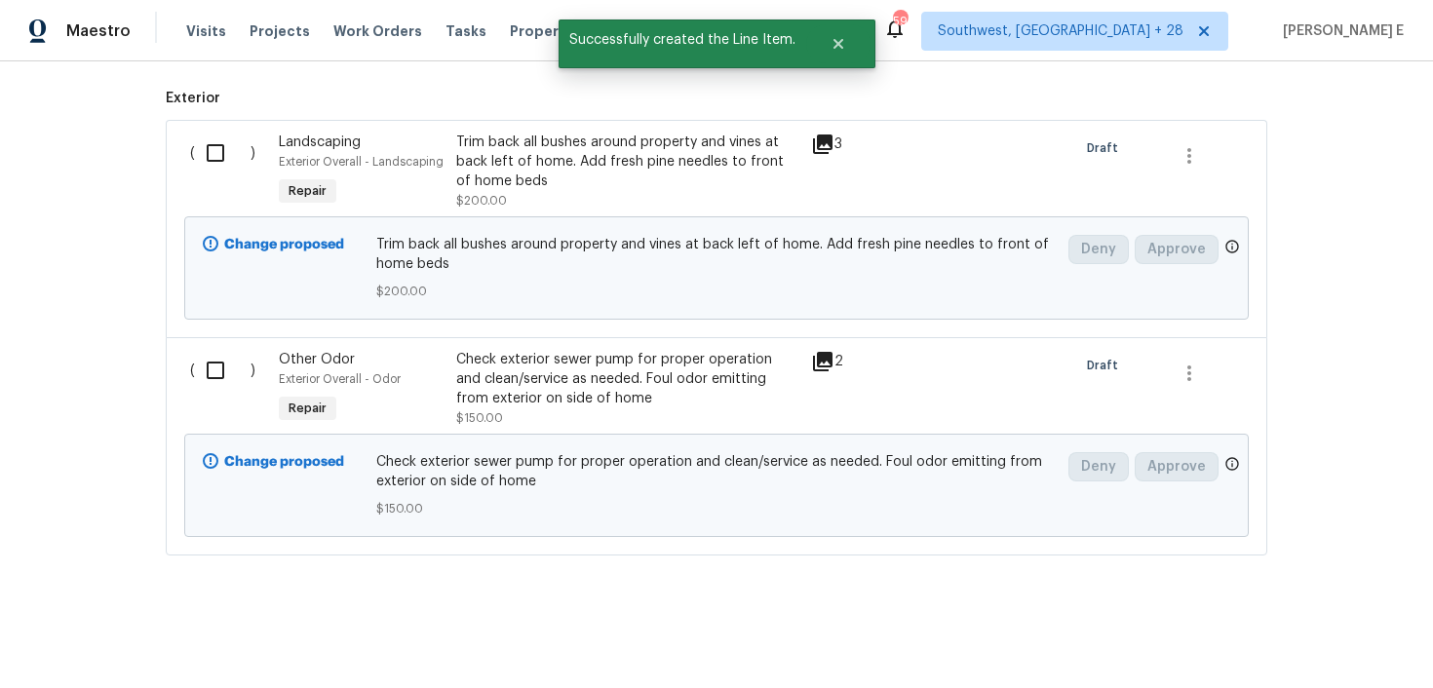
click at [215, 145] on input "checkbox" at bounding box center [223, 153] width 56 height 41
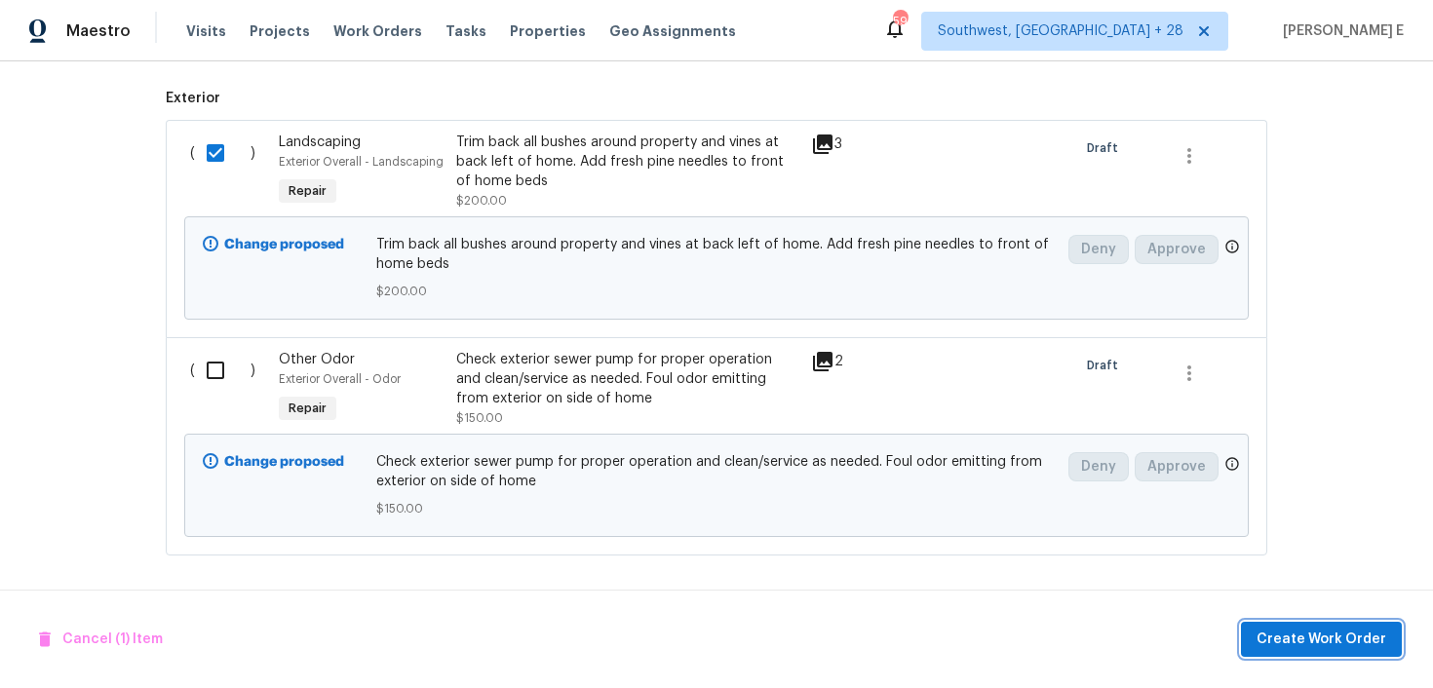
click at [1314, 629] on span "Create Work Order" at bounding box center [1322, 640] width 130 height 24
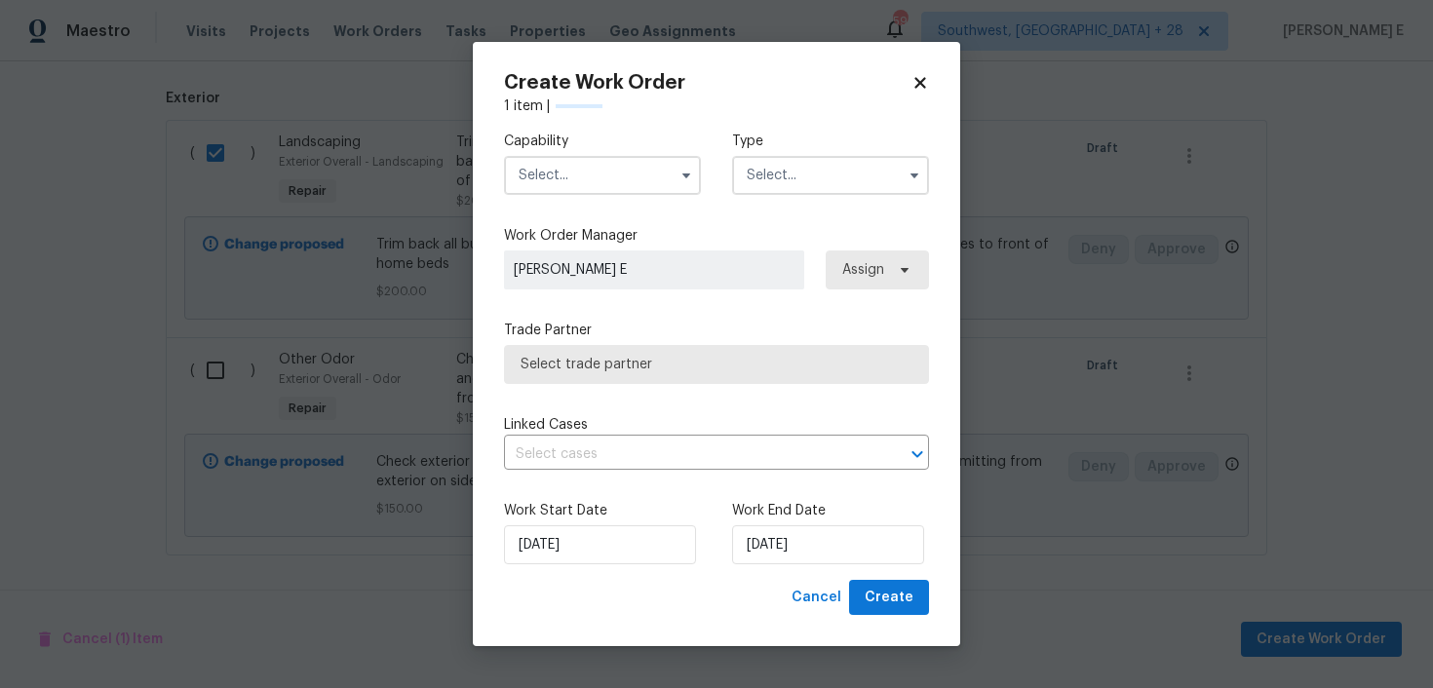
checkbox input "false"
click at [681, 170] on icon "button" at bounding box center [687, 176] width 16 height 16
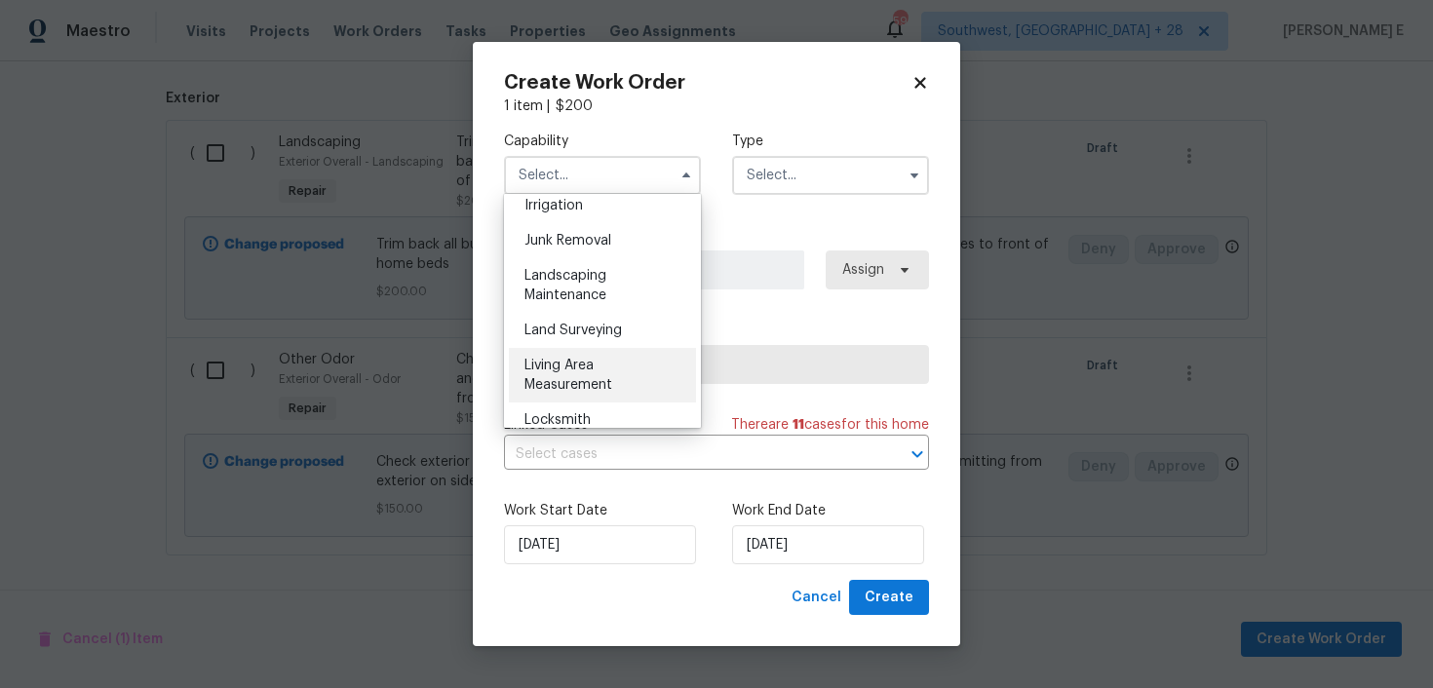
scroll to position [1212, 0]
click at [585, 296] on div "Landscaping Maintenance" at bounding box center [602, 297] width 187 height 55
type input "Landscaping Maintenance"
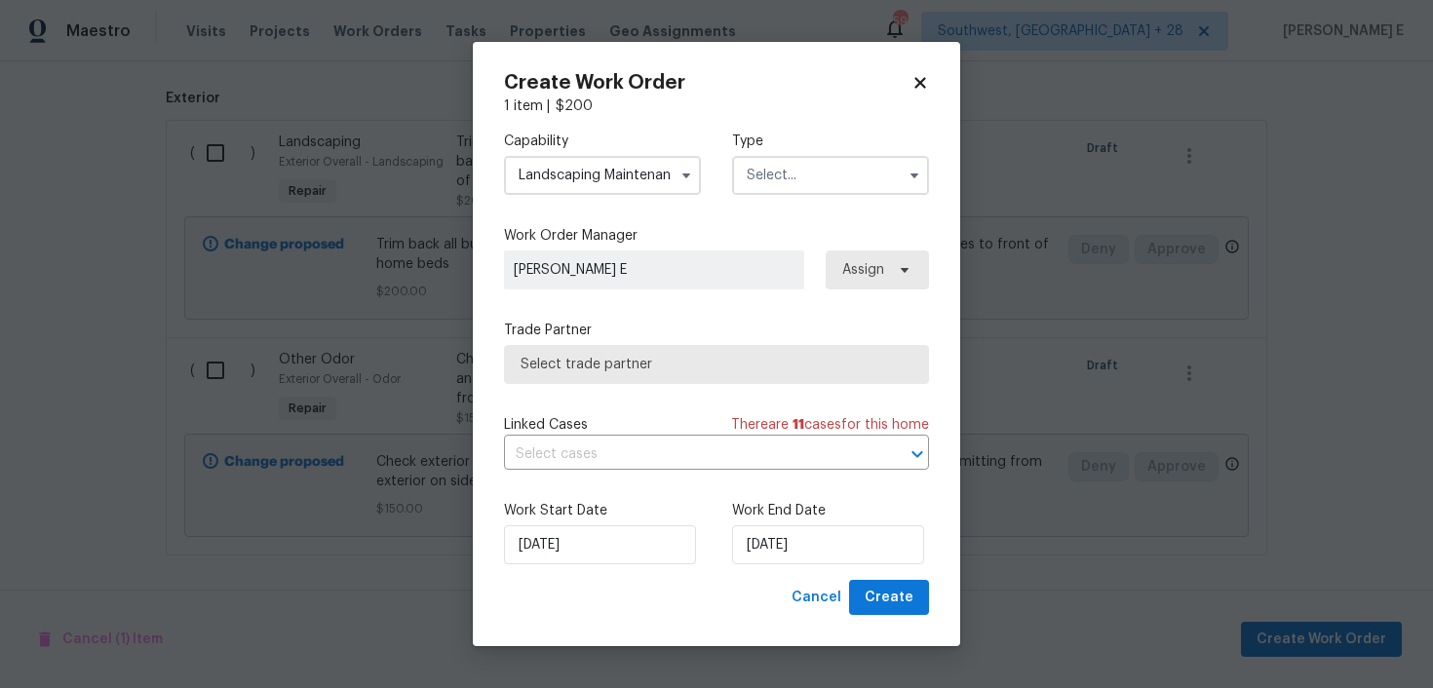
click at [758, 186] on input "text" at bounding box center [830, 175] width 197 height 39
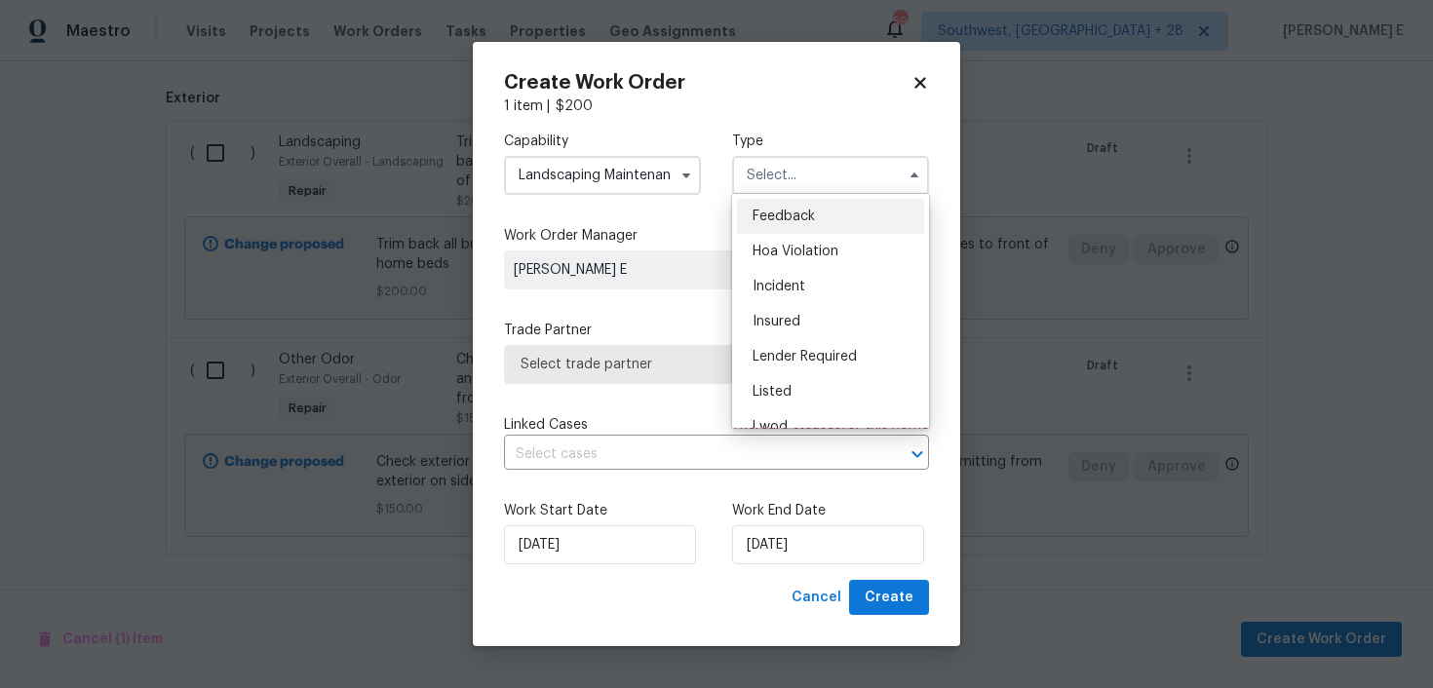
click at [764, 214] on span "Feedback" at bounding box center [784, 217] width 62 height 14
type input "Feedback"
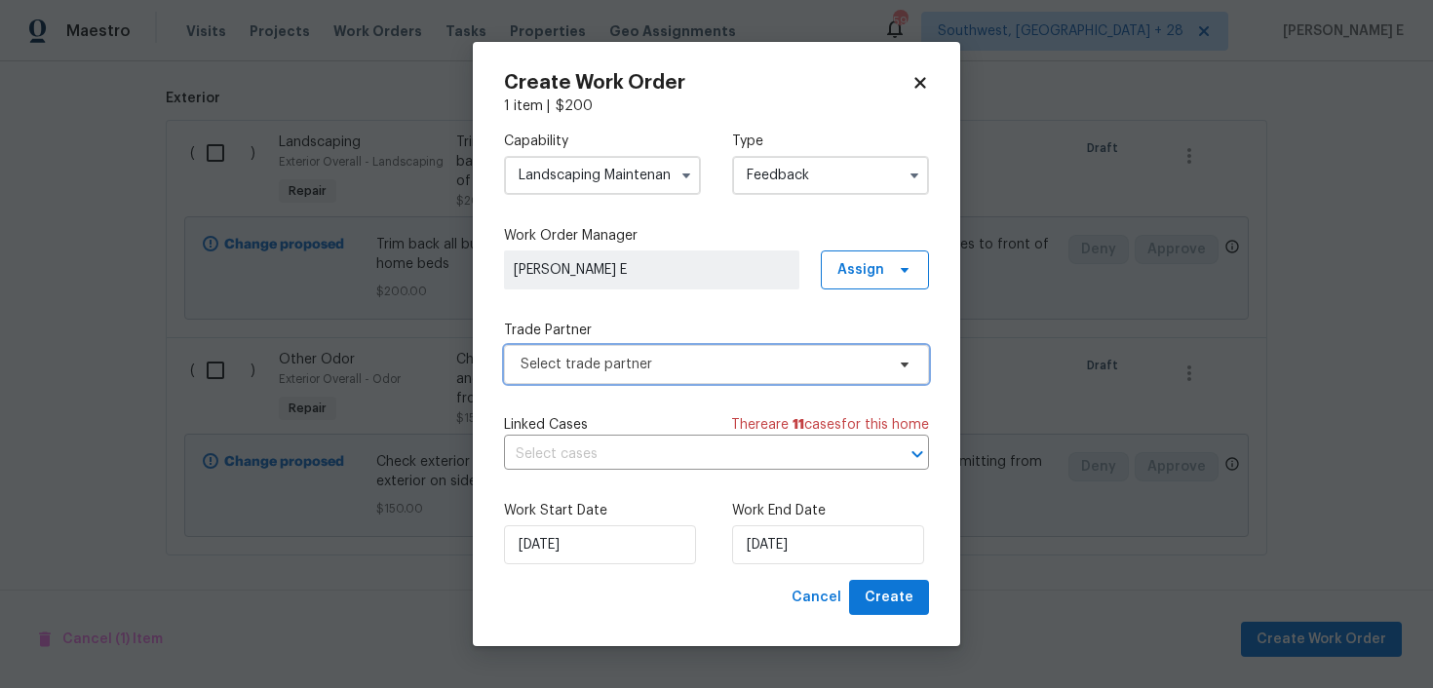
click at [543, 355] on span "Select trade partner" at bounding box center [703, 365] width 364 height 20
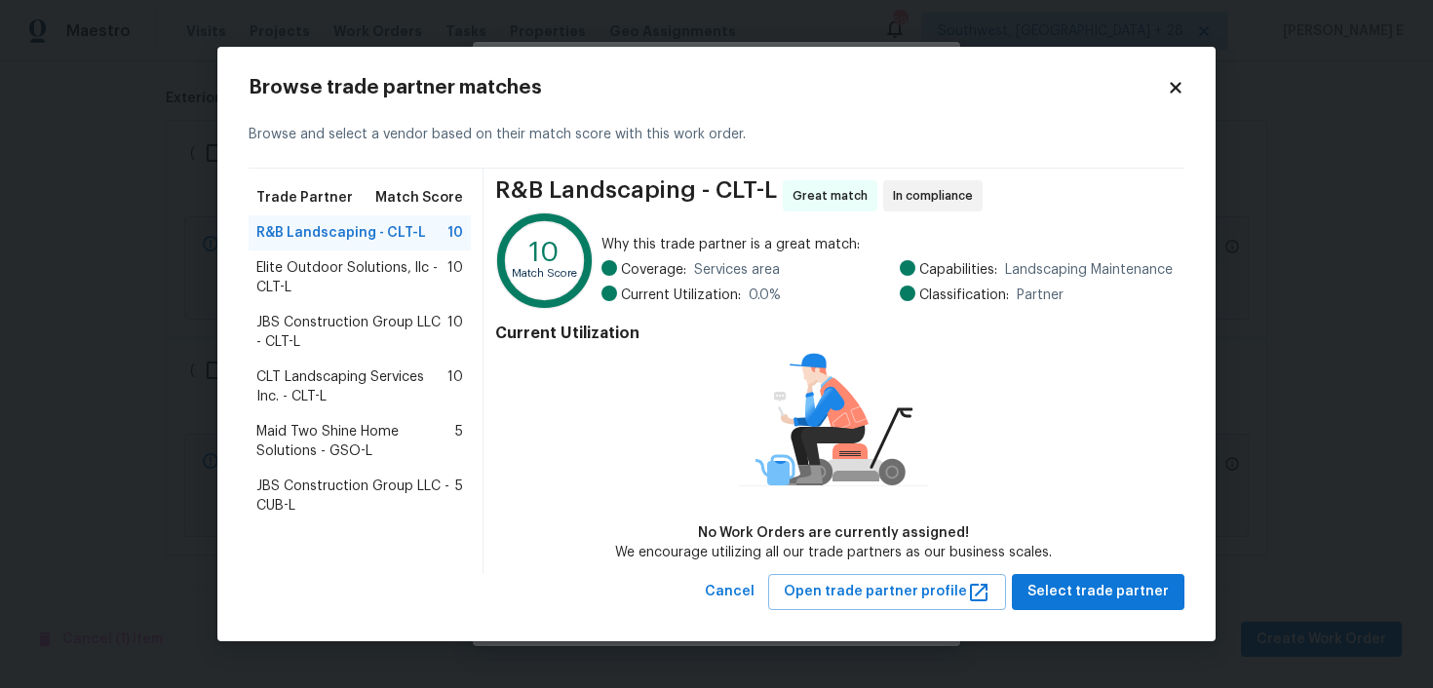
click at [331, 282] on span "Elite Outdoor Solutions, llc - CLT-L" at bounding box center [351, 277] width 191 height 39
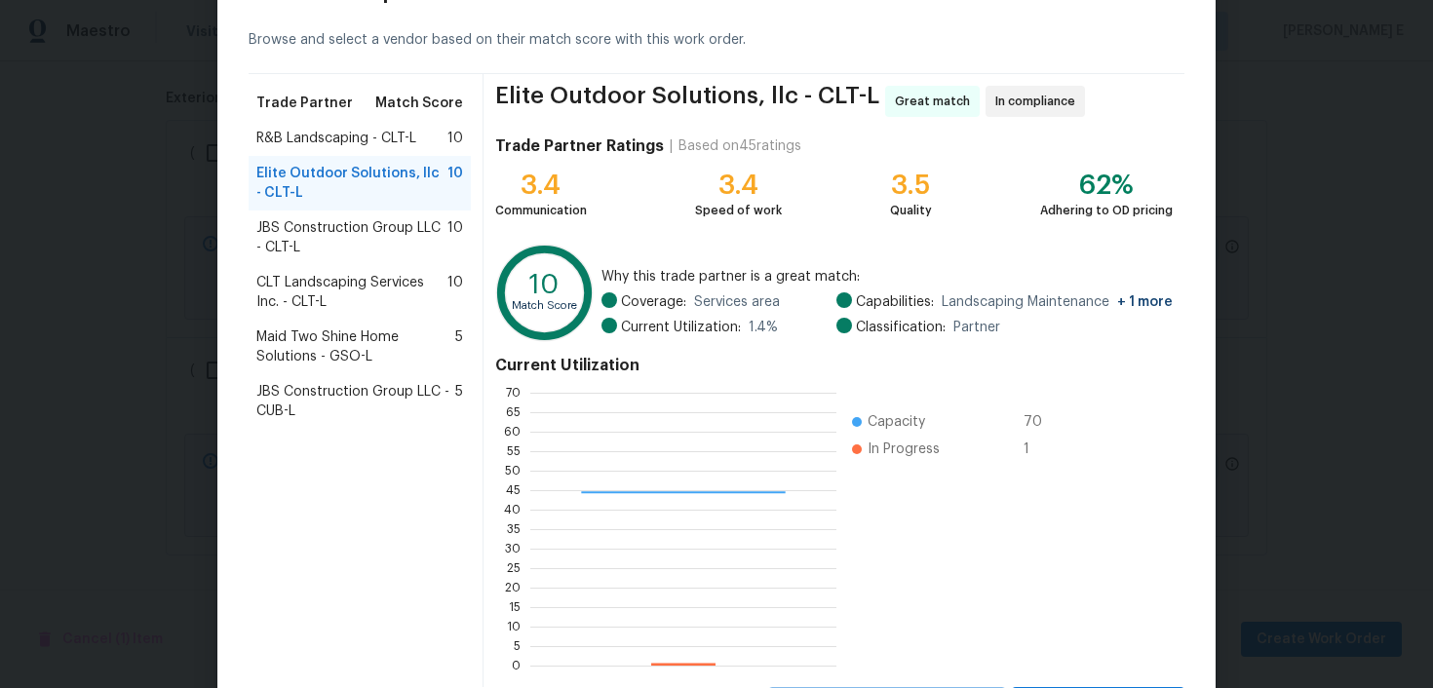
scroll to position [172, 0]
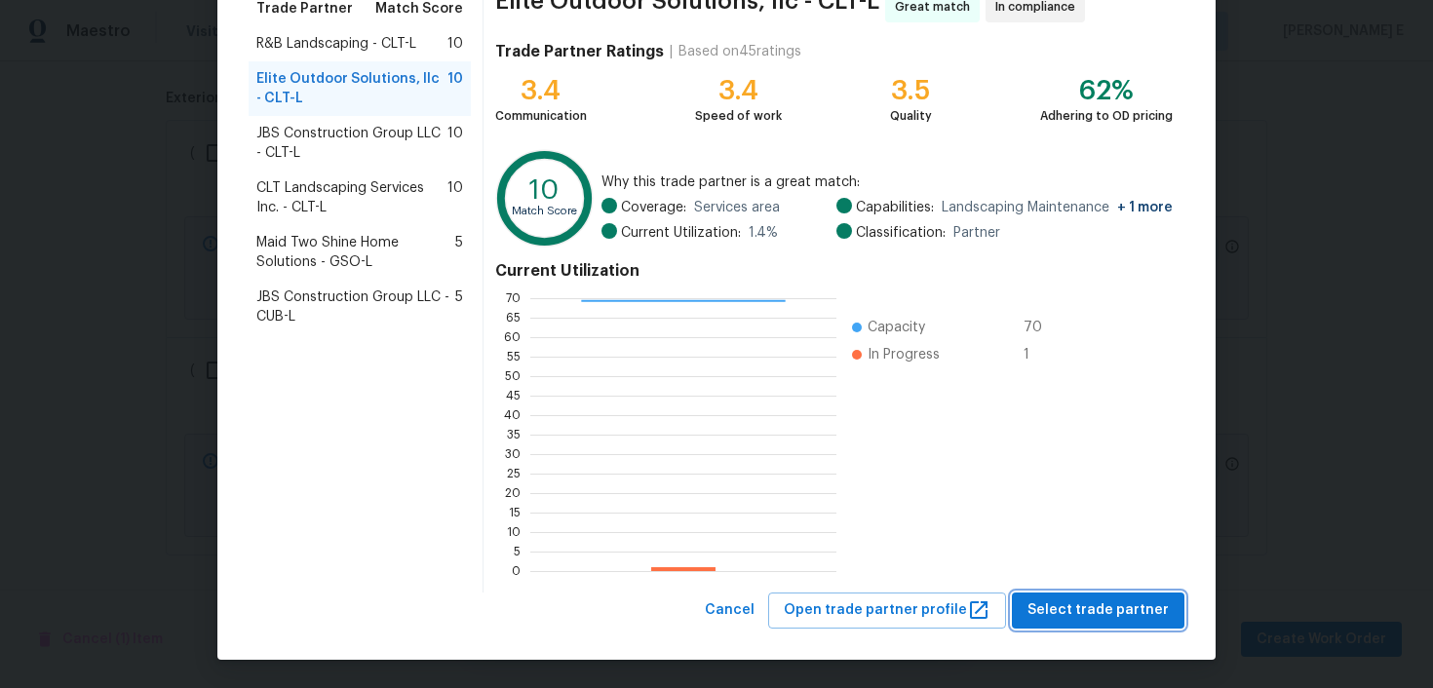
click at [1105, 594] on button "Select trade partner" at bounding box center [1098, 611] width 173 height 36
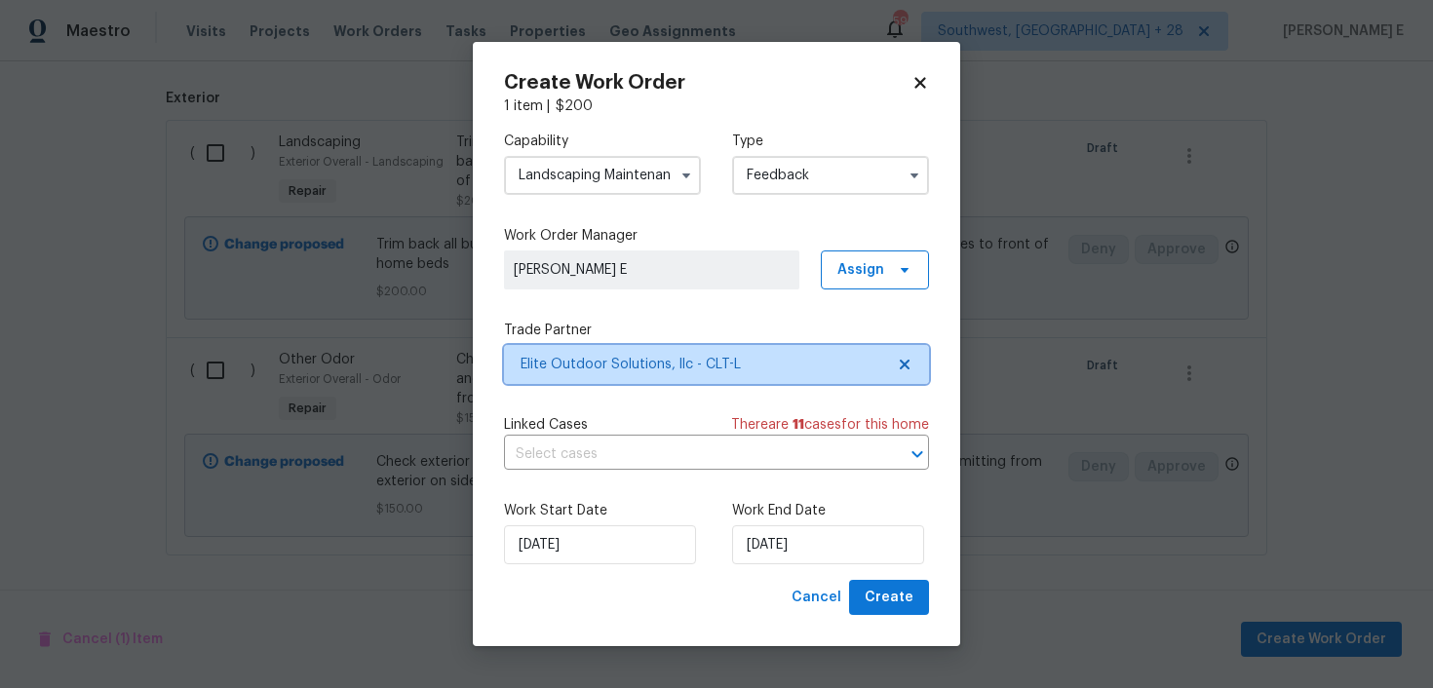
scroll to position [0, 0]
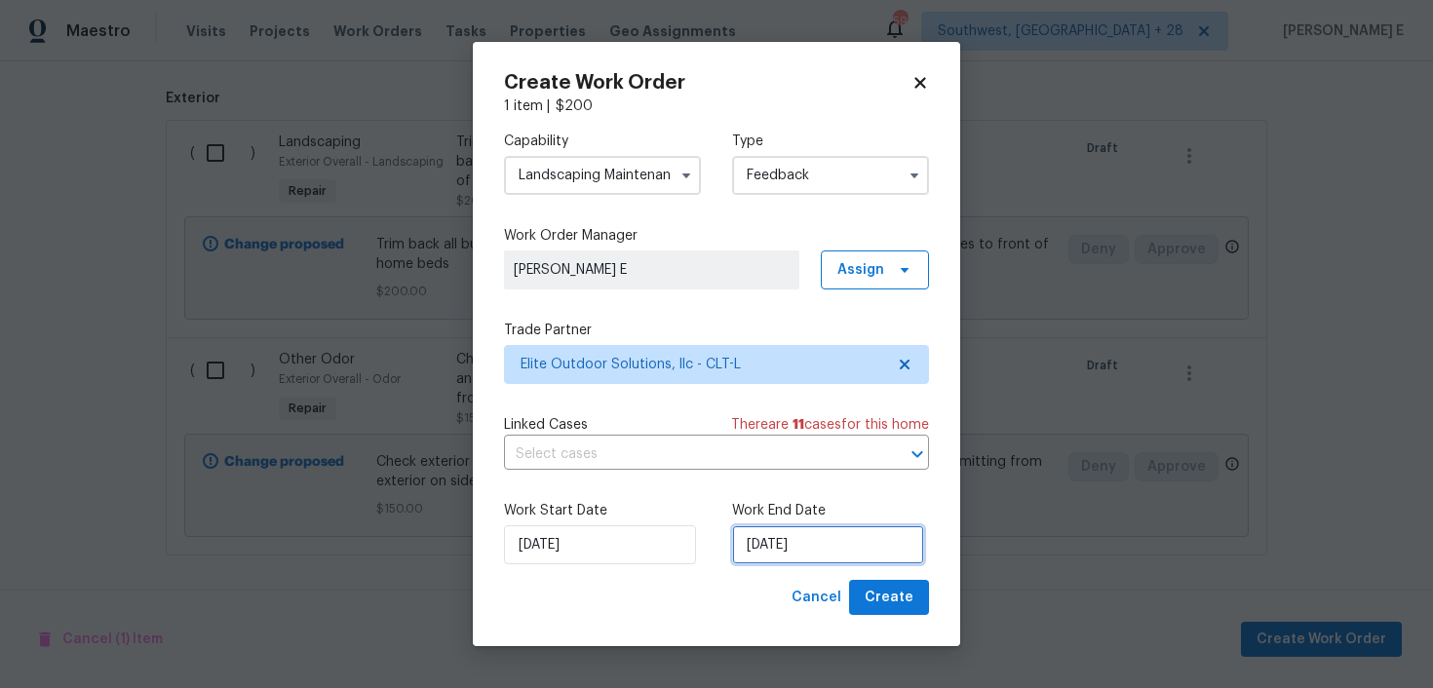
click at [826, 545] on input "03/10/2025" at bounding box center [828, 545] width 192 height 39
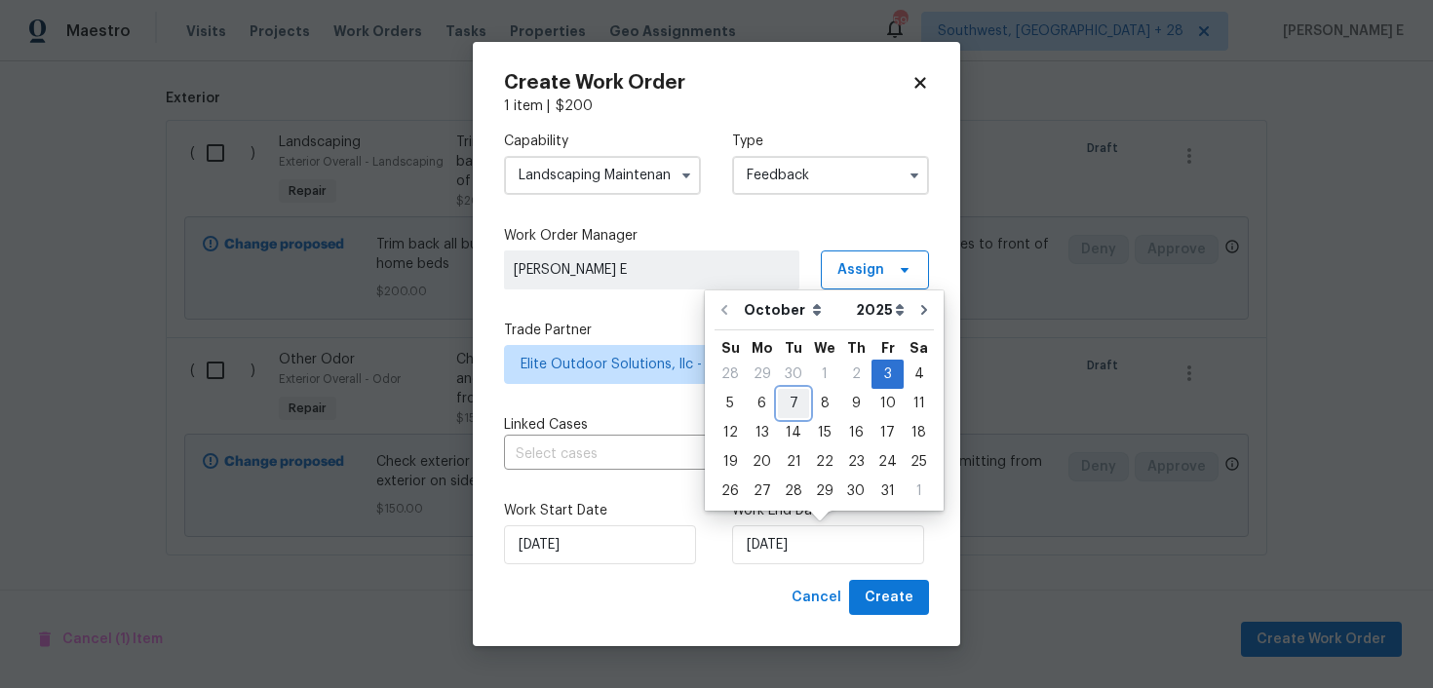
click at [778, 407] on div "7" at bounding box center [793, 403] width 31 height 27
type input "07/10/2025"
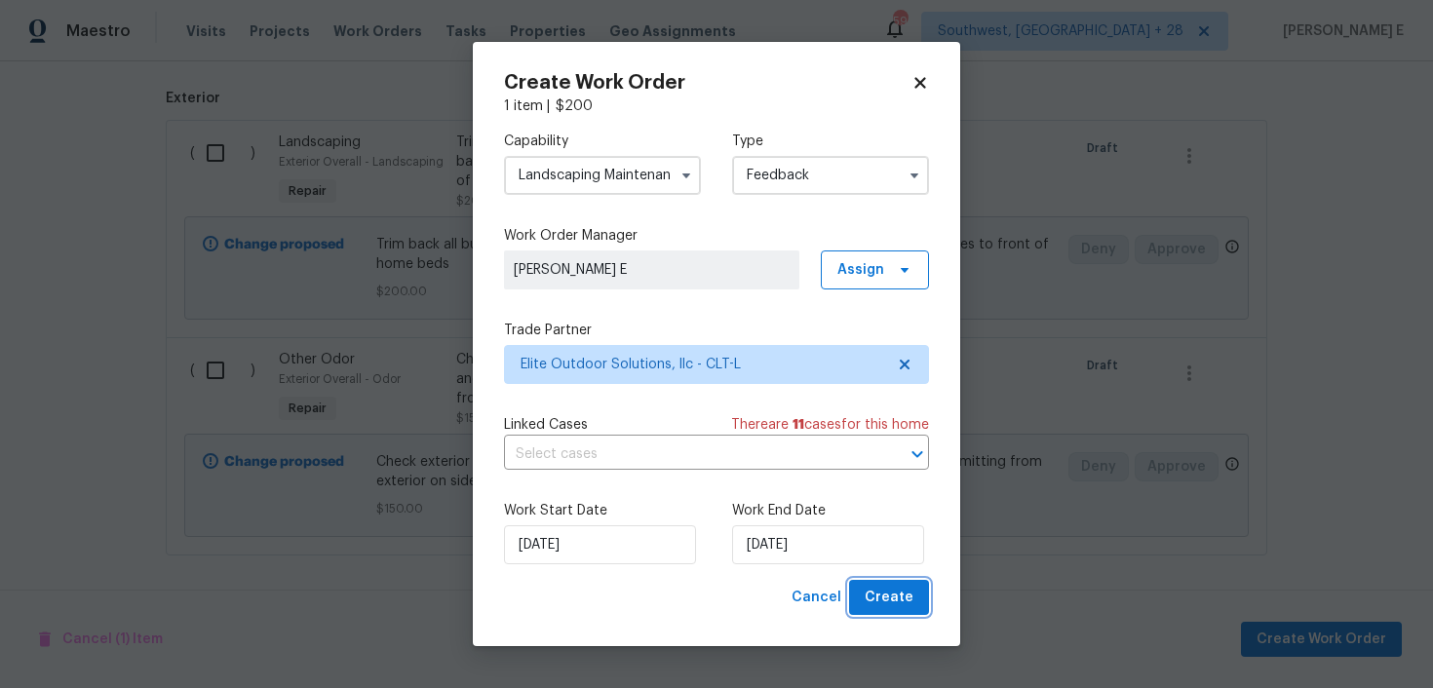
click at [869, 604] on span "Create" at bounding box center [889, 598] width 49 height 24
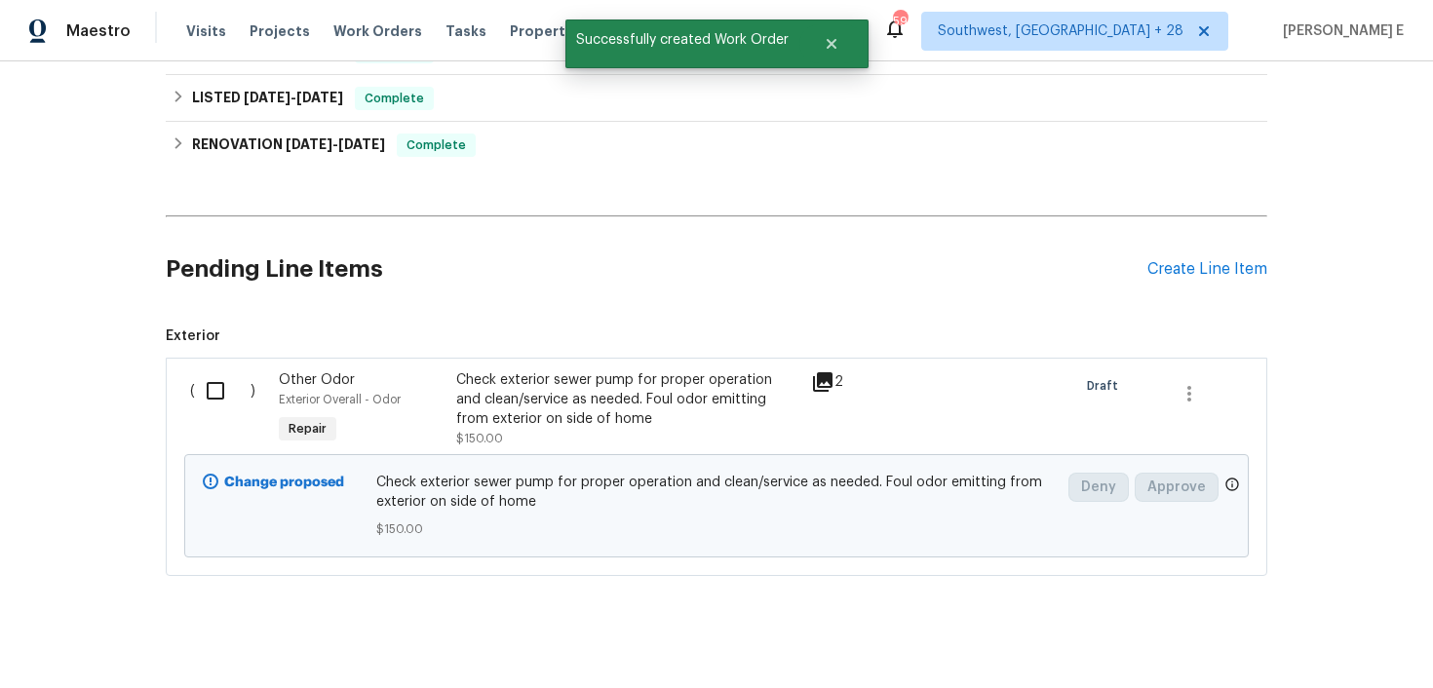
scroll to position [440, 0]
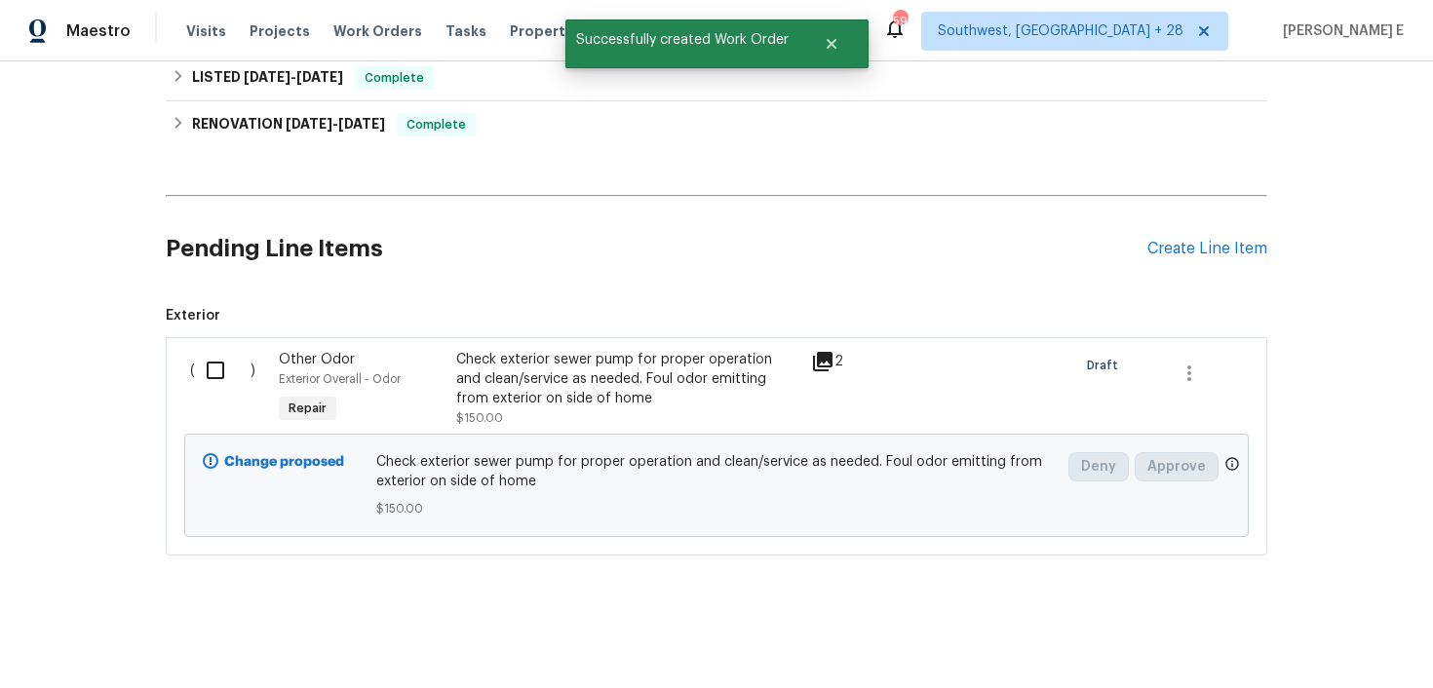
click at [209, 367] on input "checkbox" at bounding box center [223, 370] width 56 height 41
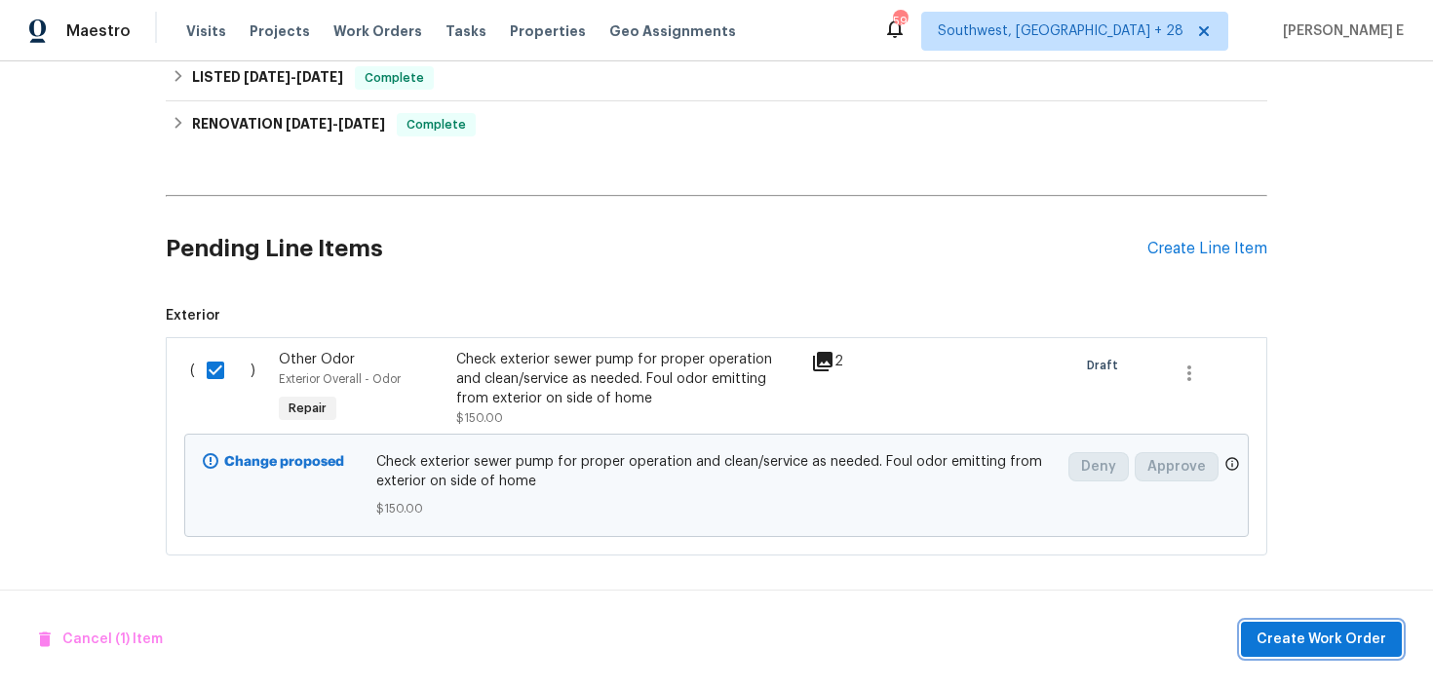
click at [1273, 646] on span "Create Work Order" at bounding box center [1322, 640] width 130 height 24
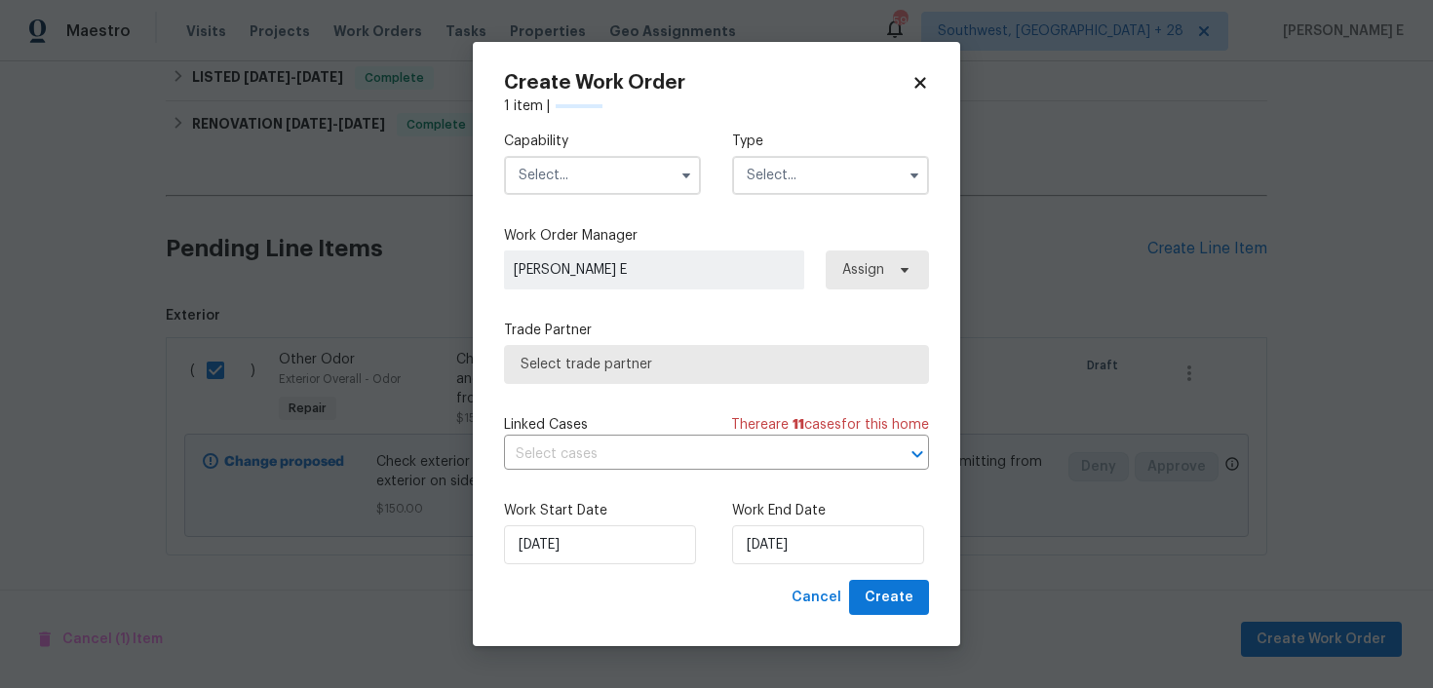
checkbox input "false"
click at [655, 184] on input "text" at bounding box center [602, 175] width 197 height 39
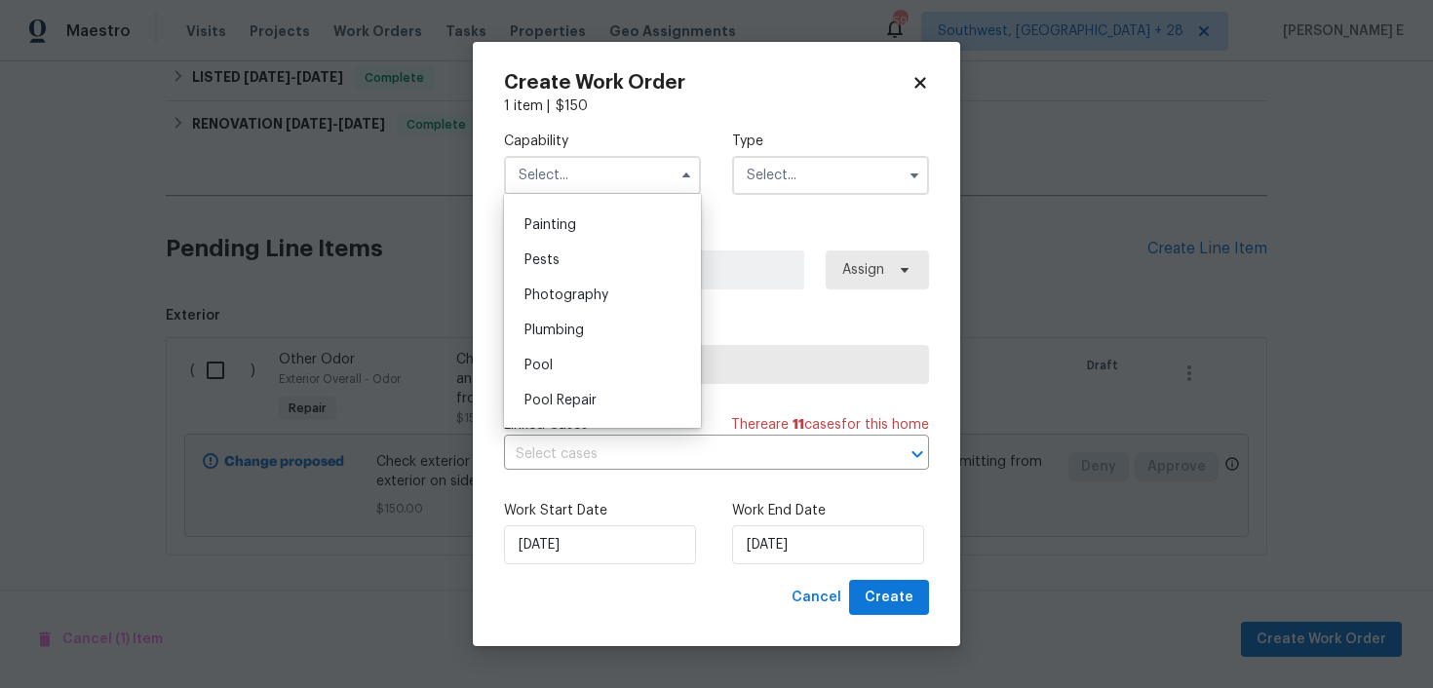
scroll to position [1650, 0]
click at [638, 297] on div "Plumbing" at bounding box center [602, 310] width 187 height 35
type input "Plumbing"
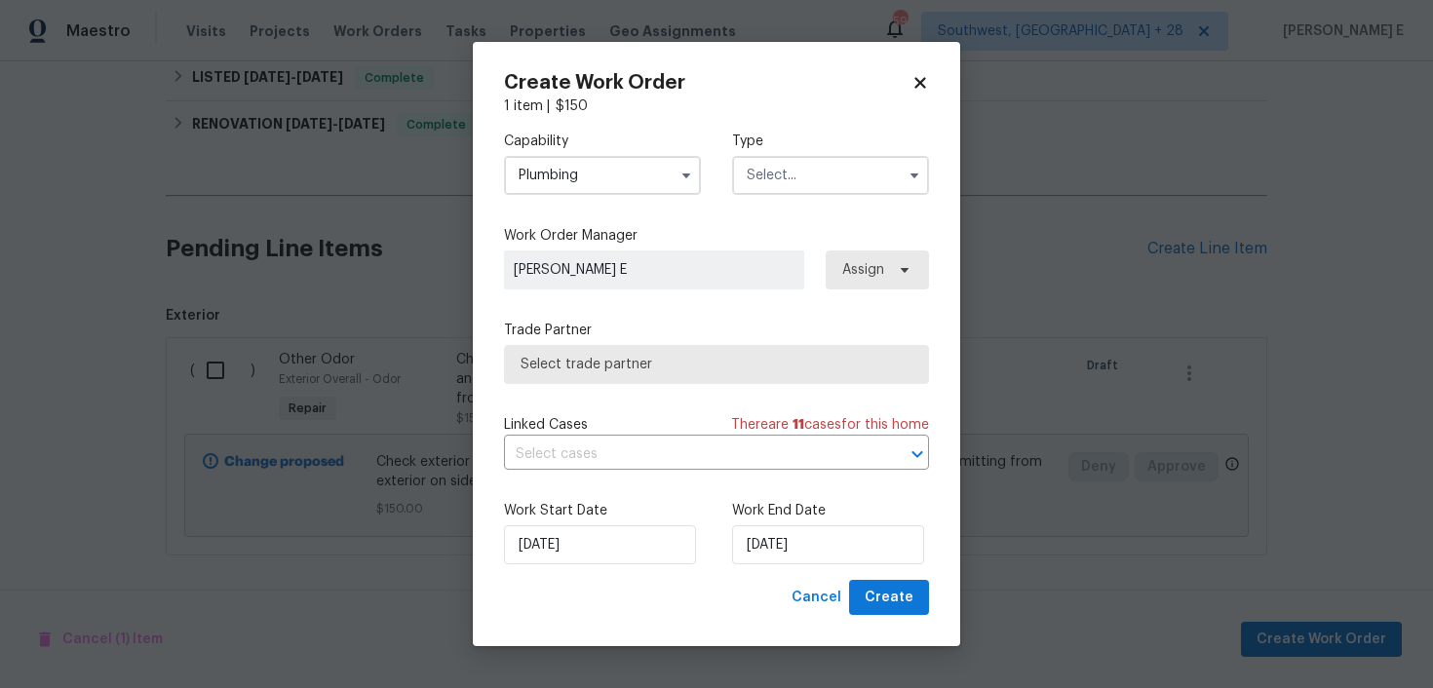
click at [810, 181] on input "text" at bounding box center [830, 175] width 197 height 39
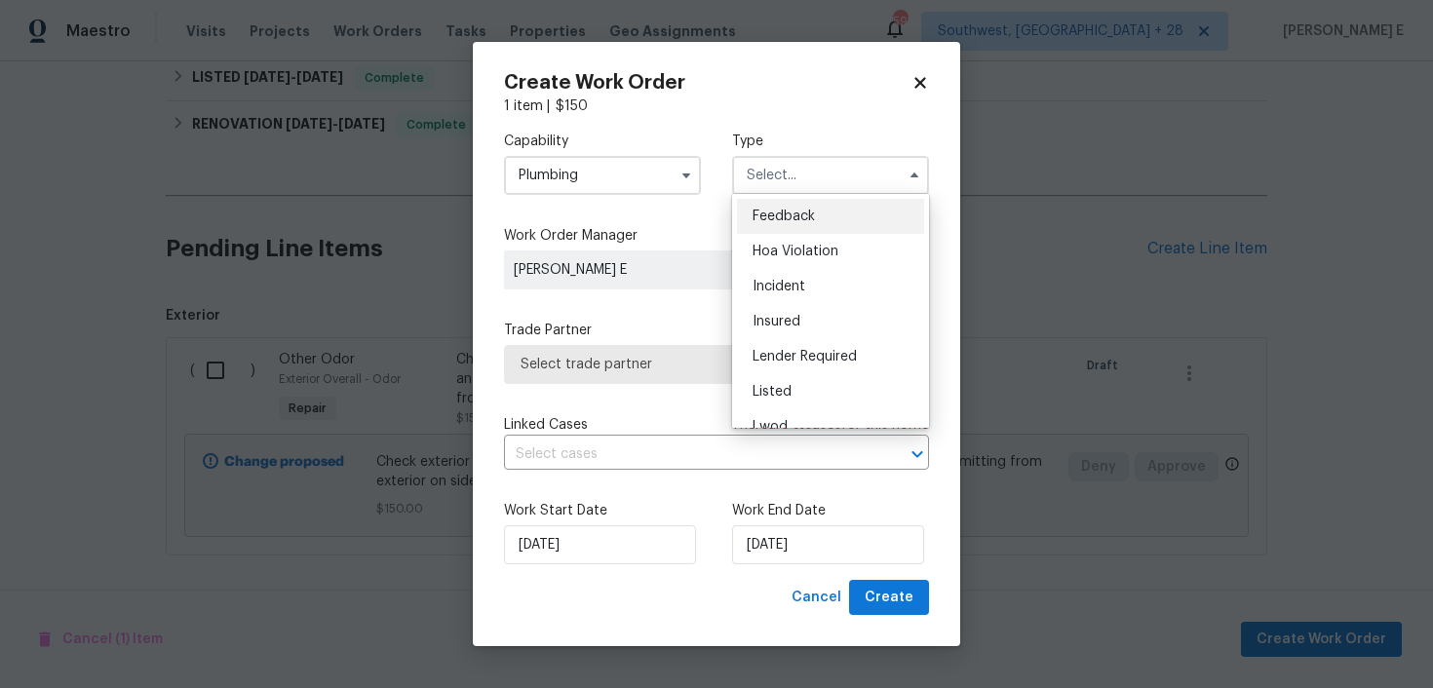
click at [791, 211] on span "Feedback" at bounding box center [784, 217] width 62 height 14
type input "Feedback"
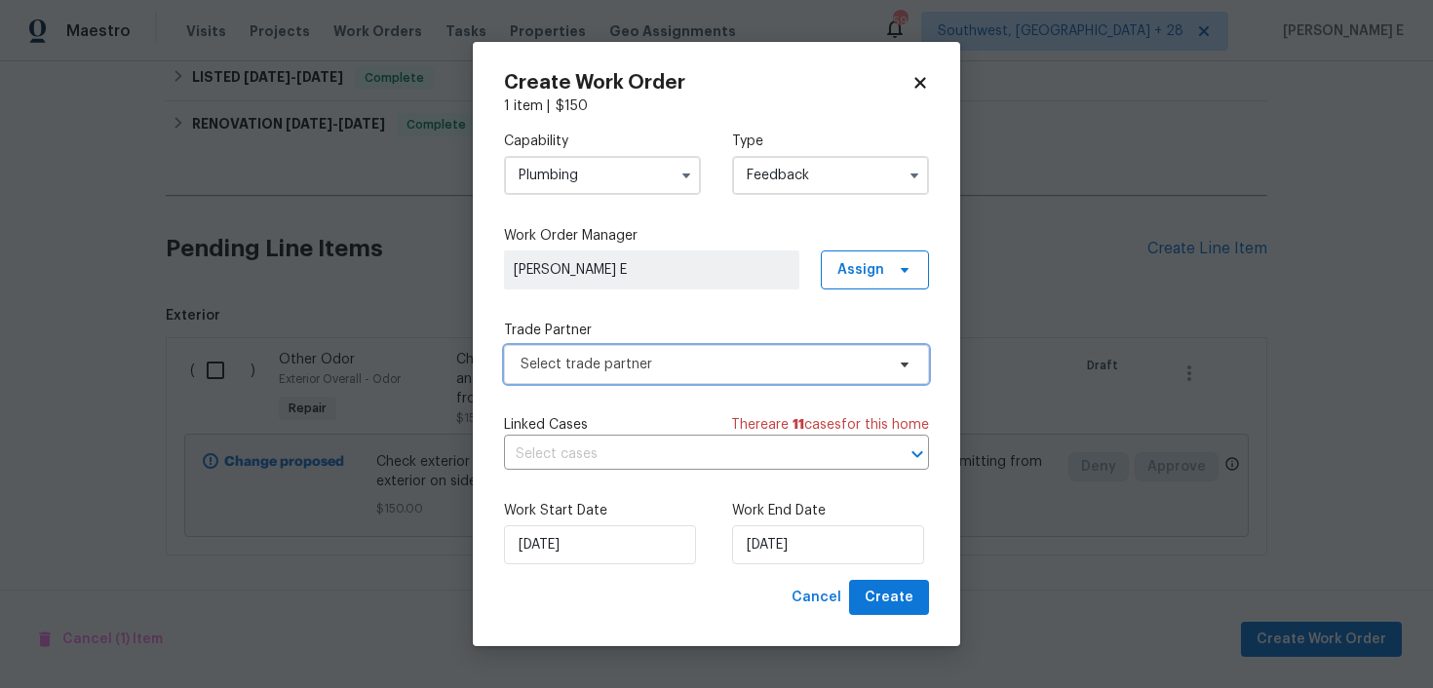
click at [587, 372] on span "Select trade partner" at bounding box center [703, 365] width 364 height 20
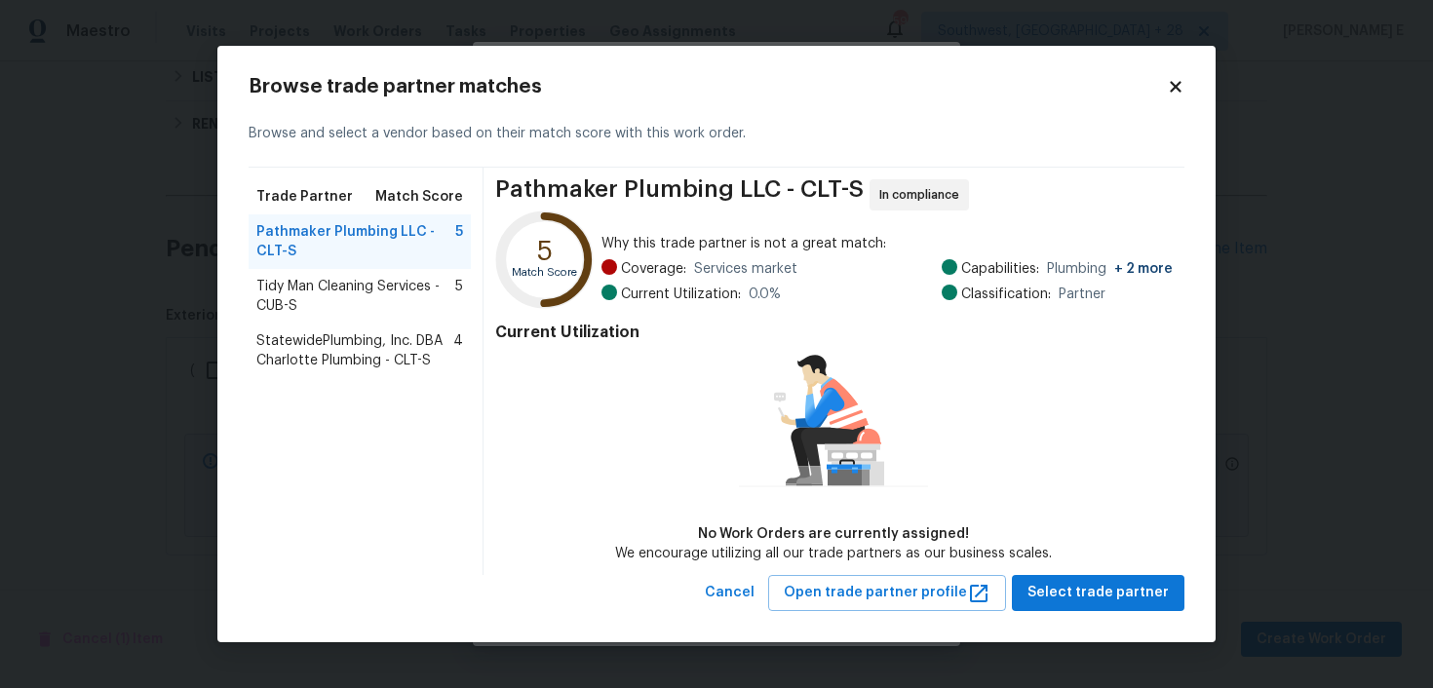
click at [375, 359] on span "StatewidePlumbing, Inc. DBA Charlotte Plumbing - CLT-S" at bounding box center [354, 351] width 197 height 39
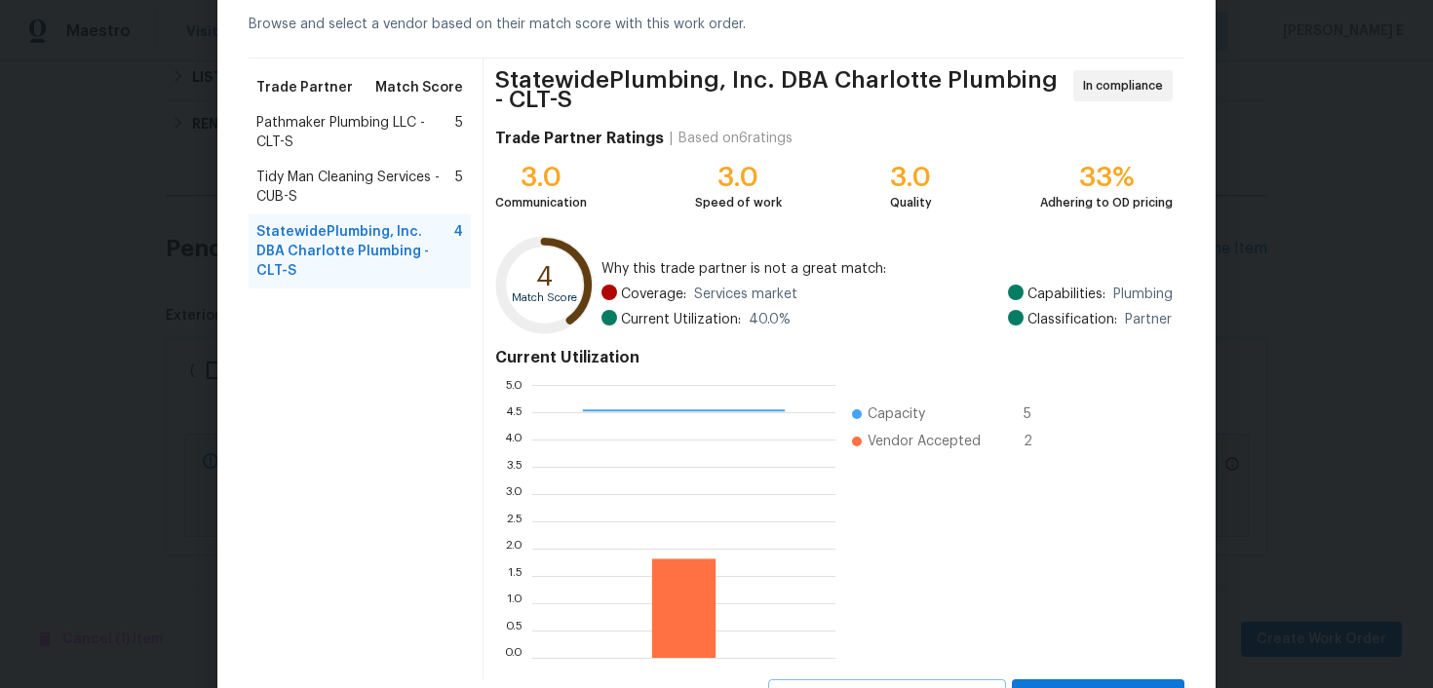
scroll to position [179, 0]
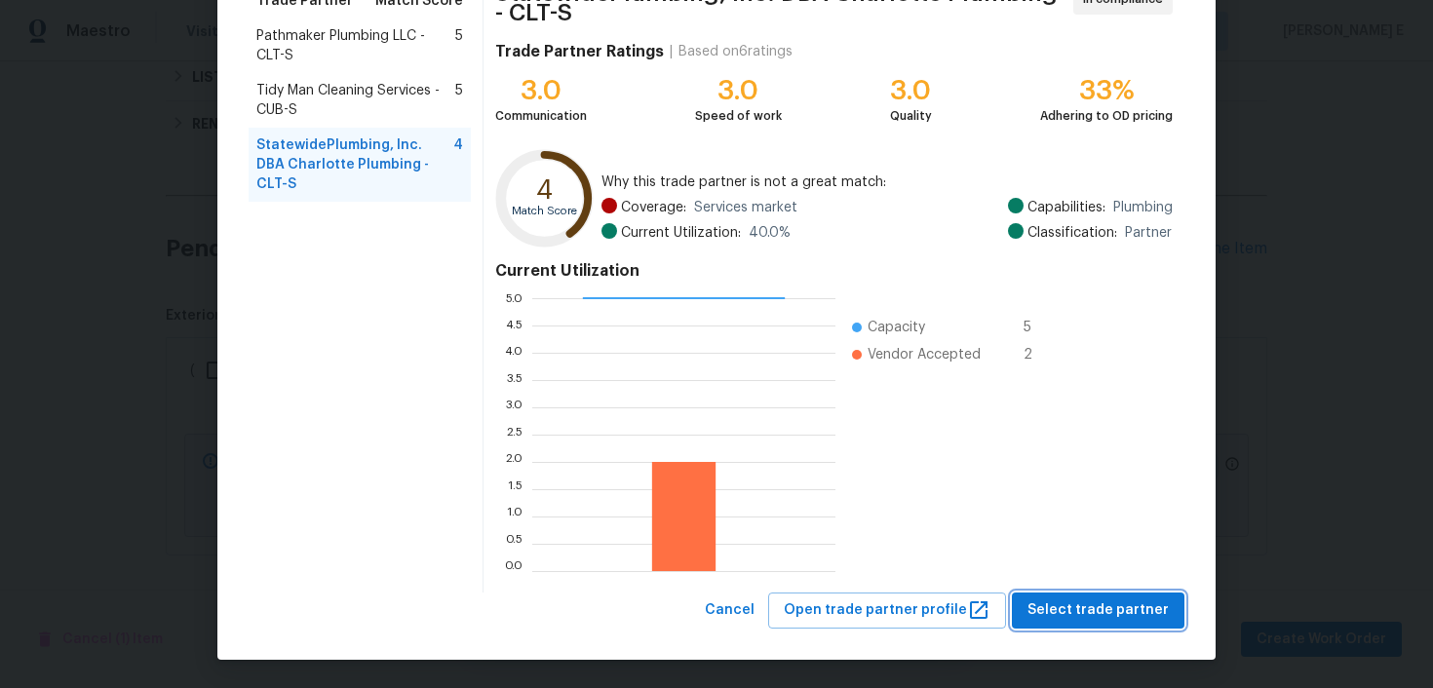
click at [1086, 621] on span "Select trade partner" at bounding box center [1098, 611] width 141 height 24
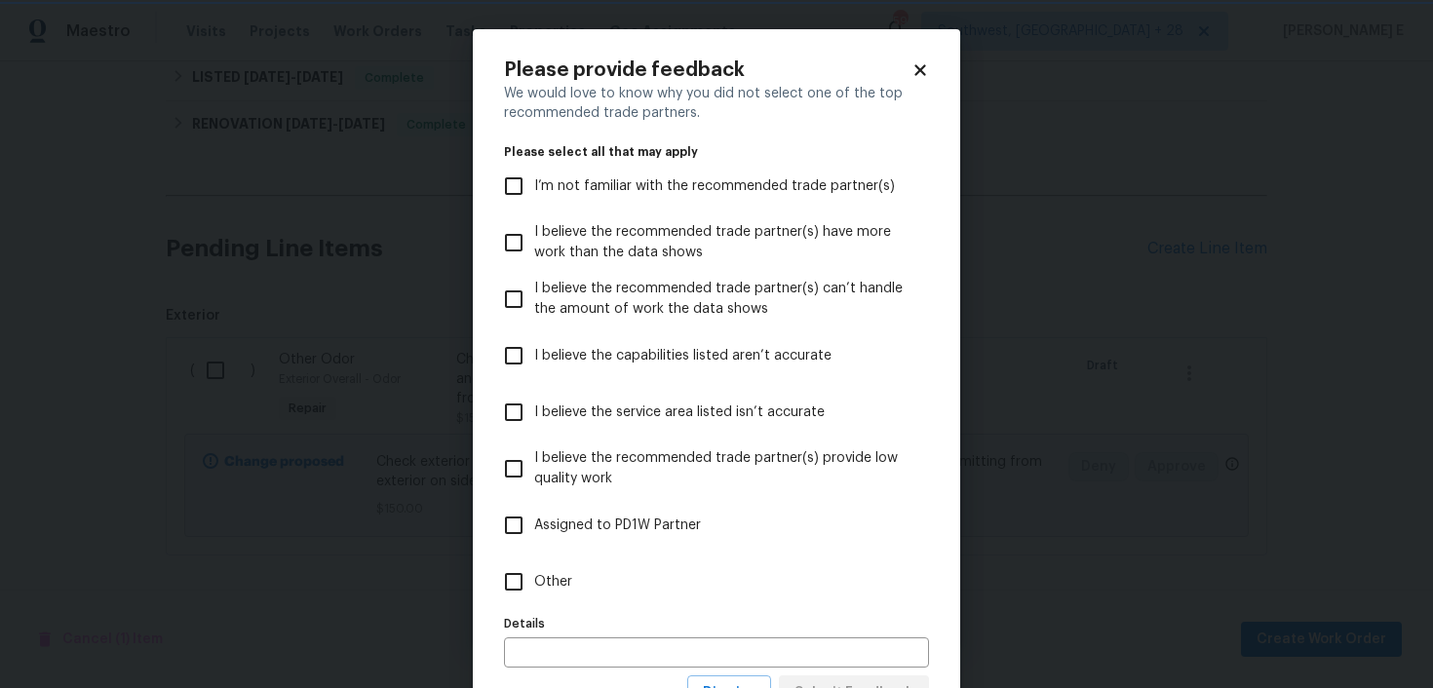
scroll to position [0, 0]
click at [675, 593] on label "Other" at bounding box center [703, 582] width 420 height 57
click at [534, 593] on input "Other" at bounding box center [513, 582] width 41 height 41
checkbox input "true"
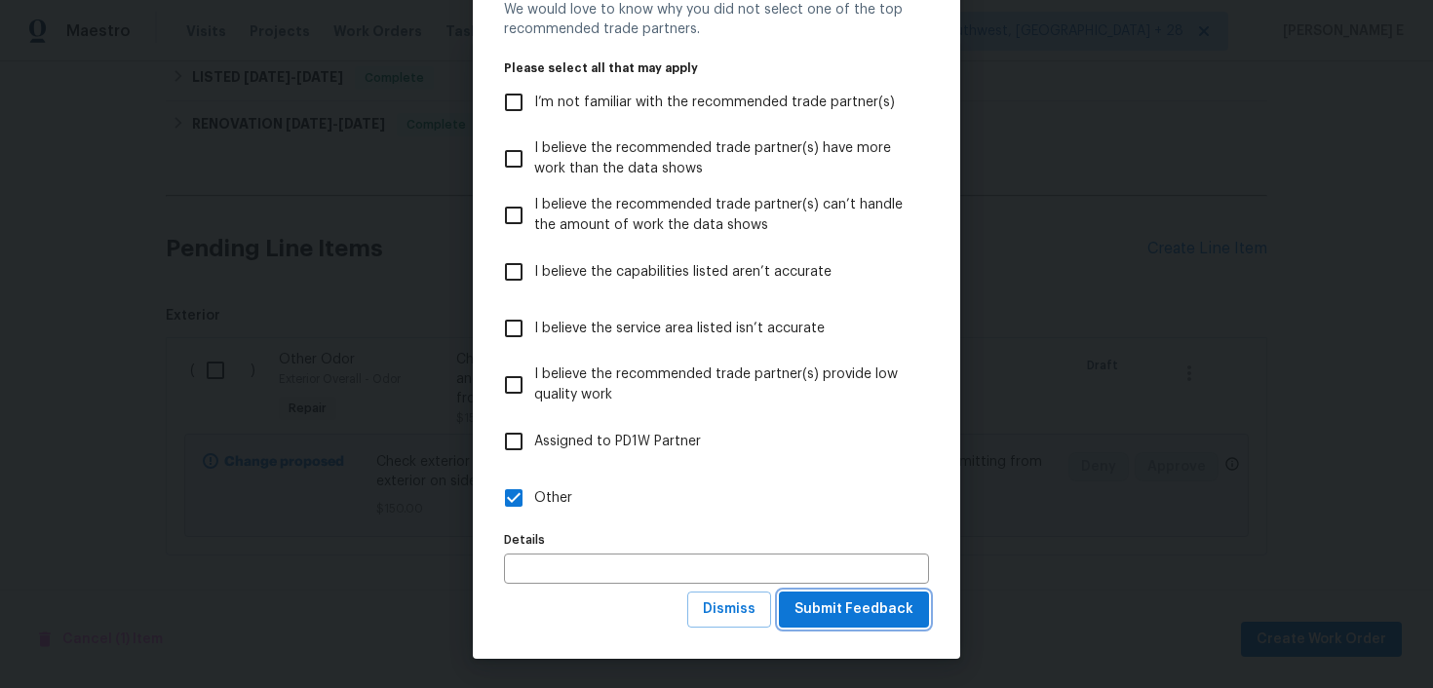
click at [827, 592] on button "Submit Feedback" at bounding box center [854, 610] width 150 height 36
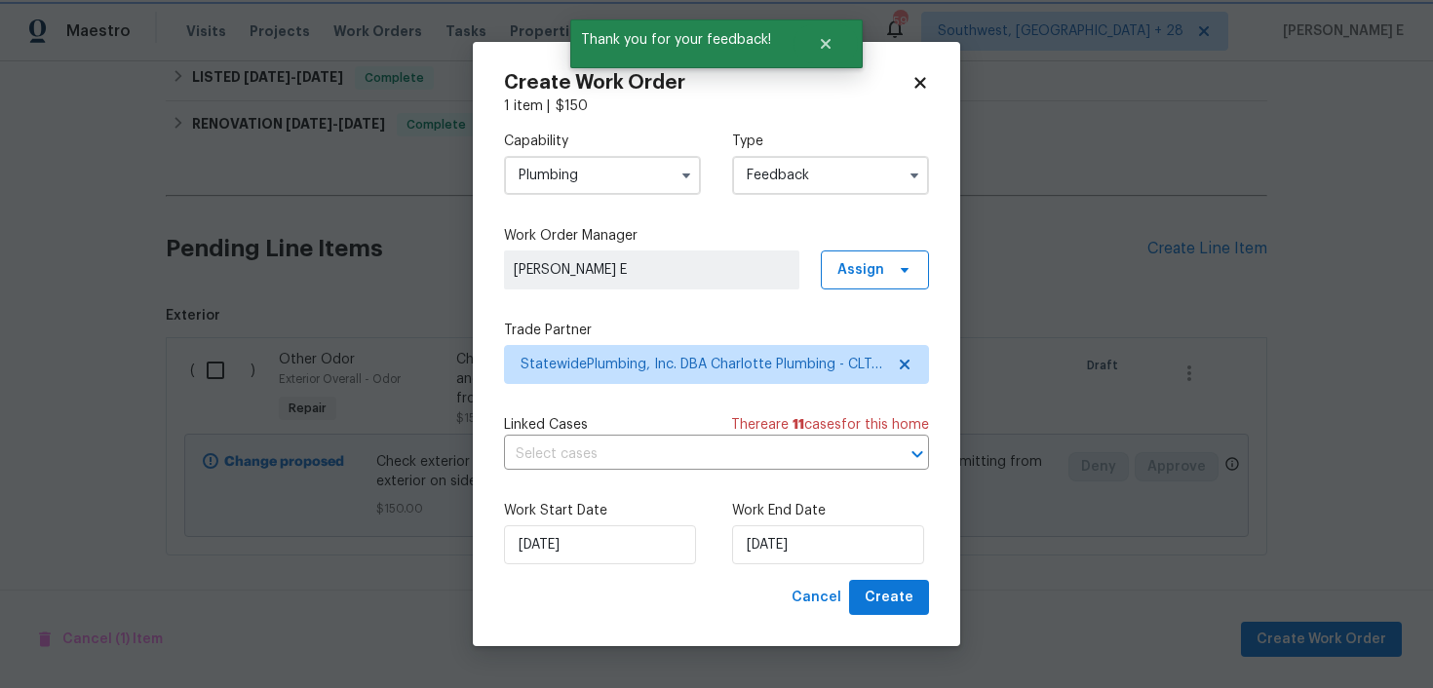
scroll to position [0, 0]
click at [759, 538] on input "03/10/2025" at bounding box center [828, 545] width 192 height 39
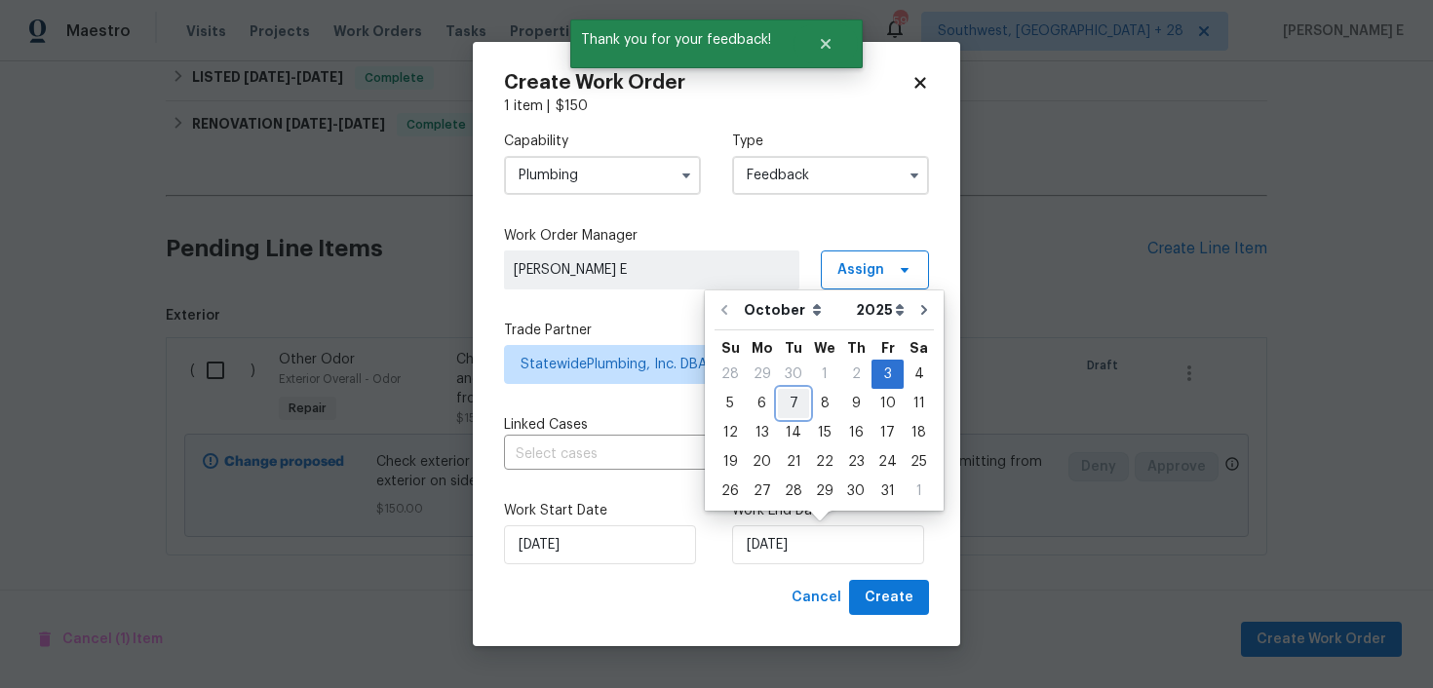
click at [794, 406] on div "7" at bounding box center [793, 403] width 31 height 27
type input "07/10/2025"
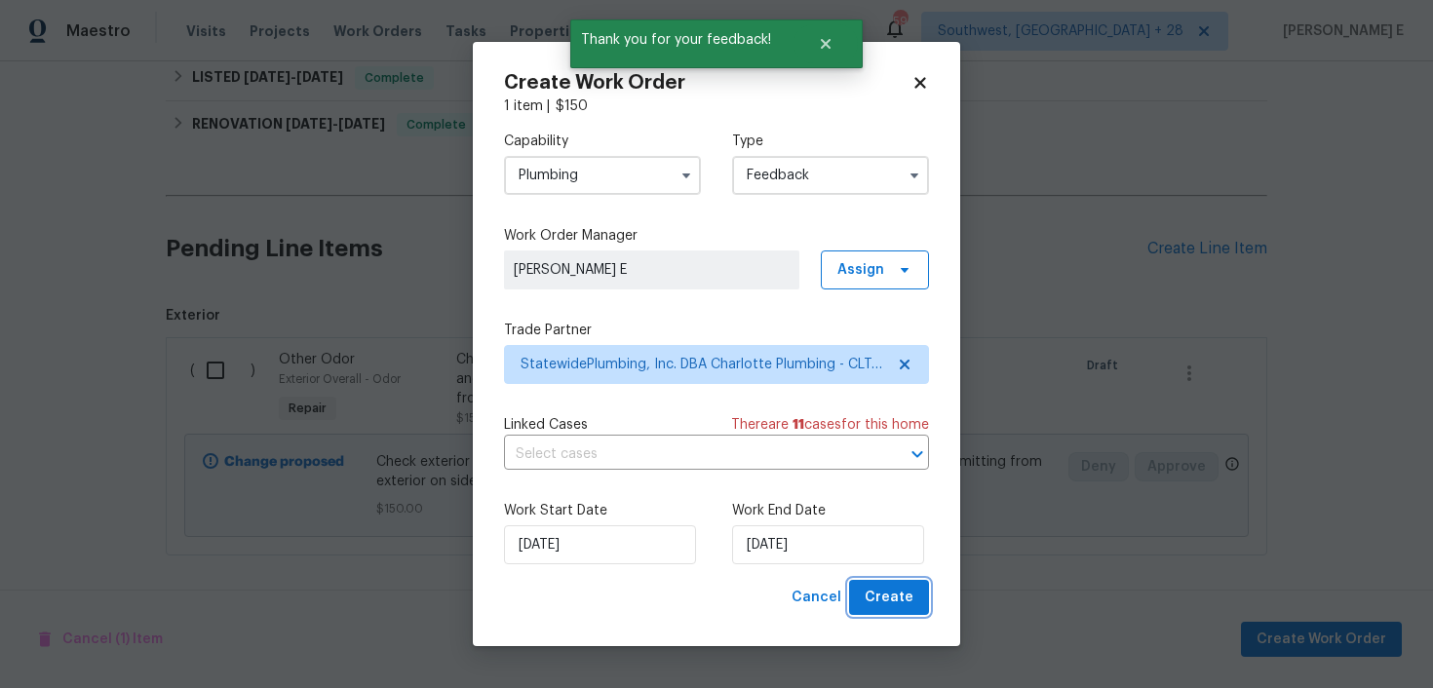
click at [886, 608] on span "Create" at bounding box center [889, 598] width 49 height 24
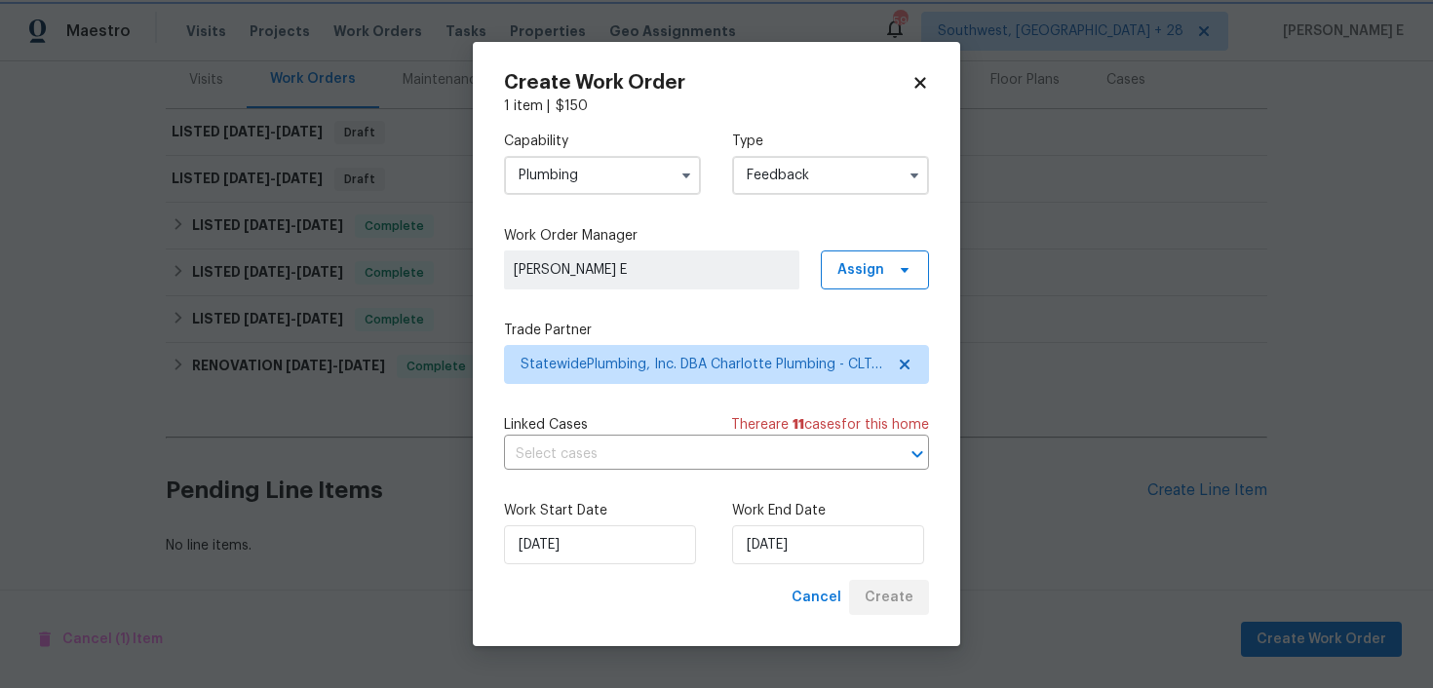
scroll to position [245, 0]
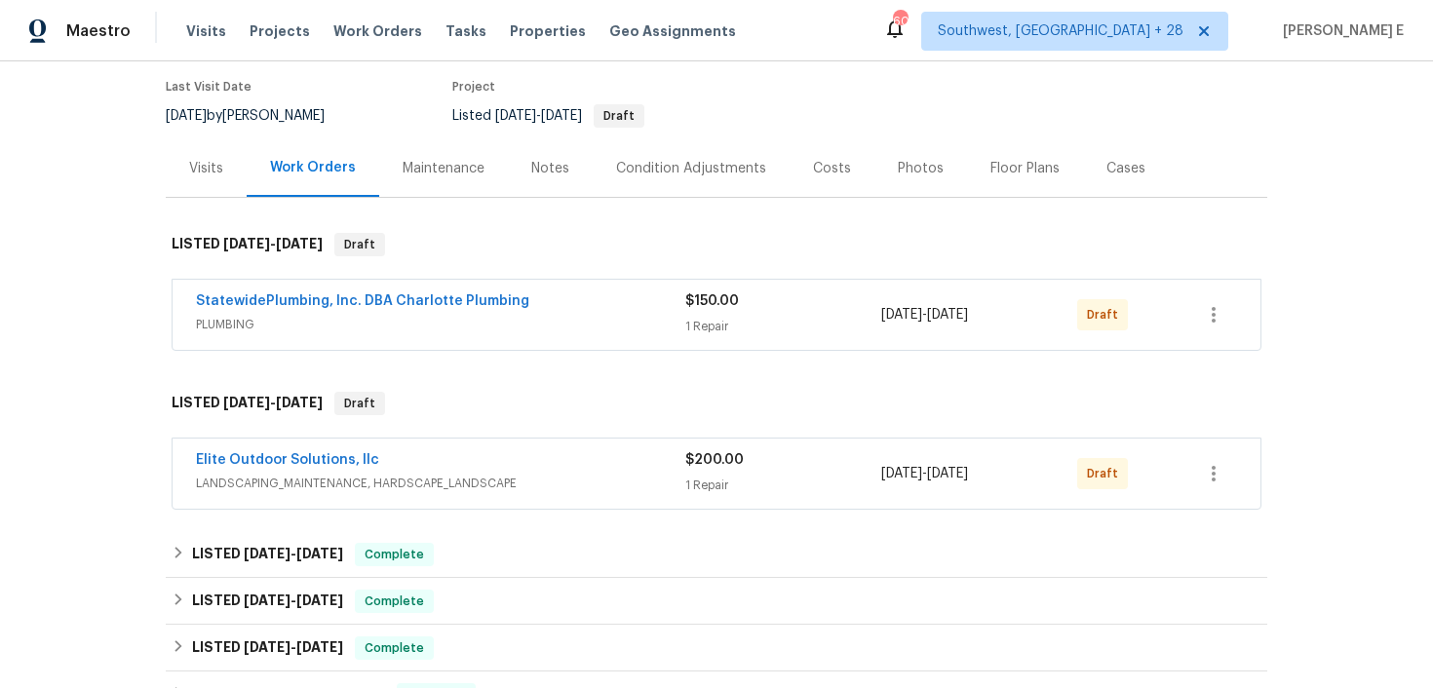
scroll to position [159, 0]
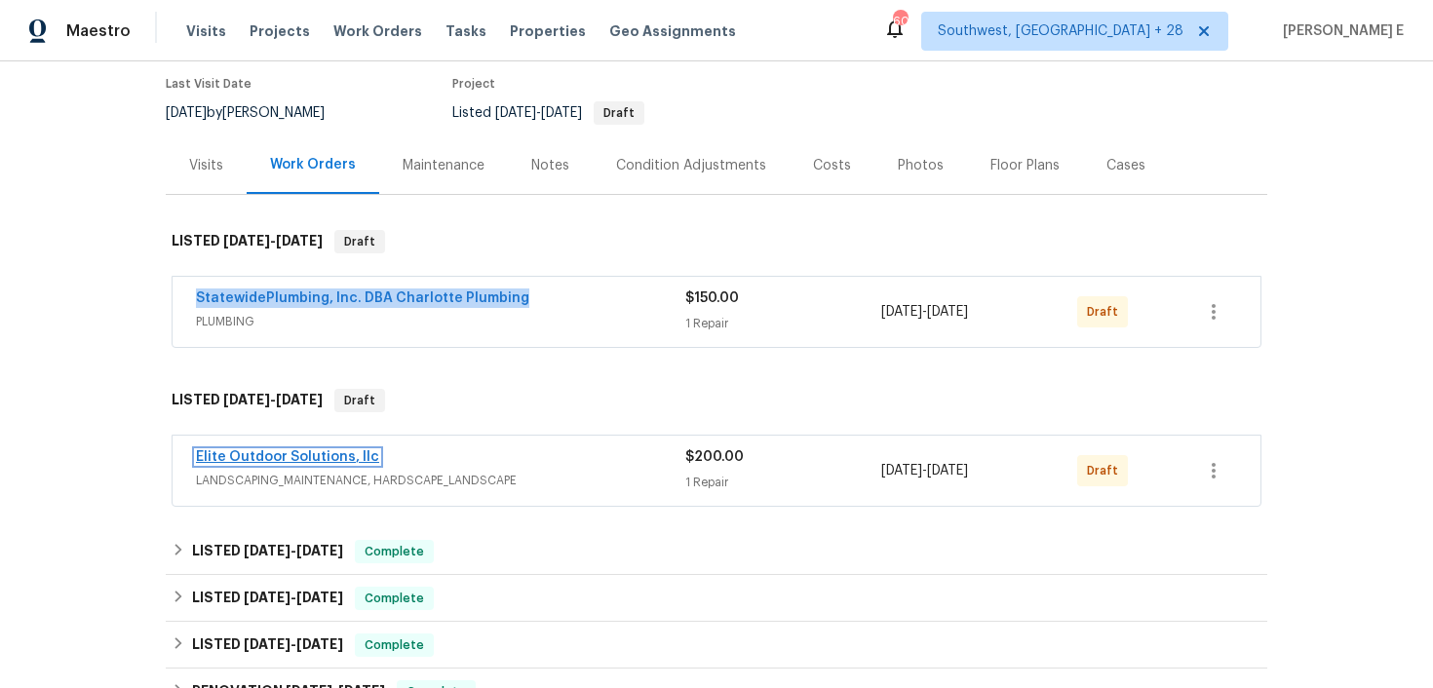
click at [298, 450] on link "Elite Outdoor Solutions, llc" at bounding box center [287, 457] width 183 height 14
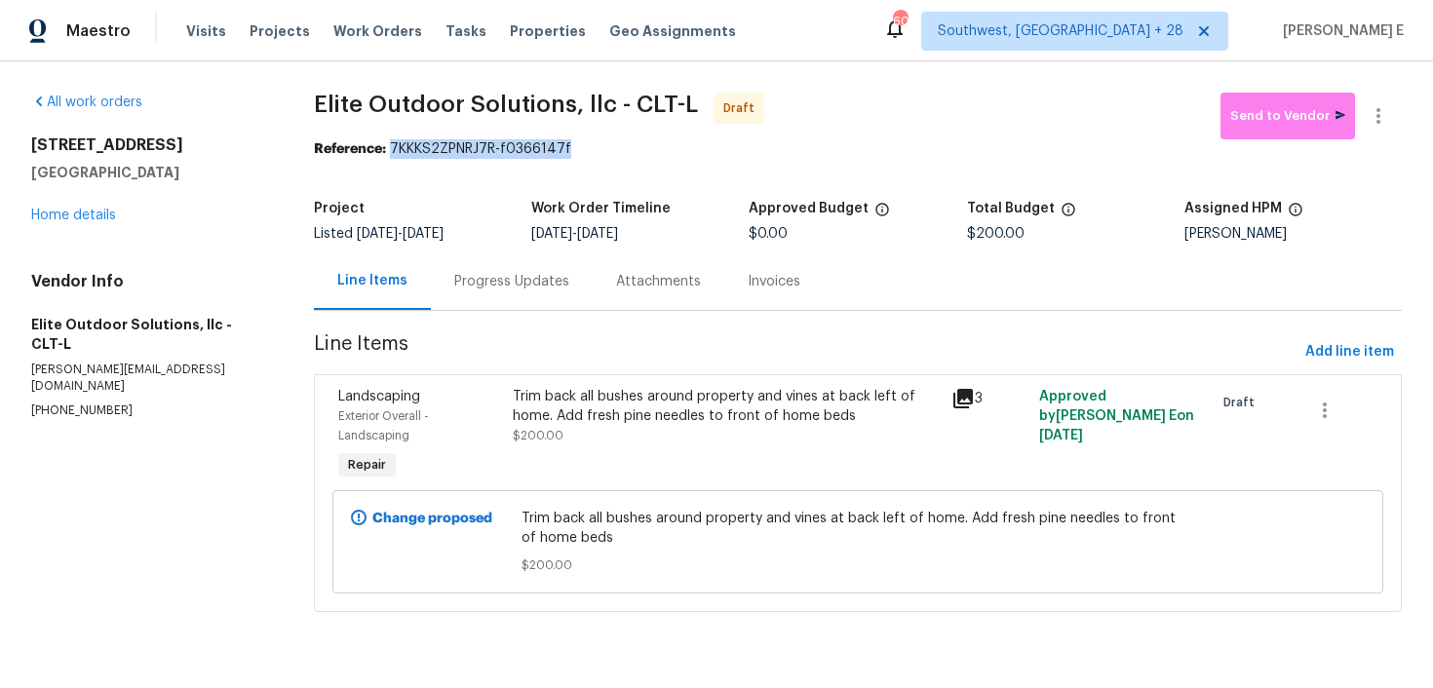
drag, startPoint x: 398, startPoint y: 148, endPoint x: 572, endPoint y: 148, distance: 174.5
click at [572, 148] on div "Reference: 7KKKS2ZPNRJ7R-f0366147f" at bounding box center [858, 149] width 1088 height 20
copy div "7KKKS2ZPNRJ7R-f0366147f"
click at [519, 298] on div "Progress Updates" at bounding box center [512, 282] width 162 height 58
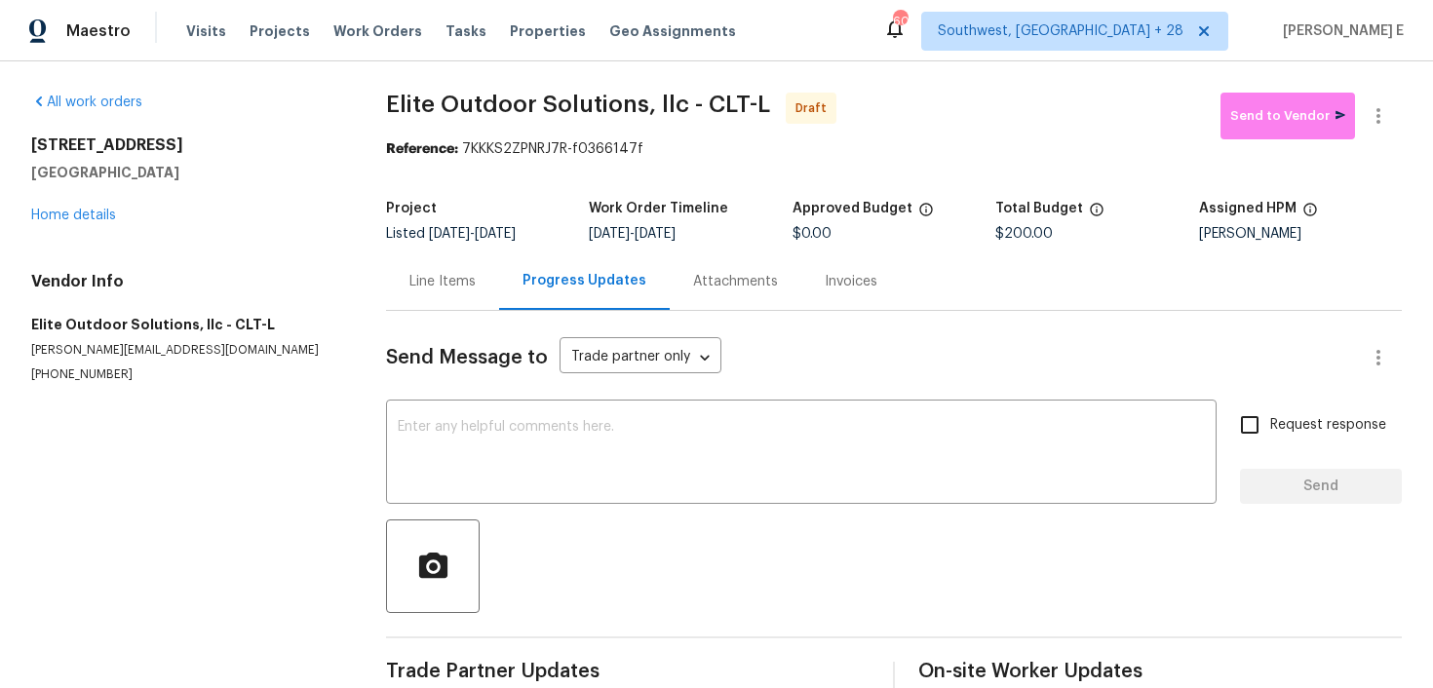
scroll to position [36, 0]
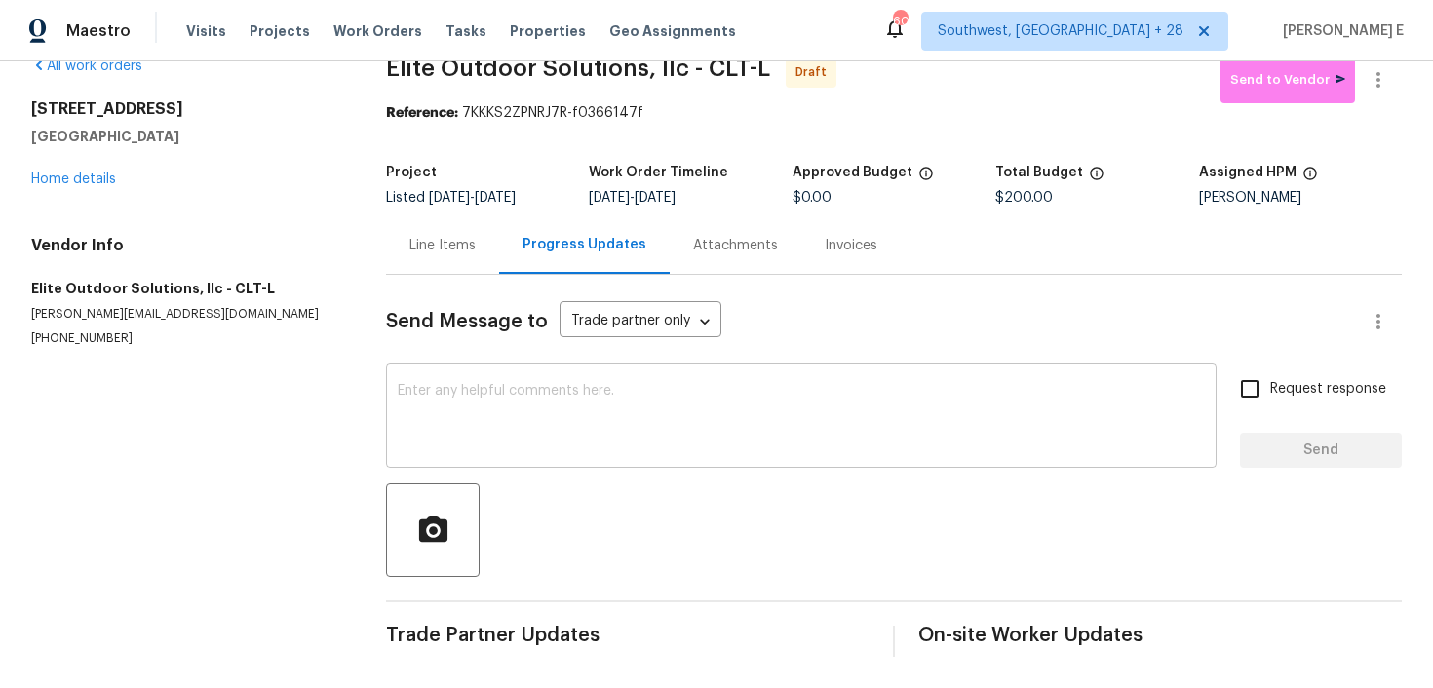
click at [653, 411] on textarea at bounding box center [801, 418] width 807 height 68
paste textarea "Hi this is Keerthana with Opendoor. I’m confirming you received the WO for the …"
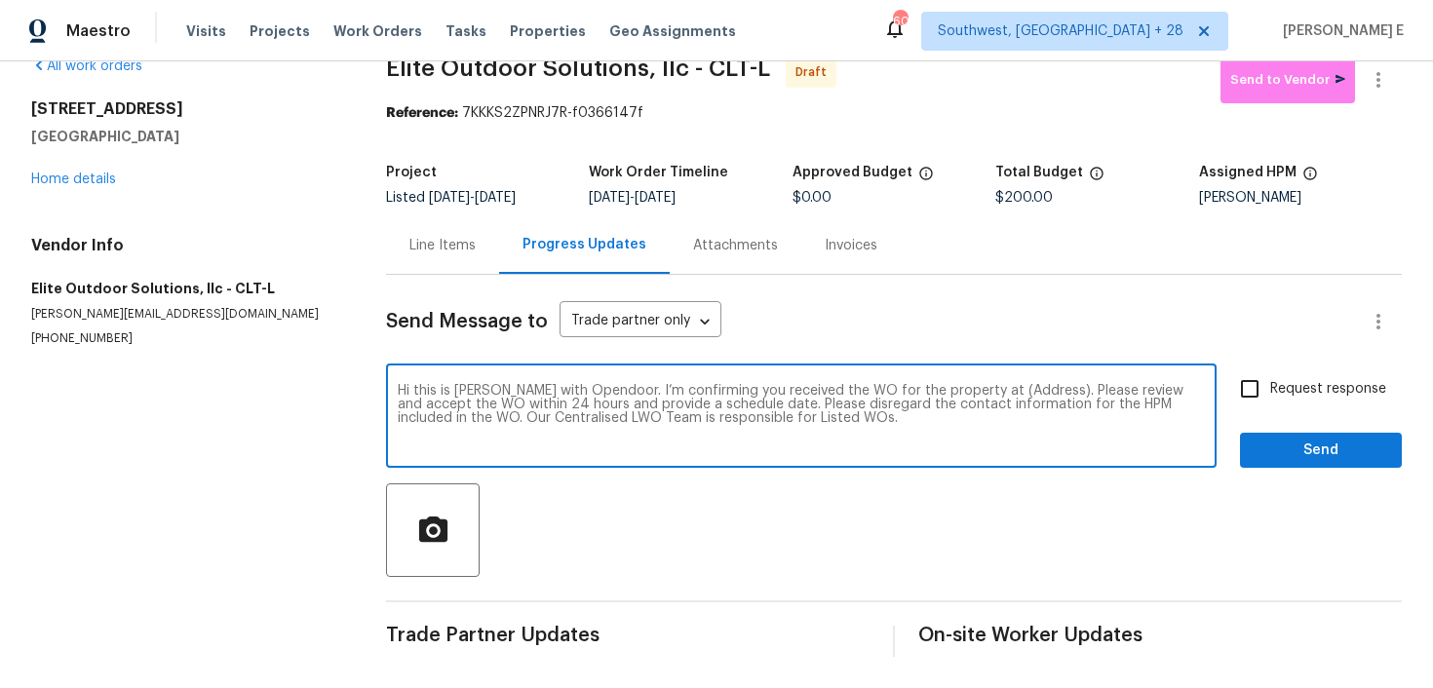
scroll to position [0, 0]
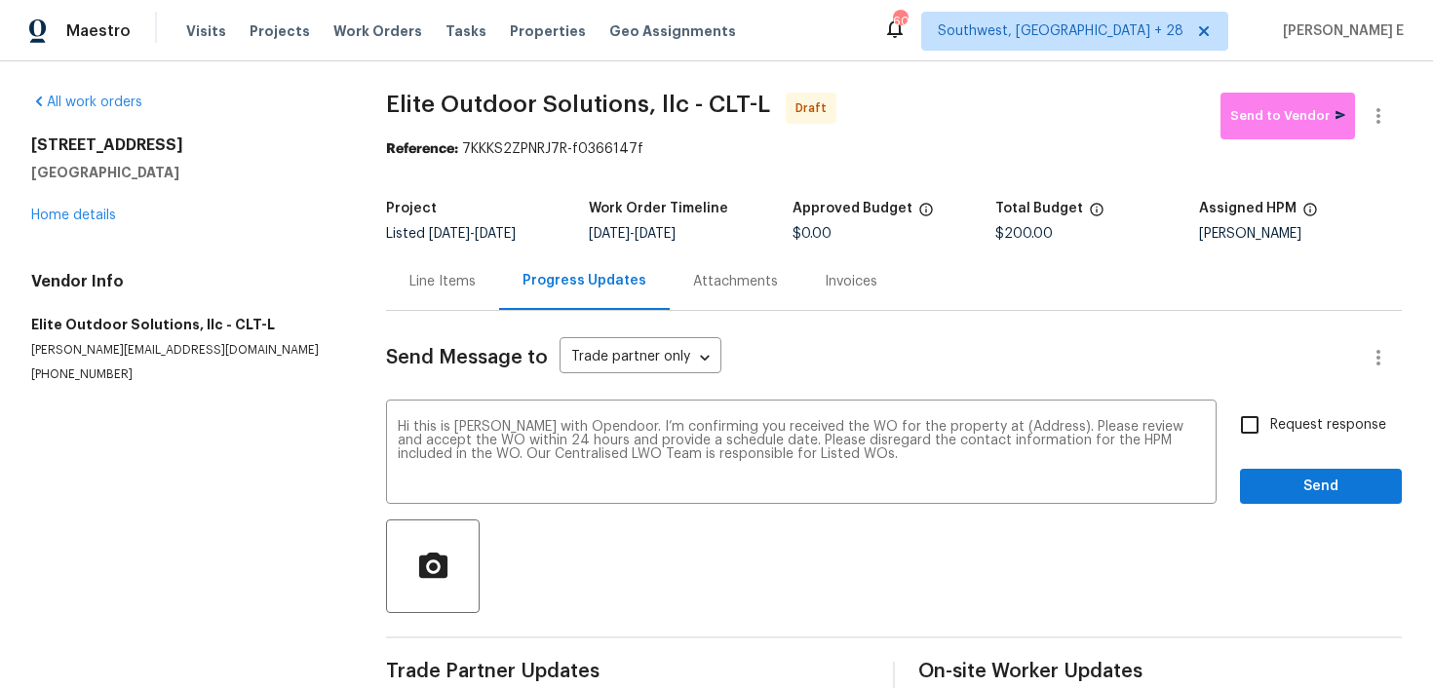
drag, startPoint x: 24, startPoint y: 143, endPoint x: 182, endPoint y: 172, distance: 160.5
click at [184, 171] on div "All work orders 1228 N Dobys Bridge Rd Fort Mill, SC 29715 Home details Vendor …" at bounding box center [716, 392] width 1433 height 663
copy div "1228 N Dobys Bridge Rd Fort Mill, SC 29715"
click at [1029, 425] on textarea "Hi this is Keerthana with Opendoor. I’m confirming you received the WO for the …" at bounding box center [801, 454] width 807 height 68
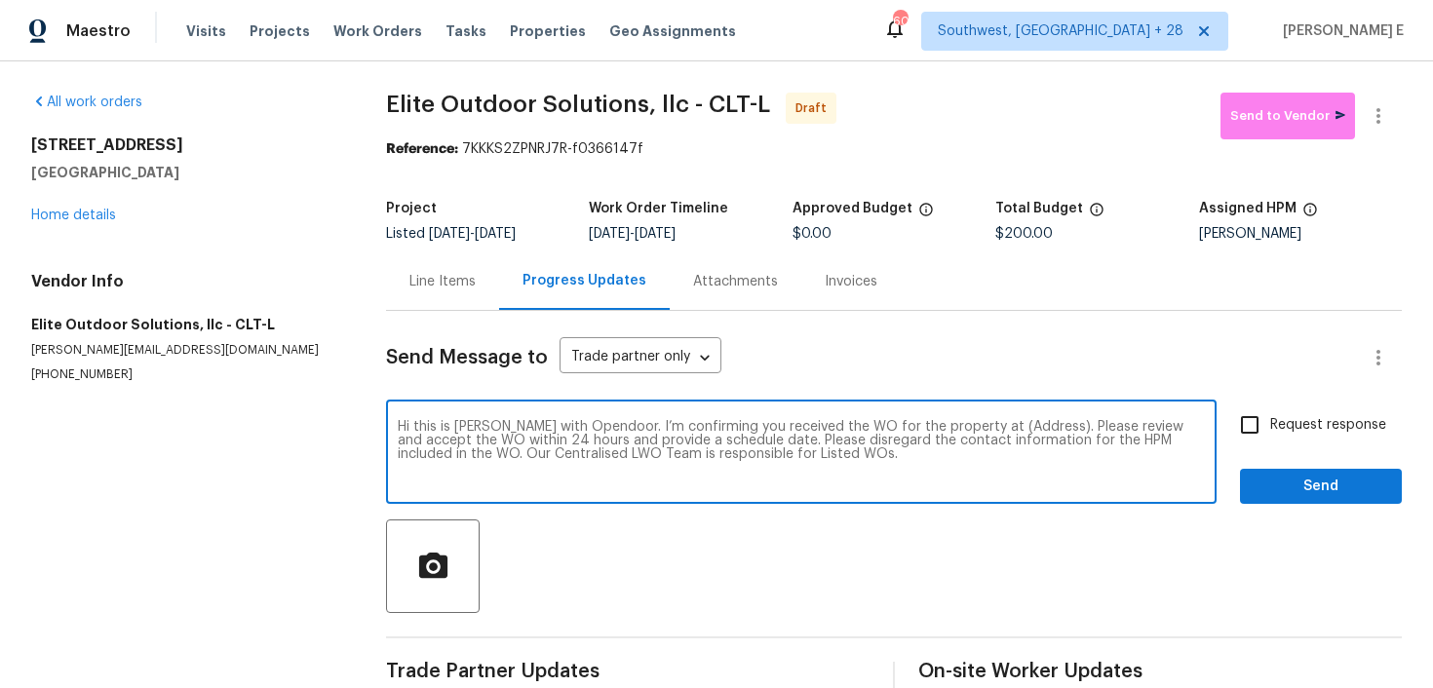
click at [1029, 425] on textarea "Hi this is Keerthana with Opendoor. I’m confirming you received the WO for the …" at bounding box center [801, 454] width 807 height 68
paste textarea "1228 N Dobys Bridge Rd Fort Mill, SC 29715"
click at [1029, 425] on textarea "Hi this is Keerthana with Opendoor. I’m confirming you received the WO for the …" at bounding box center [801, 454] width 807 height 68
click at [1013, 431] on textarea "Hi this is Keerthana with Opendoor. I’m confirming you received the WO for the …" at bounding box center [801, 454] width 807 height 68
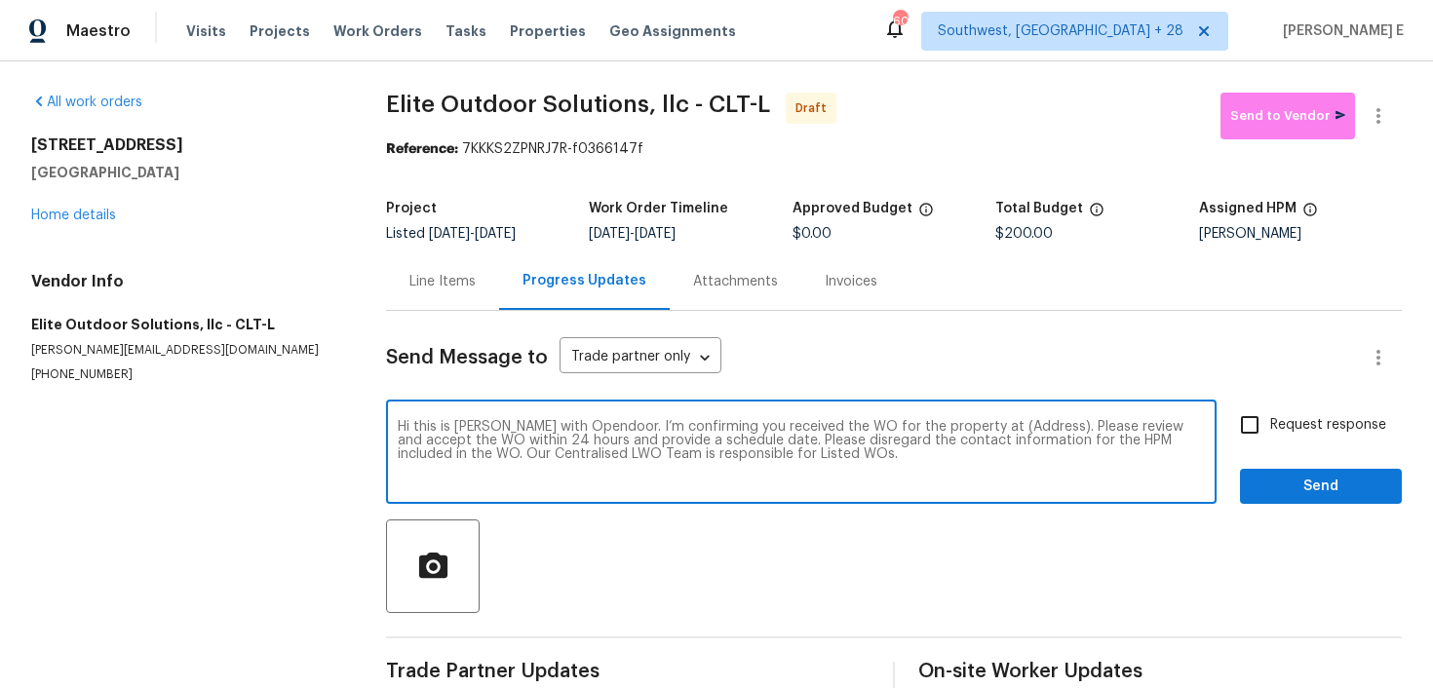
click at [1013, 431] on textarea "Hi this is Keerthana with Opendoor. I’m confirming you received the WO for the …" at bounding box center [801, 454] width 807 height 68
paste textarea "1228 N Dobys Bridge Rd Fort Mill, SC 29715"
click at [1013, 431] on textarea "Hi this is Keerthana with Opendoor. I’m confirming you received the WO for the …" at bounding box center [801, 454] width 807 height 68
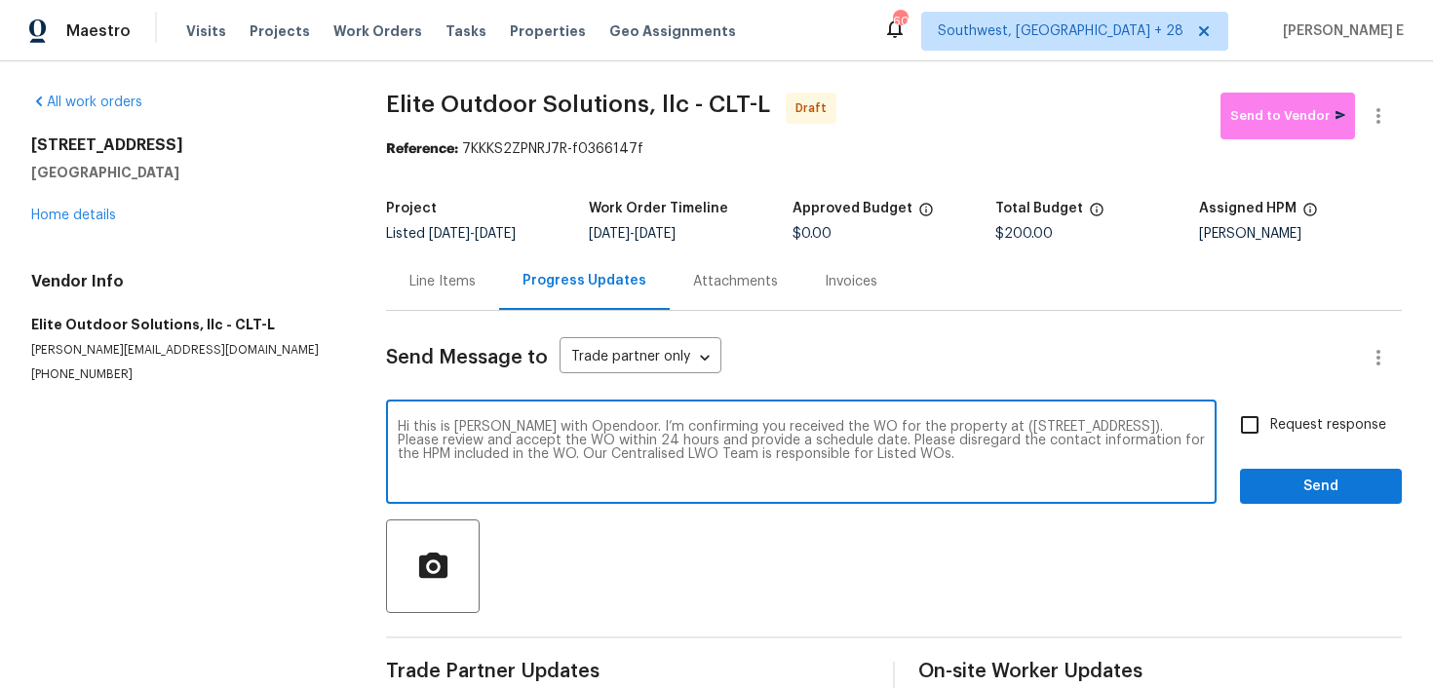
type textarea "Hi this is Keerthana with Opendoor. I’m confirming you received the WO for the …"
click at [1264, 412] on input "Request response" at bounding box center [1250, 425] width 41 height 41
checkbox input "true"
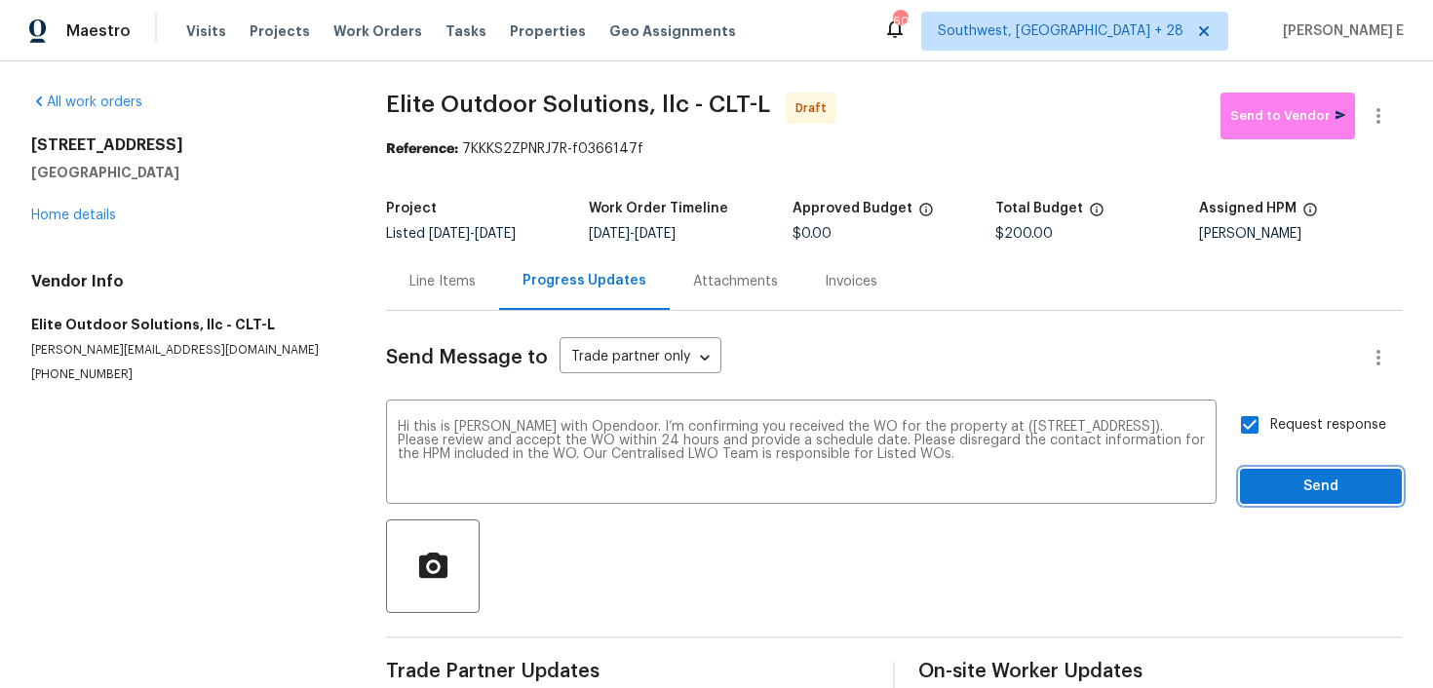
click at [1291, 495] on span "Send" at bounding box center [1321, 487] width 131 height 24
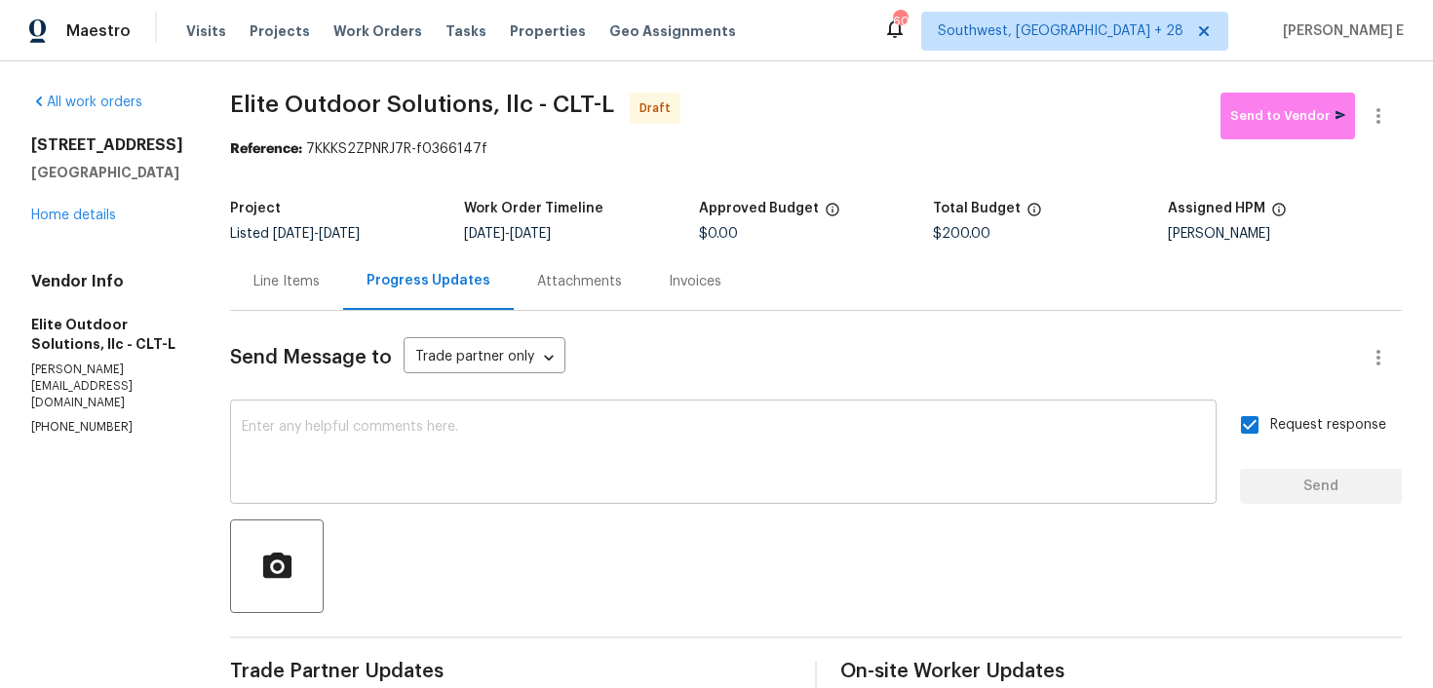
click at [945, 437] on textarea at bounding box center [723, 454] width 963 height 68
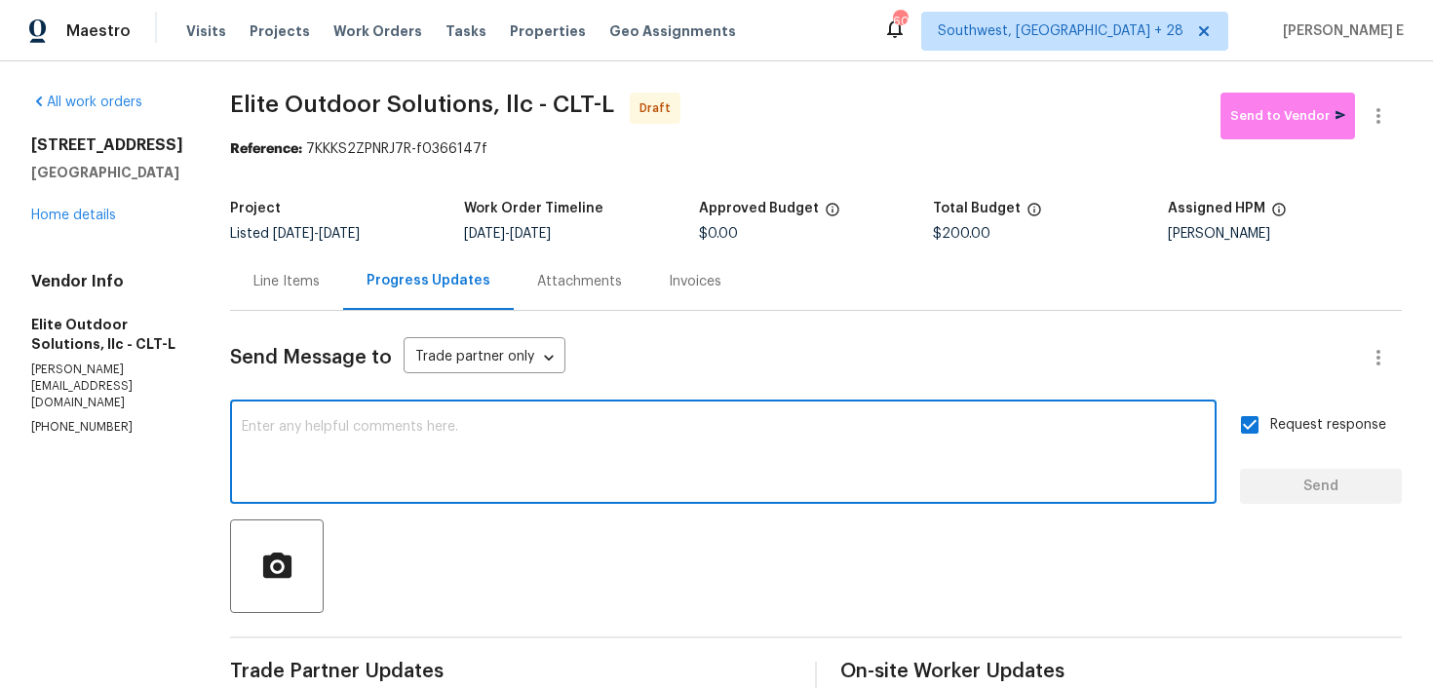
paste textarea "Attention All Work Orders must include before-photos (both close-up and wide-an…"
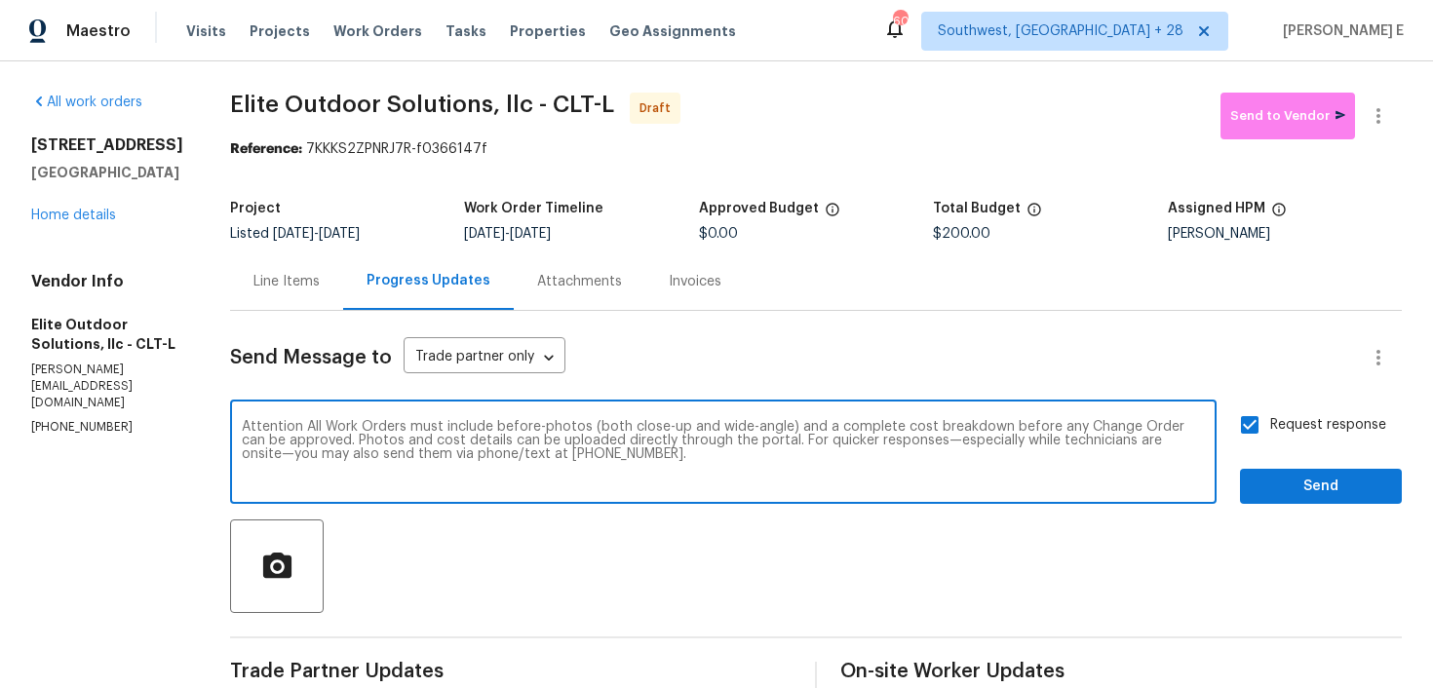
type textarea "Attention All Work Orders must include before-photos (both close-up and wide-an…"
click at [1350, 499] on button "Send" at bounding box center [1321, 487] width 162 height 36
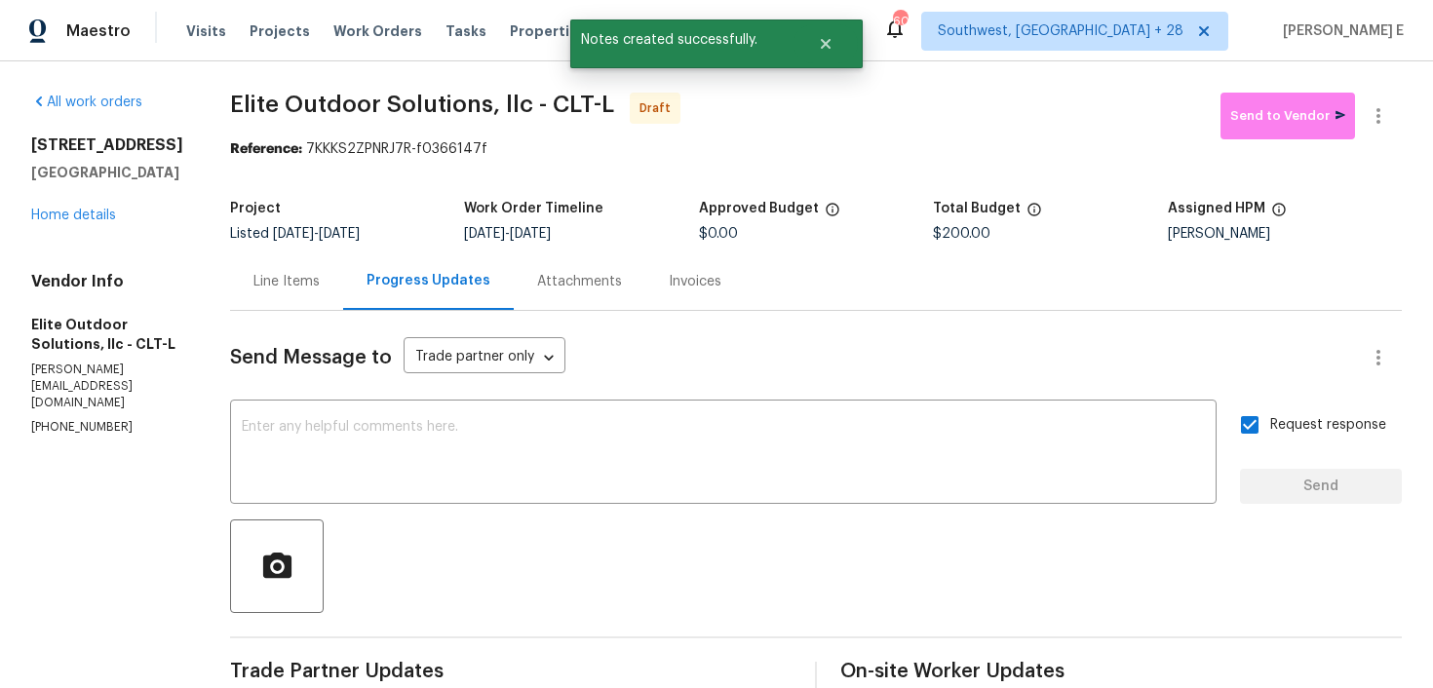
click at [1403, 115] on div "All work orders 1228 N Dobys Bridge Rd Fort Mill, SC 29715 Home details Vendor …" at bounding box center [716, 460] width 1433 height 798
click at [1376, 110] on icon "button" at bounding box center [1378, 115] width 23 height 23
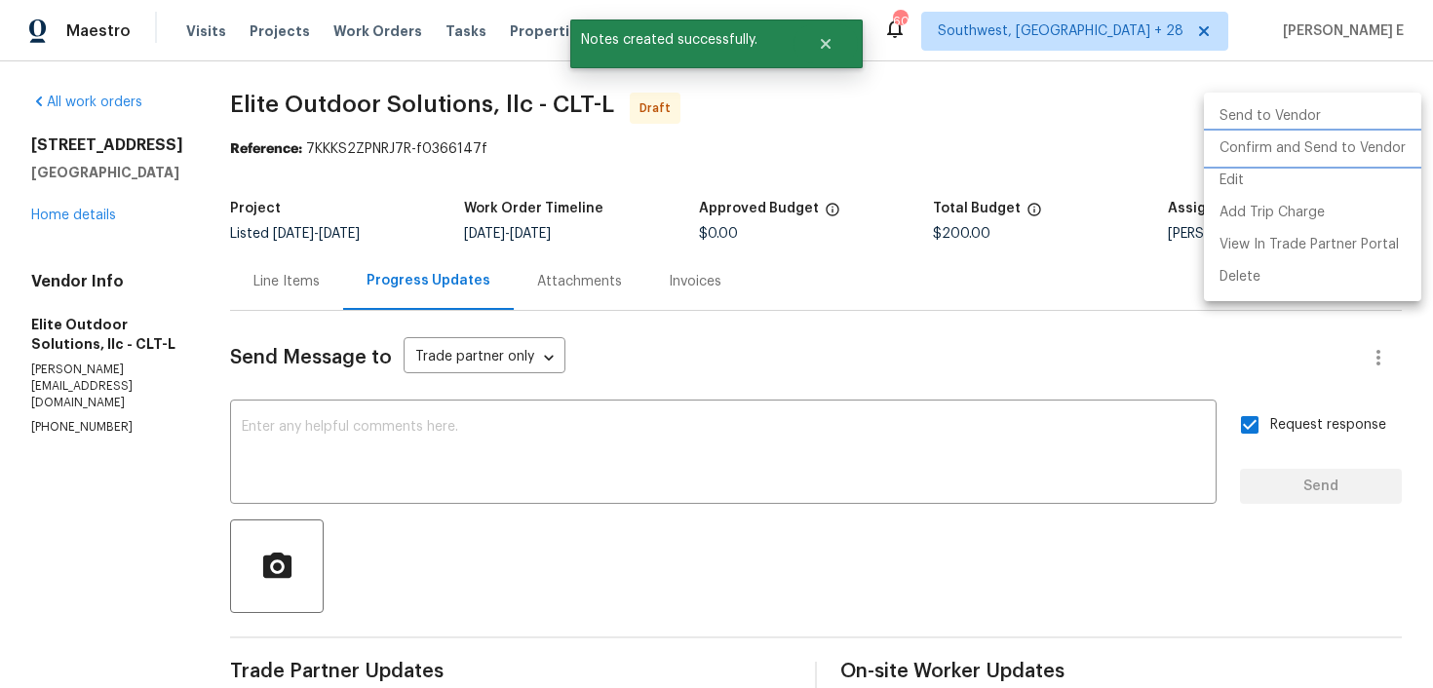
click at [1353, 161] on li "Confirm and Send to Vendor" at bounding box center [1312, 149] width 217 height 32
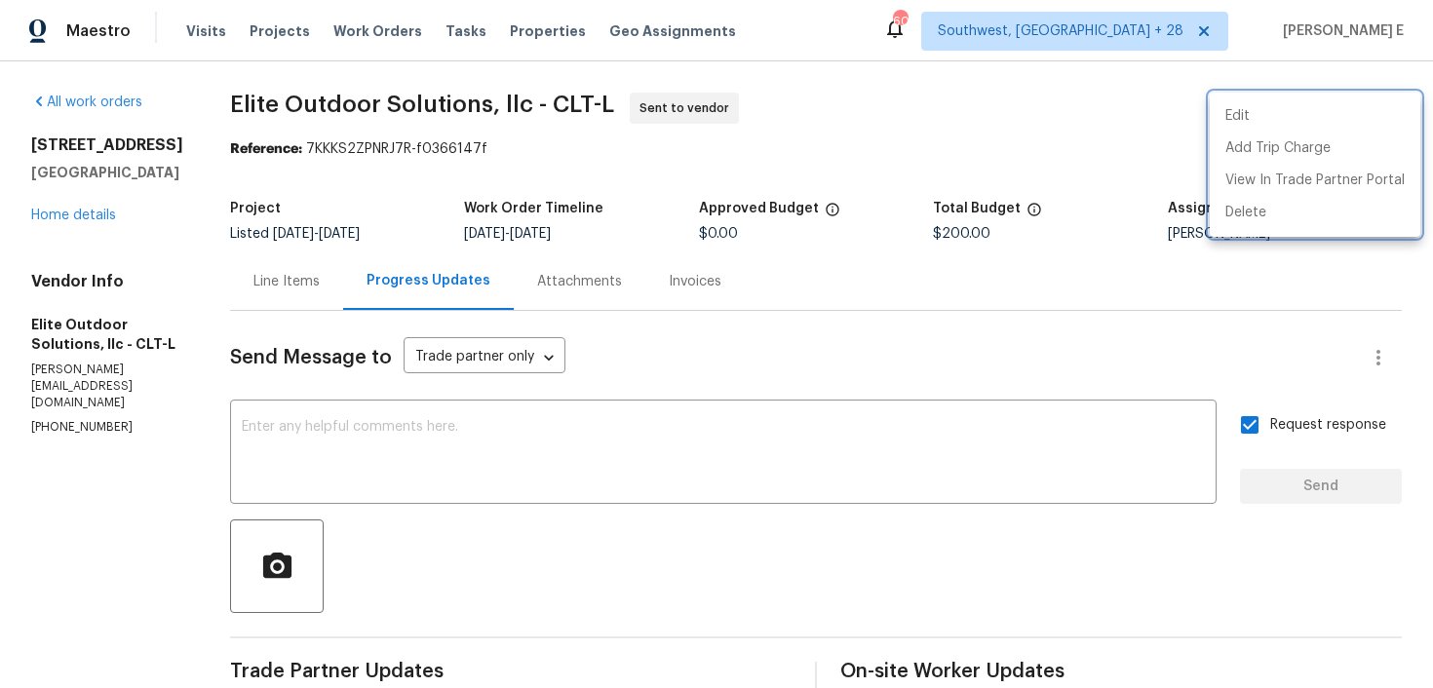
drag, startPoint x: 222, startPoint y: 107, endPoint x: 500, endPoint y: 106, distance: 277.9
click at [500, 106] on div at bounding box center [716, 344] width 1433 height 688
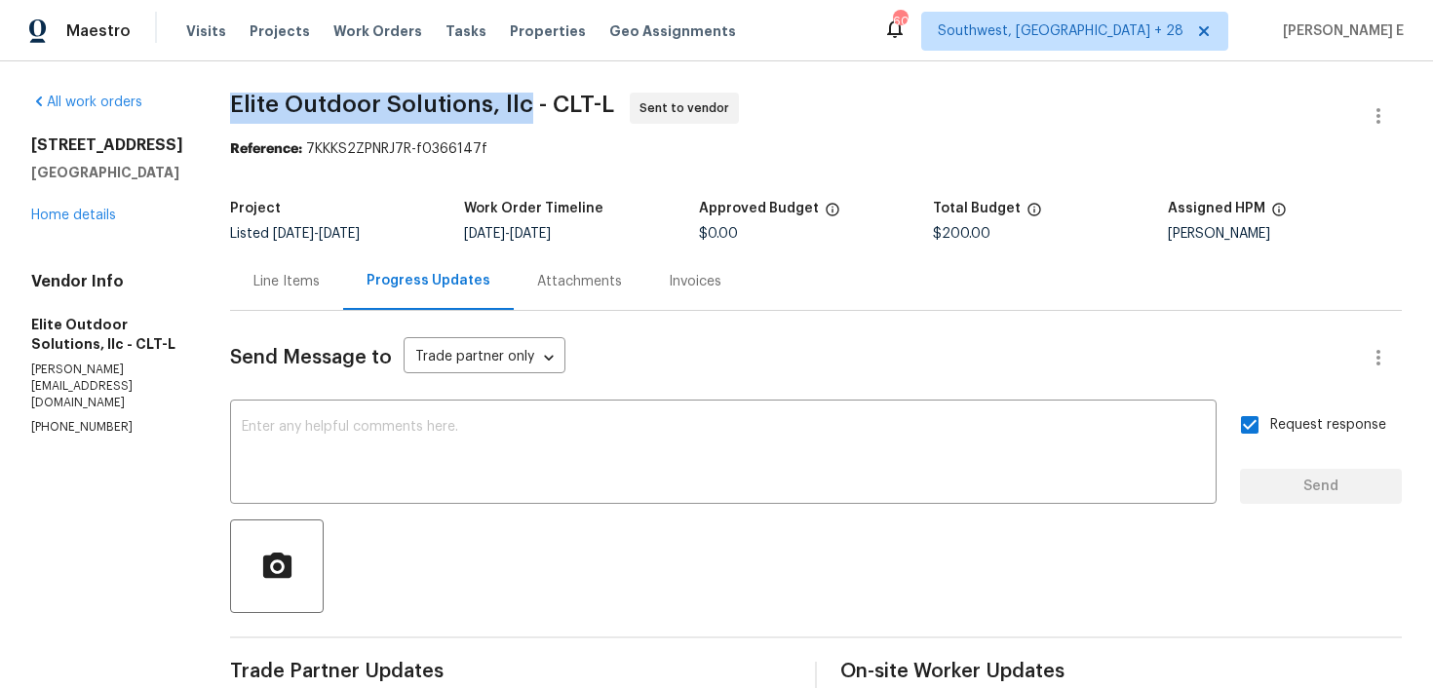
drag, startPoint x: 223, startPoint y: 108, endPoint x: 518, endPoint y: 109, distance: 294.5
click at [518, 109] on span "Elite Outdoor Solutions, llc - CLT-L" at bounding box center [422, 104] width 384 height 23
copy span "Elite Outdoor Solutions, llc"
click at [77, 222] on link "Home details" at bounding box center [73, 216] width 85 height 14
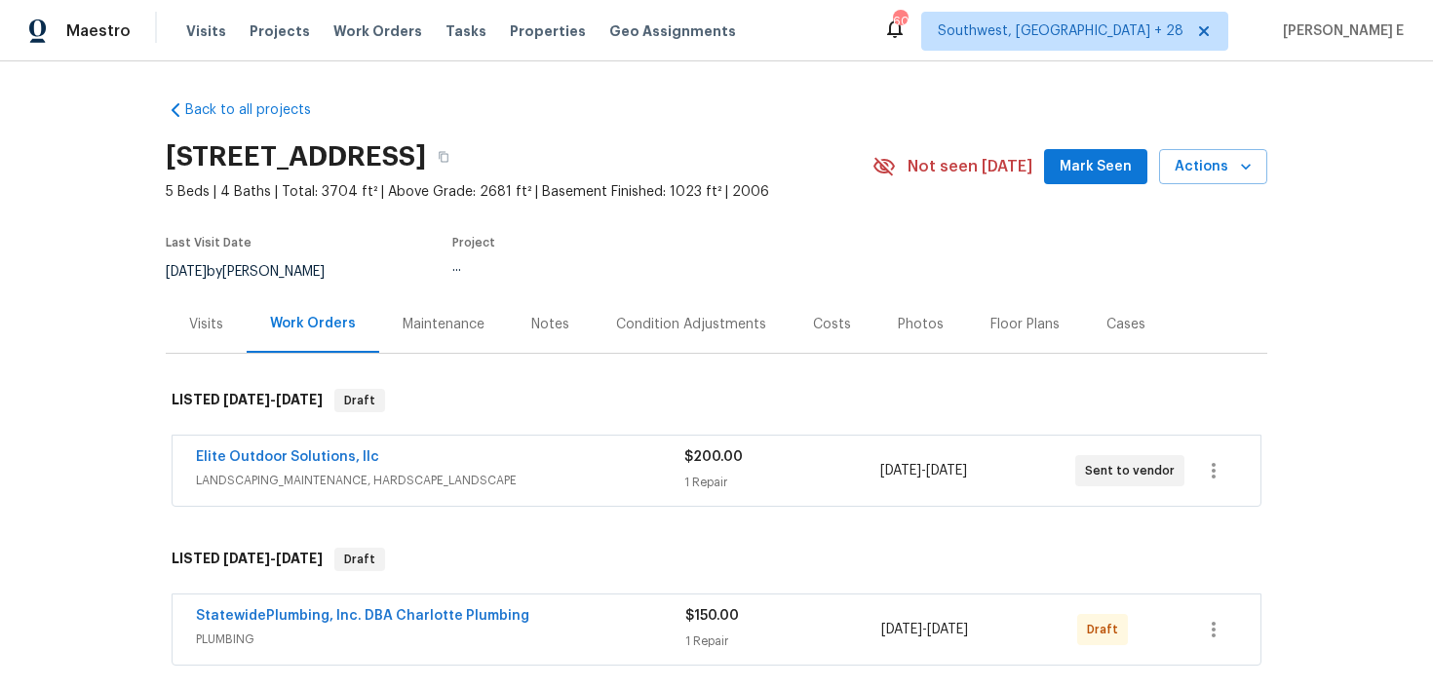
click at [428, 316] on div "Maintenance" at bounding box center [444, 325] width 82 height 20
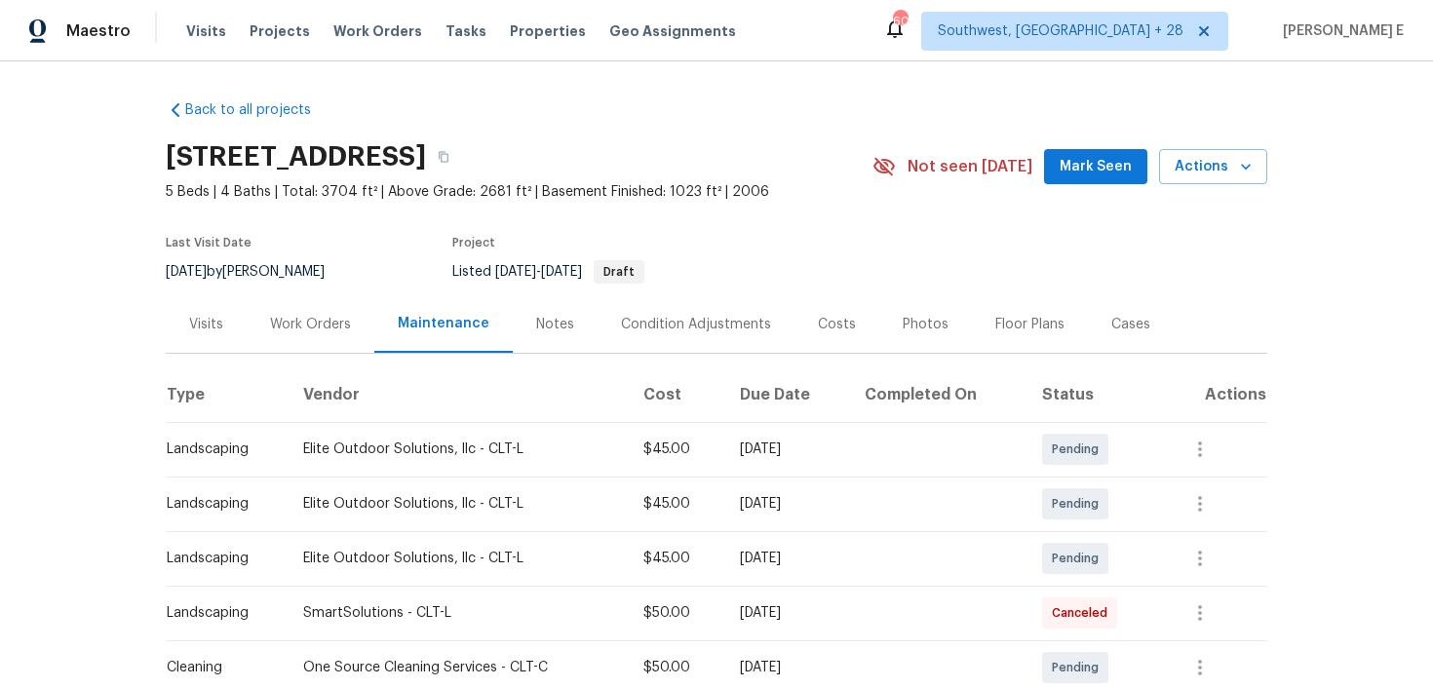
scroll to position [71, 0]
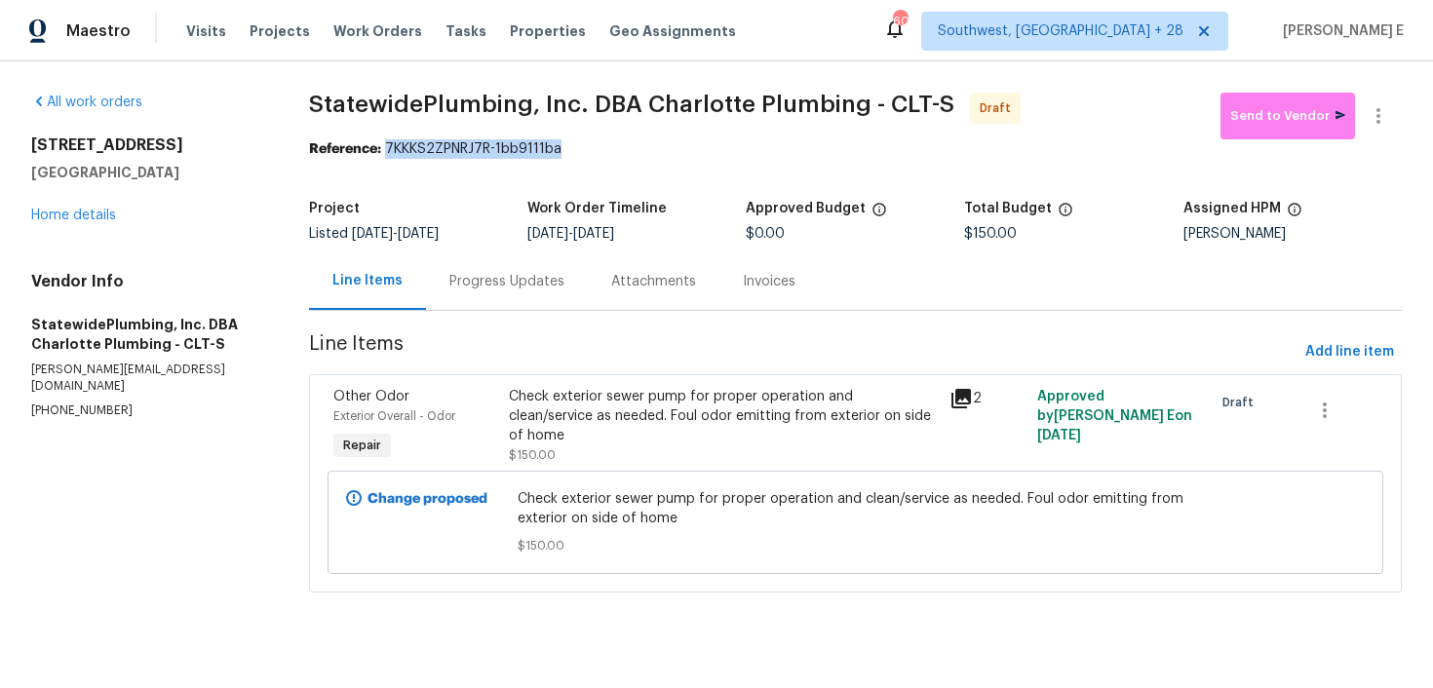
drag, startPoint x: 390, startPoint y: 147, endPoint x: 568, endPoint y: 147, distance: 177.5
click at [568, 147] on div "Reference: 7KKKS2ZPNRJ7R-1bb9111ba" at bounding box center [855, 149] width 1093 height 20
copy div "7KKKS2ZPNRJ7R-1bb9111ba"
click at [507, 269] on div "Progress Updates" at bounding box center [507, 282] width 162 height 58
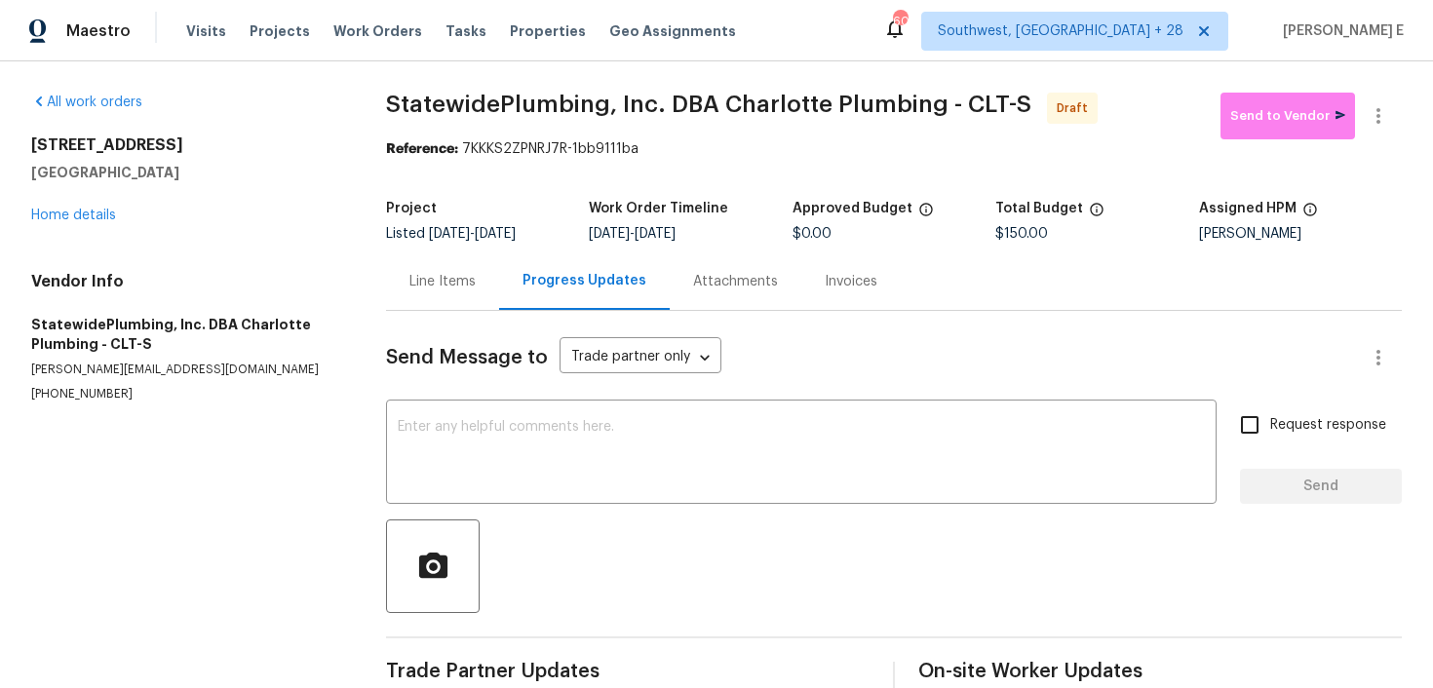
click at [507, 269] on div "Progress Updates" at bounding box center [584, 282] width 171 height 58
click at [646, 409] on div "x ​" at bounding box center [801, 454] width 831 height 99
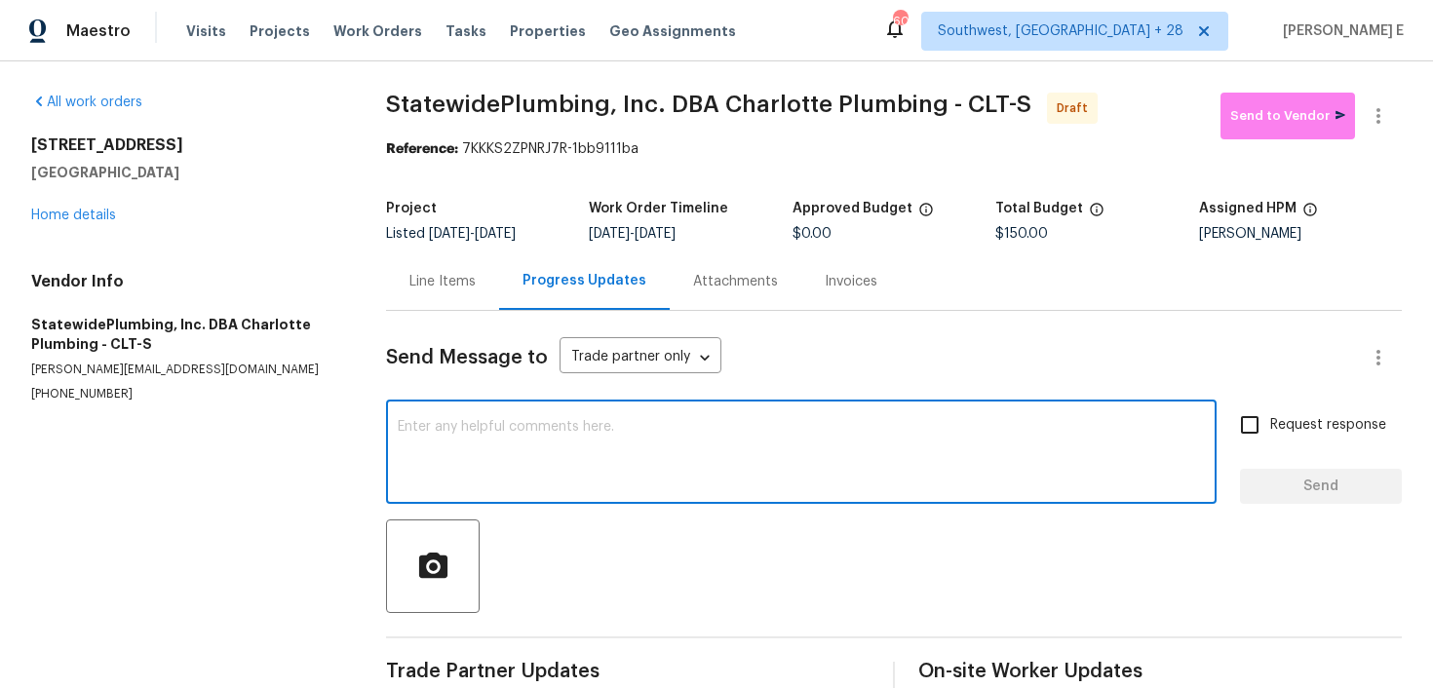
paste textarea "Hi this is Keerthana with Opendoor. I’m confirming you received the WO for the …"
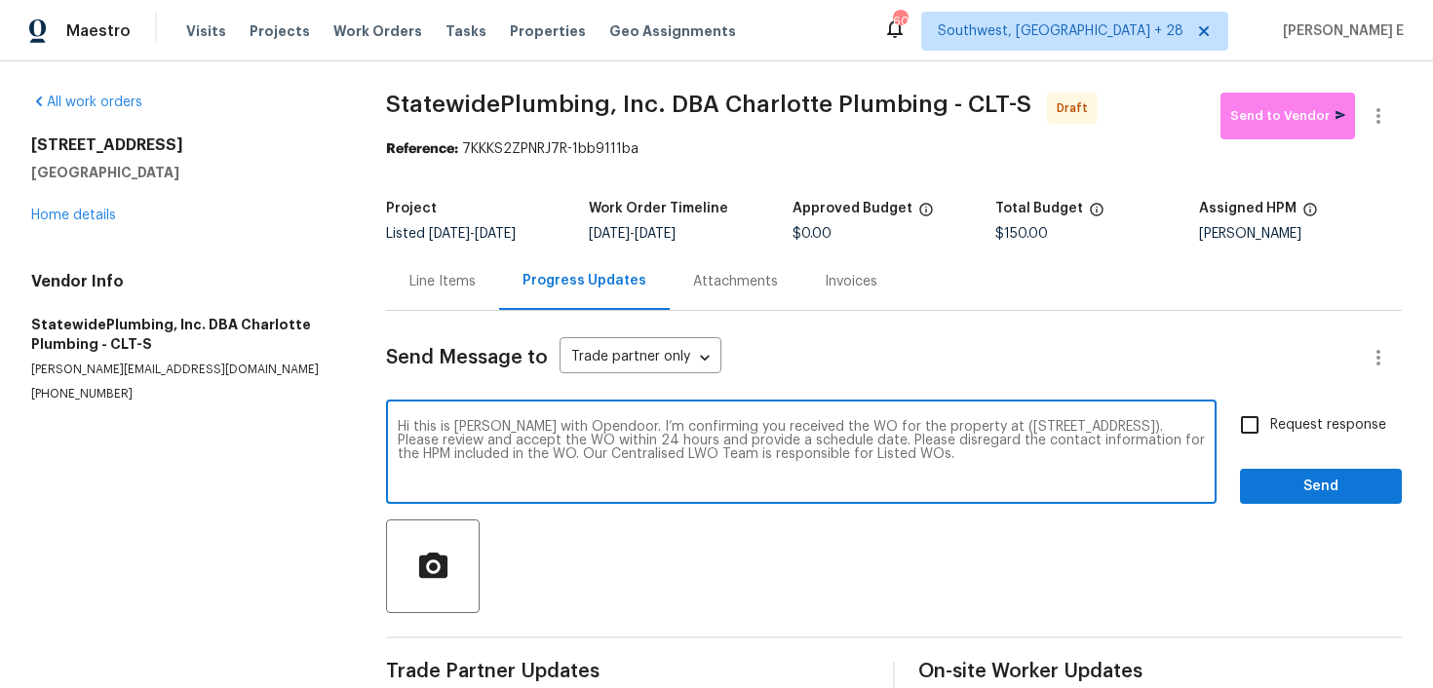
type textarea "Hi this is Keerthana with Opendoor. I’m confirming you received the WO for the …"
click at [1267, 427] on input "Request response" at bounding box center [1250, 425] width 41 height 41
checkbox input "true"
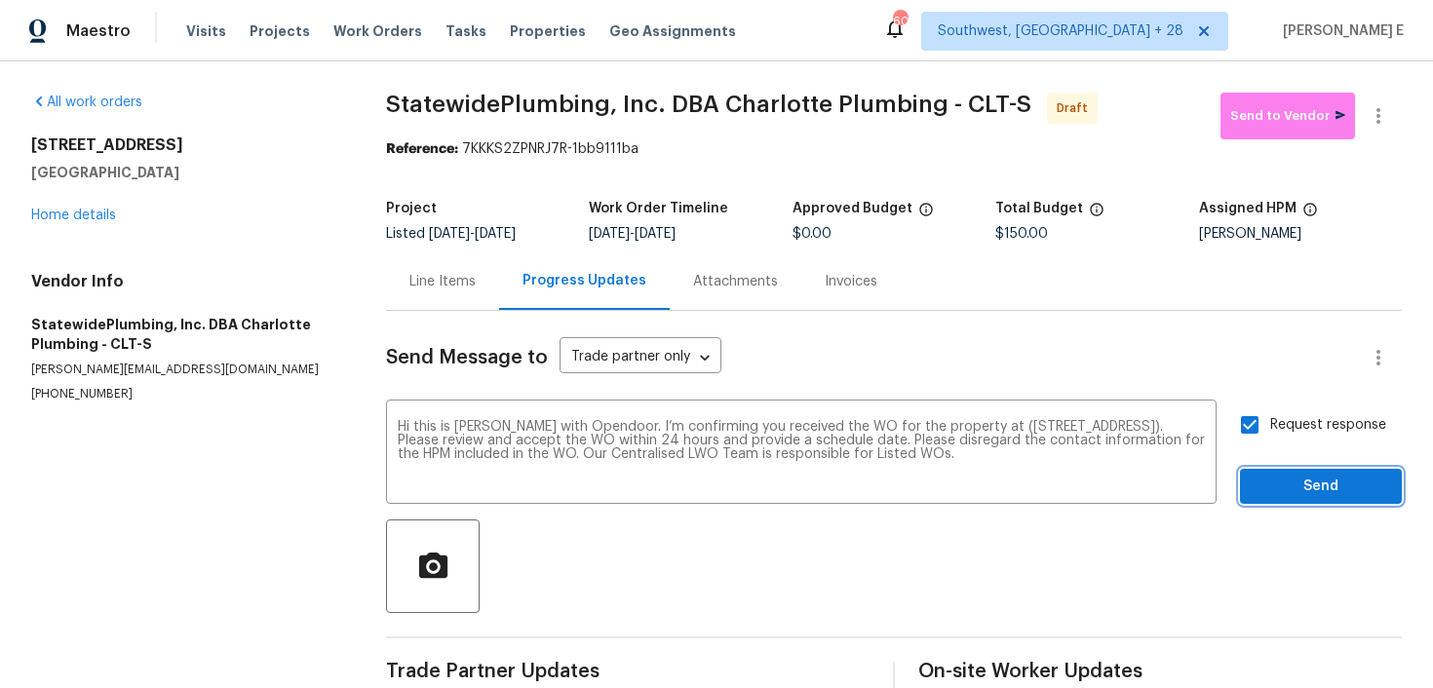
click at [1299, 493] on span "Send" at bounding box center [1321, 487] width 131 height 24
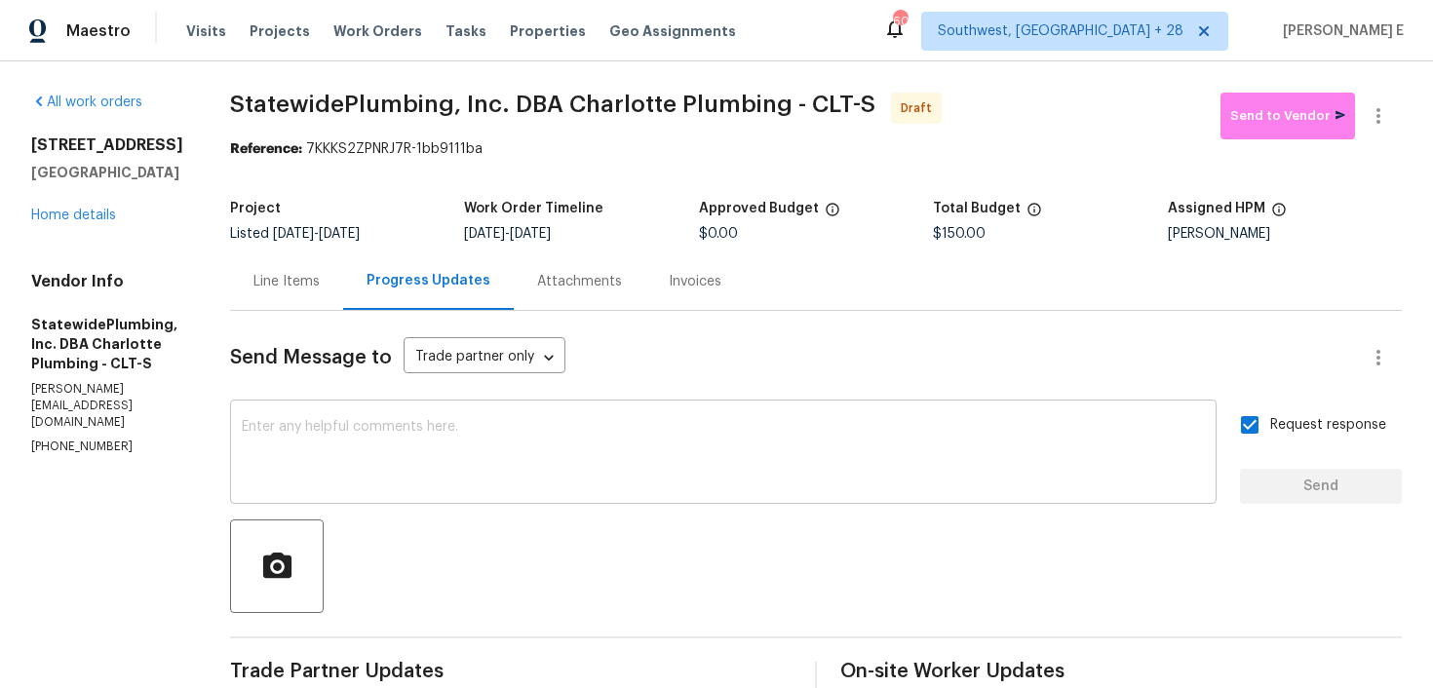
click at [965, 409] on div "x ​" at bounding box center [723, 454] width 987 height 99
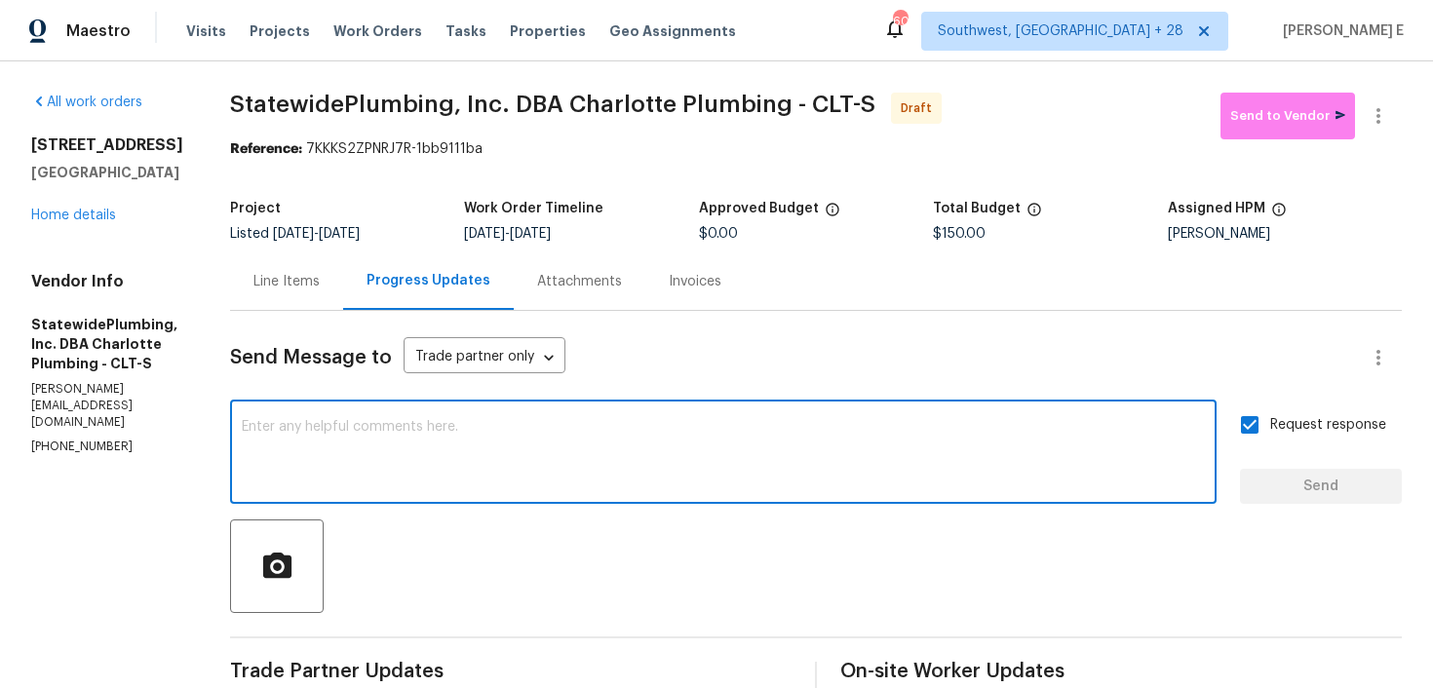
paste textarea "Attention All Work Orders must include before-photos (both close-up and wide-an…"
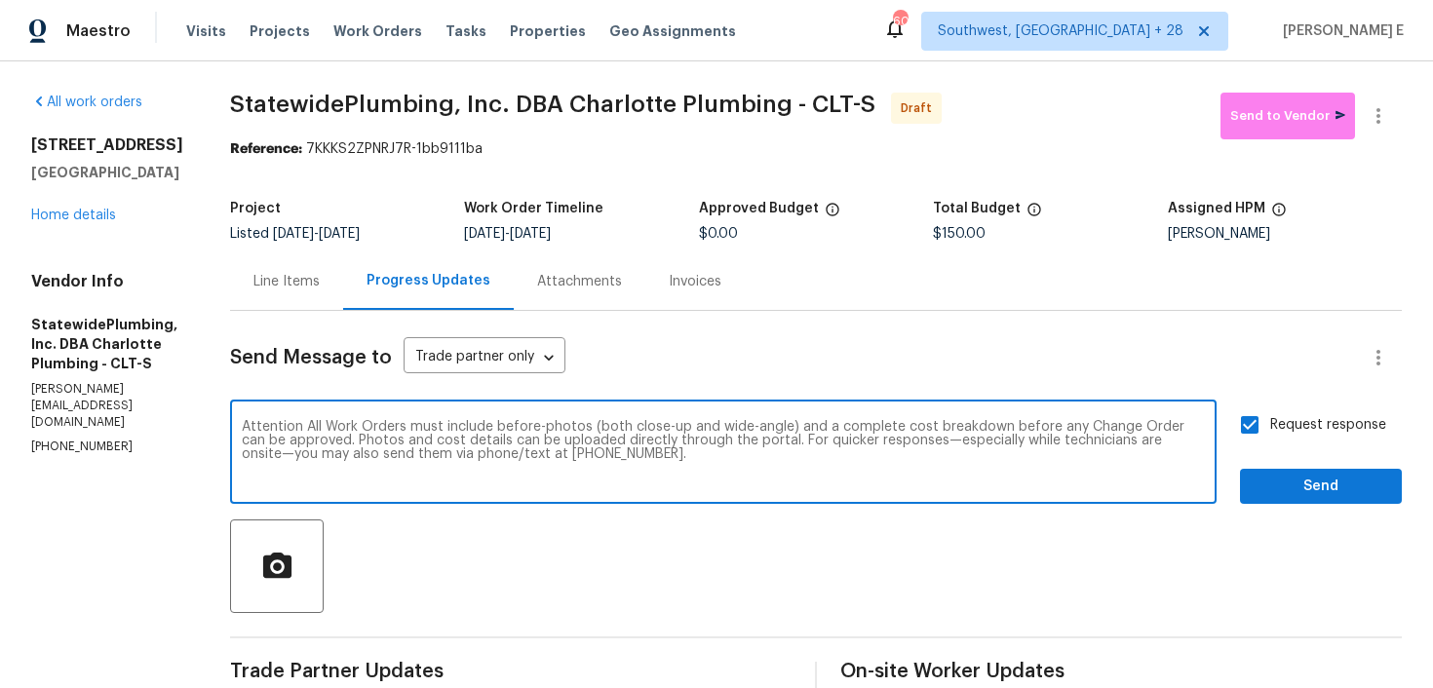
type textarea "Attention All Work Orders must include before-photos (both close-up and wide-an…"
click at [1299, 503] on button "Send" at bounding box center [1321, 487] width 162 height 36
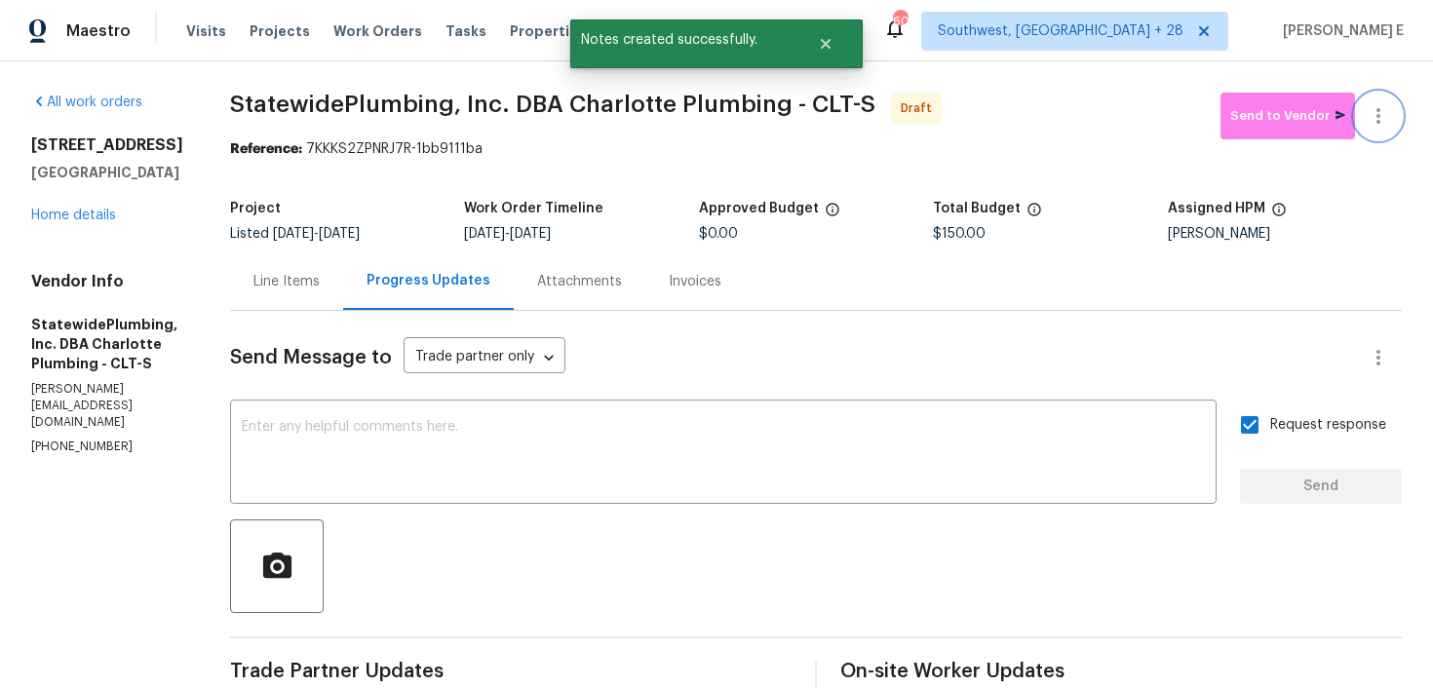
click at [1386, 118] on icon "button" at bounding box center [1378, 115] width 23 height 23
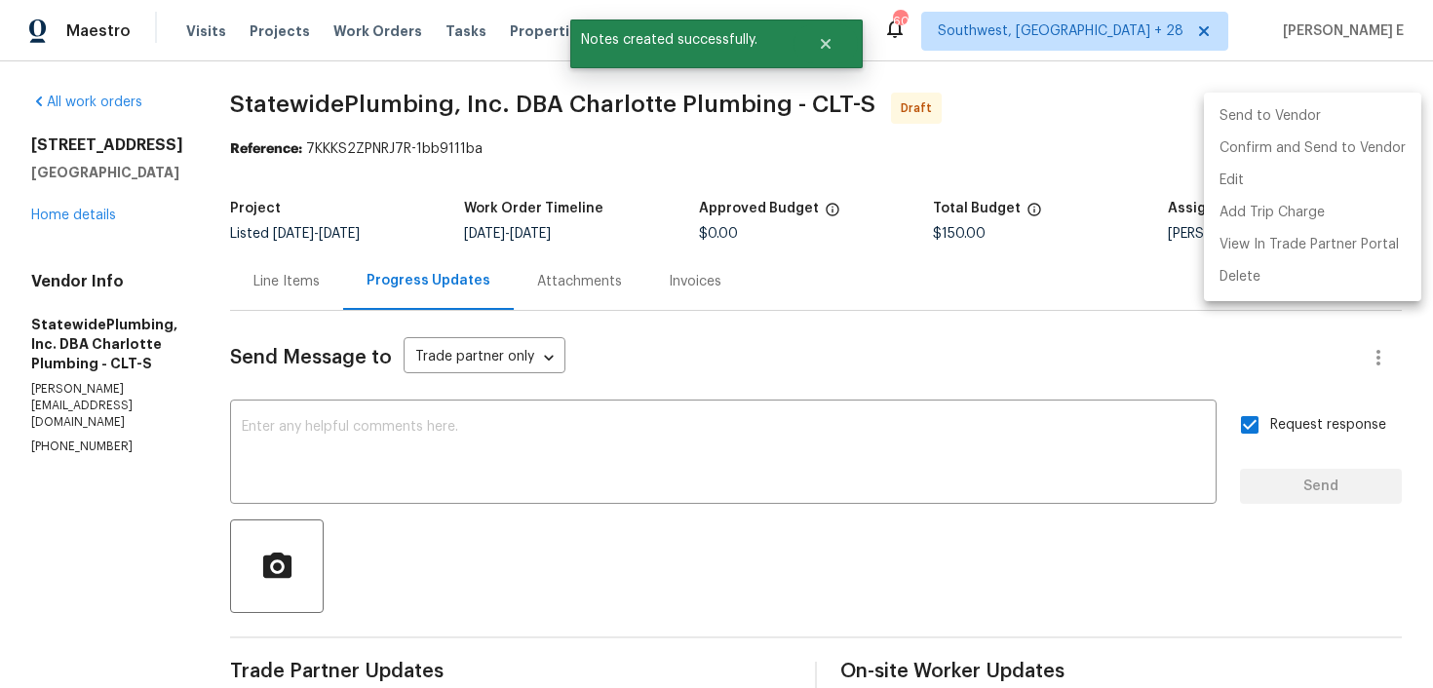
click at [1333, 149] on li "Confirm and Send to Vendor" at bounding box center [1312, 149] width 217 height 32
click at [861, 196] on div at bounding box center [716, 344] width 1433 height 688
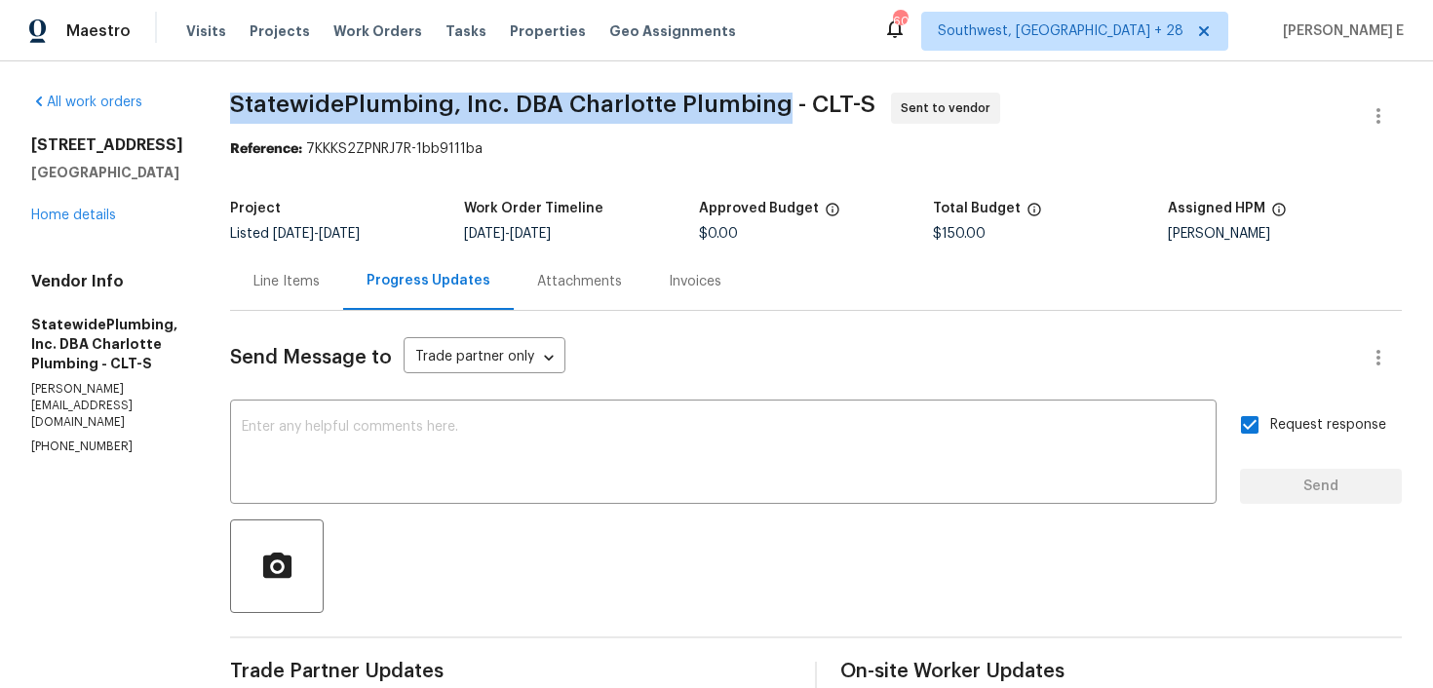
drag, startPoint x: 269, startPoint y: 98, endPoint x: 814, endPoint y: 104, distance: 545.1
click at [814, 104] on span "StatewidePlumbing, Inc. DBA Charlotte Plumbing - CLT-S" at bounding box center [553, 104] width 646 height 23
copy span "StatewidePlumbing, Inc. DBA Charlotte Plumbing"
